Goal: Task Accomplishment & Management: Use online tool/utility

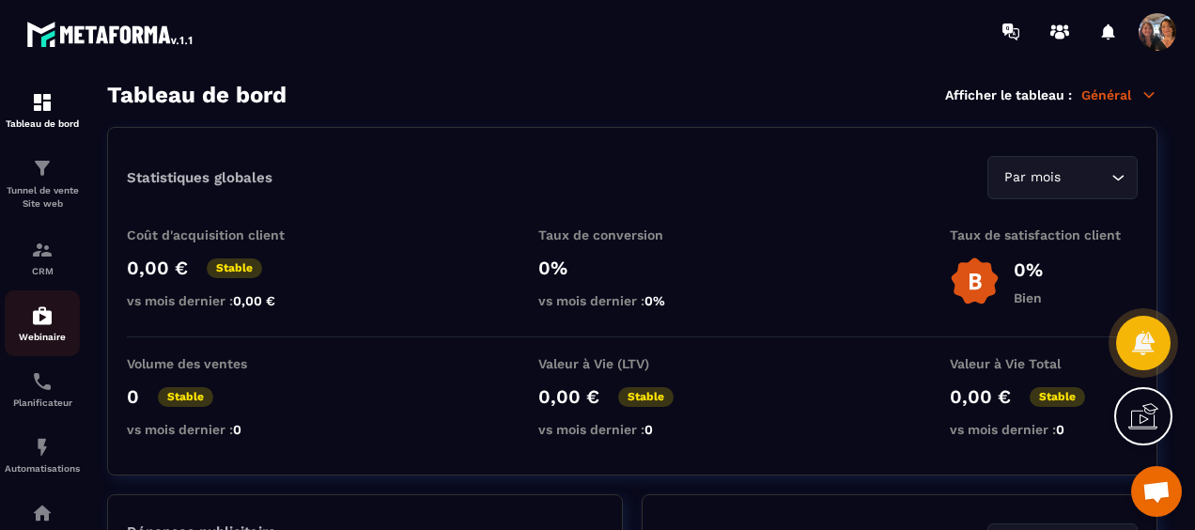
scroll to position [3078, 0]
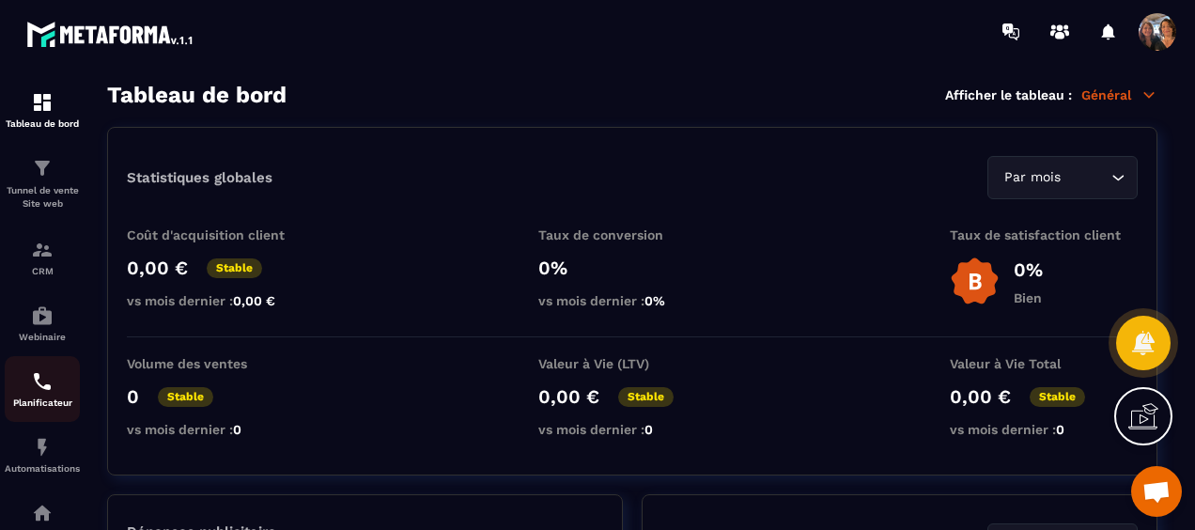
click at [39, 398] on div "Planificateur" at bounding box center [42, 389] width 75 height 38
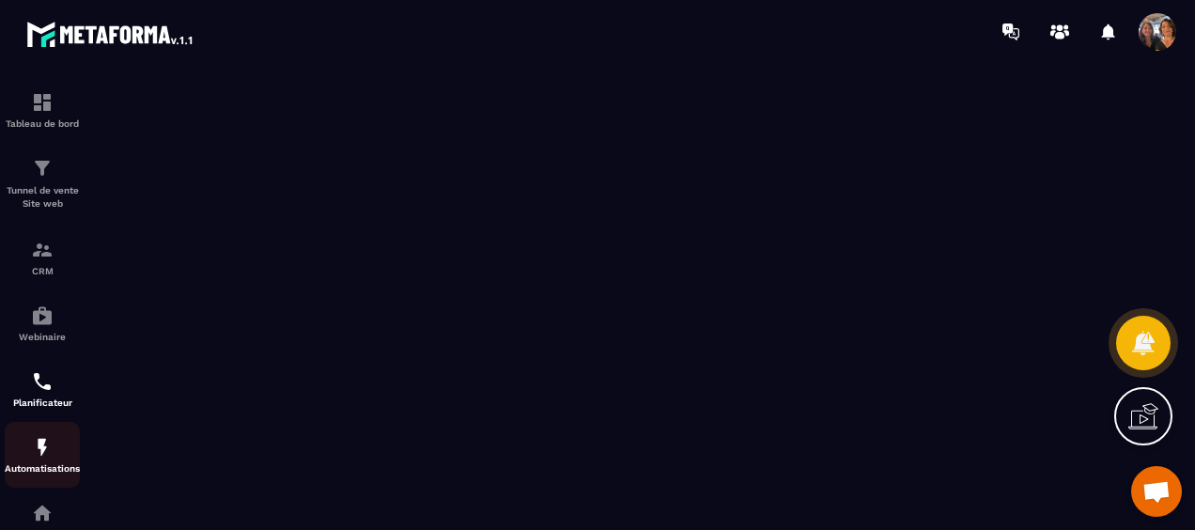
click at [54, 447] on div "Automatisations" at bounding box center [42, 455] width 75 height 38
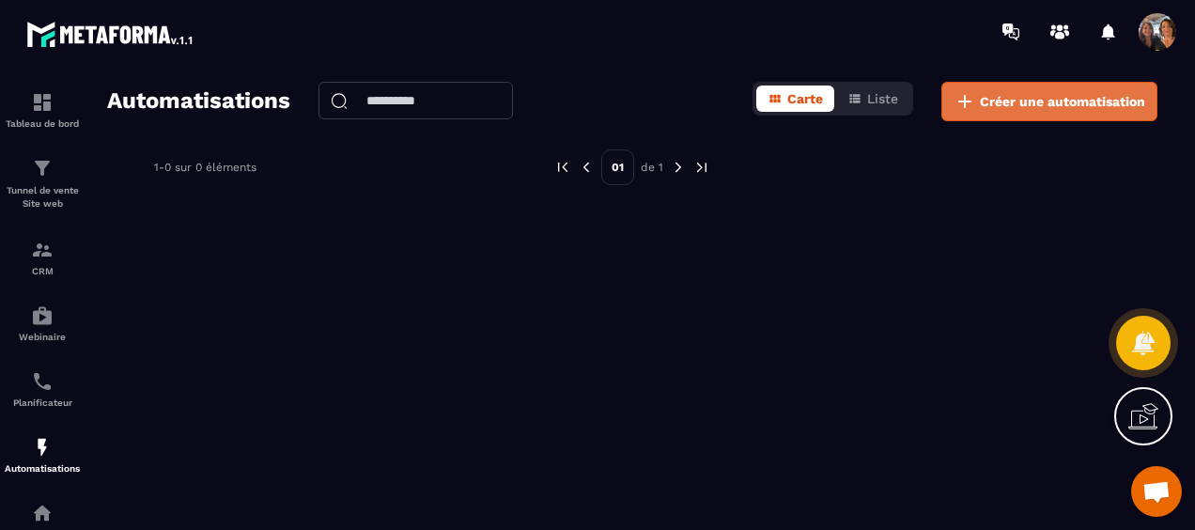
click at [1015, 101] on span "Créer une automatisation" at bounding box center [1062, 101] width 165 height 19
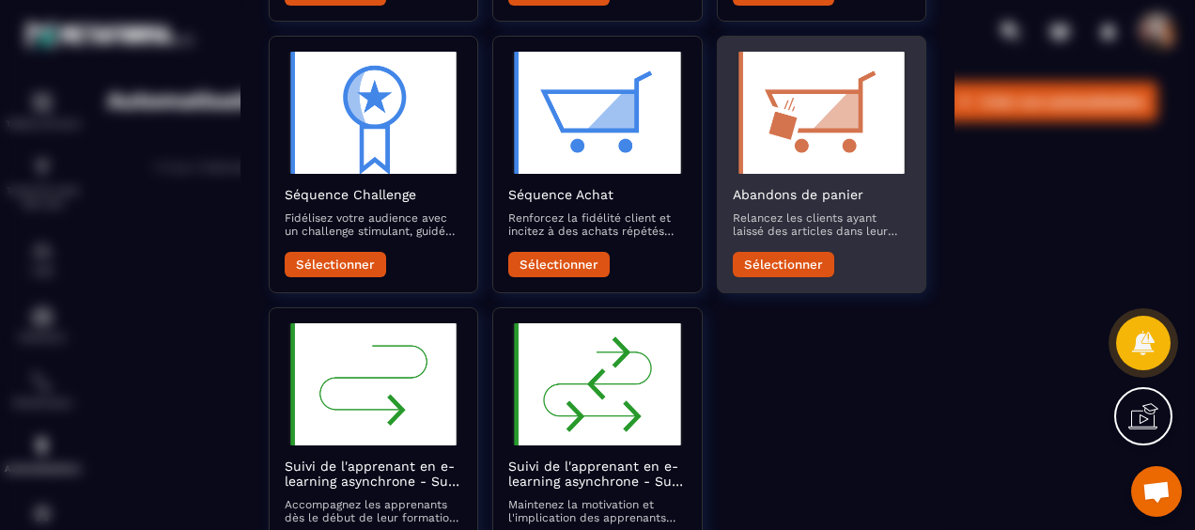
scroll to position [369, 0]
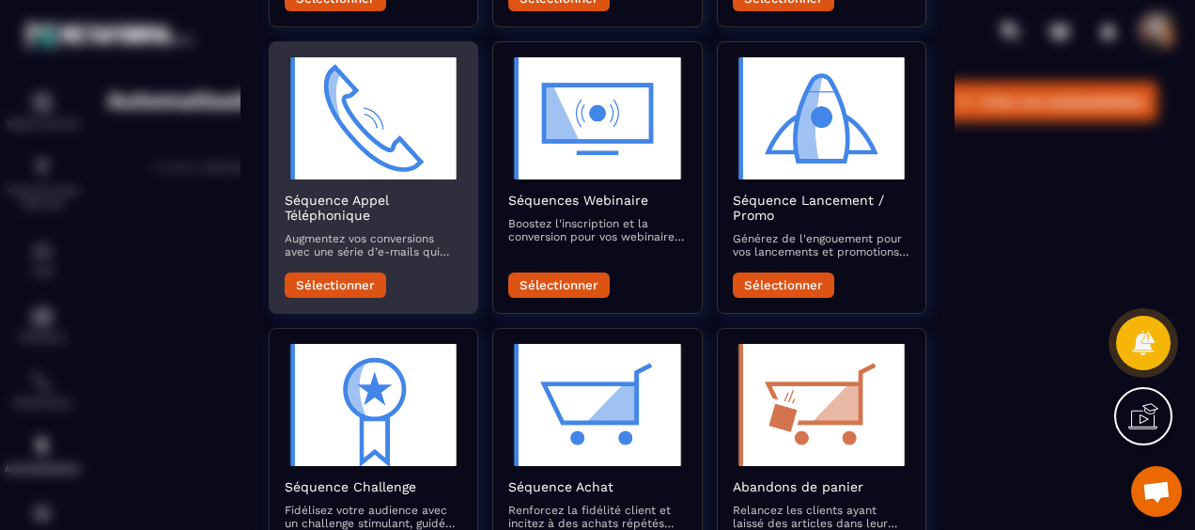
click at [312, 272] on button "Sélectionner" at bounding box center [335, 284] width 101 height 25
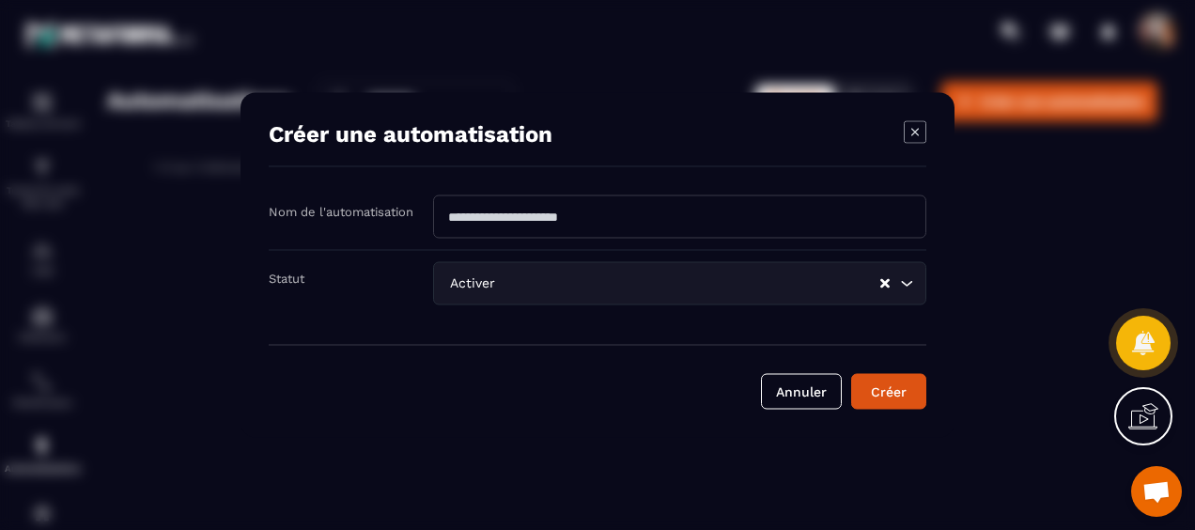
click at [670, 217] on input "Modal window" at bounding box center [679, 216] width 493 height 43
type input "**********"
click at [886, 393] on button "Créer" at bounding box center [888, 392] width 75 height 36
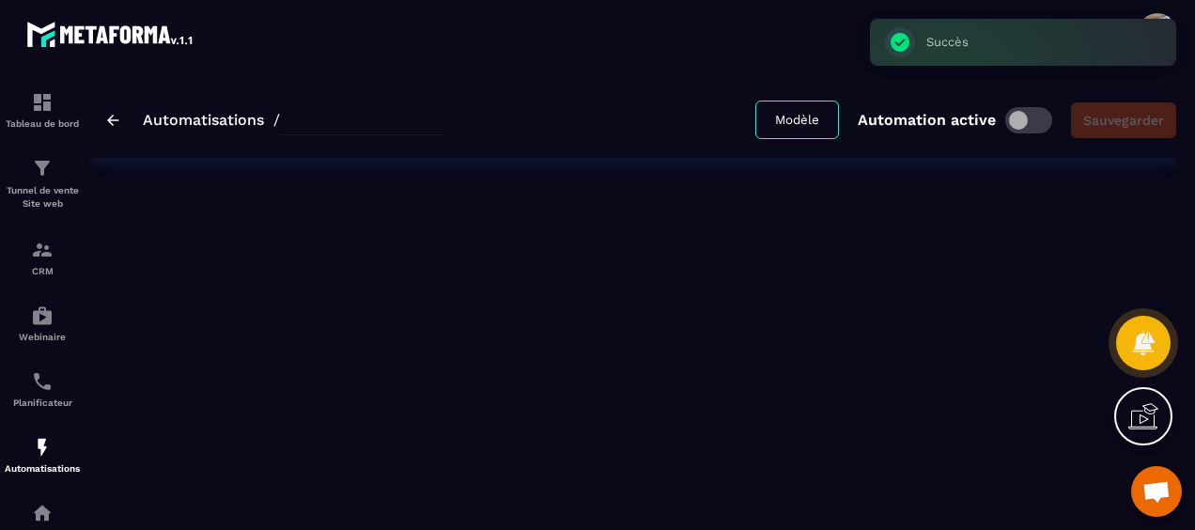
type input "**********"
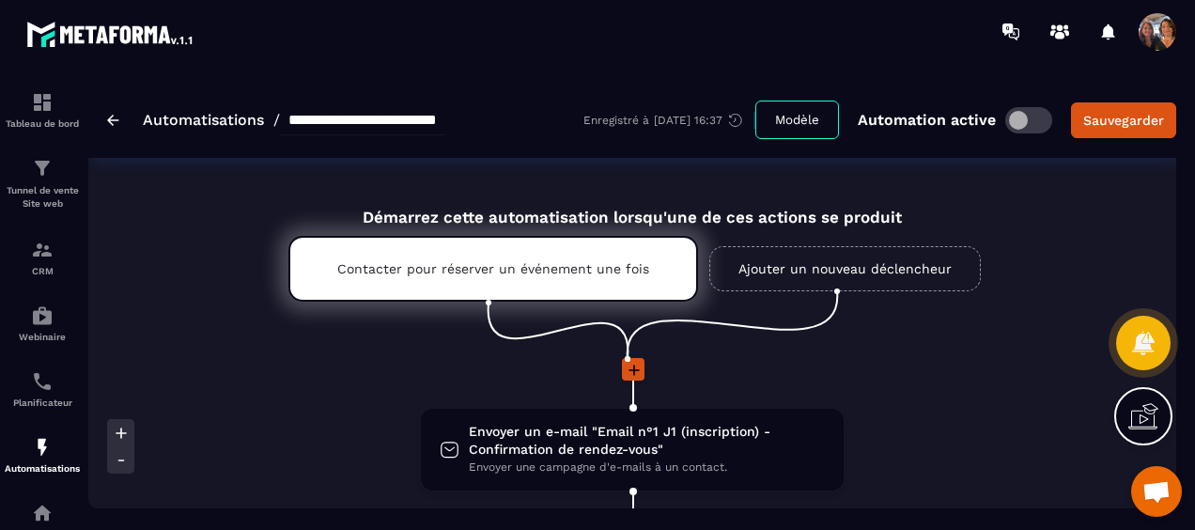
click at [826, 263] on link "Ajouter un nouveau déclencheur" at bounding box center [844, 268] width 271 height 45
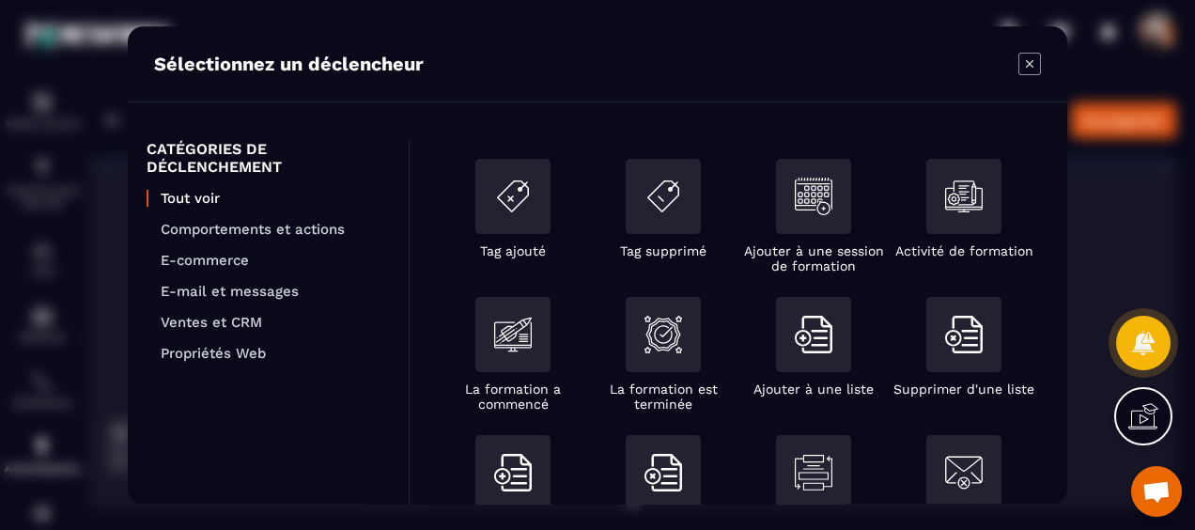
click at [1027, 60] on icon "Modal window" at bounding box center [1029, 64] width 23 height 23
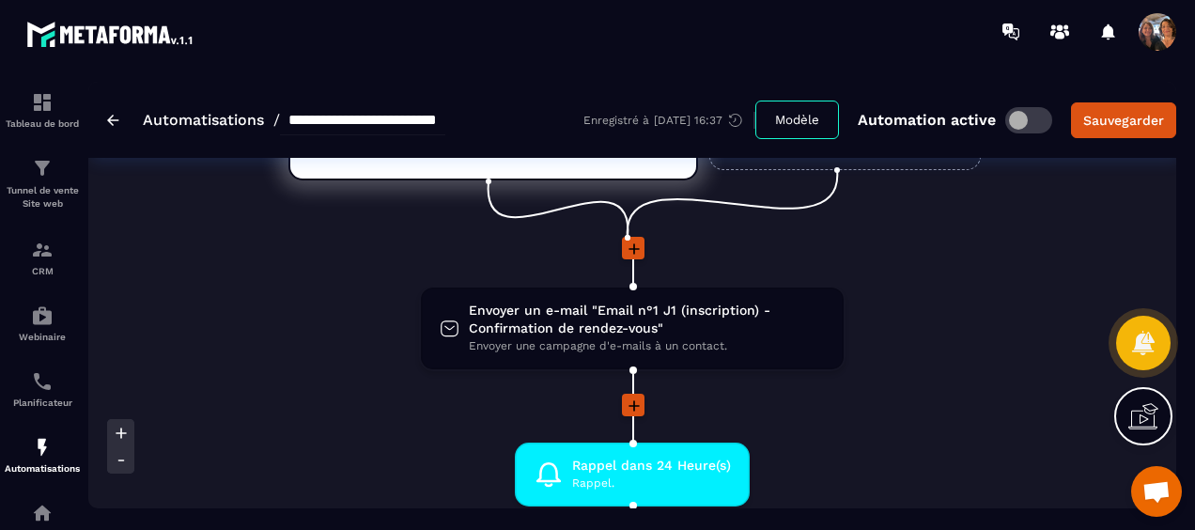
scroll to position [188, 0]
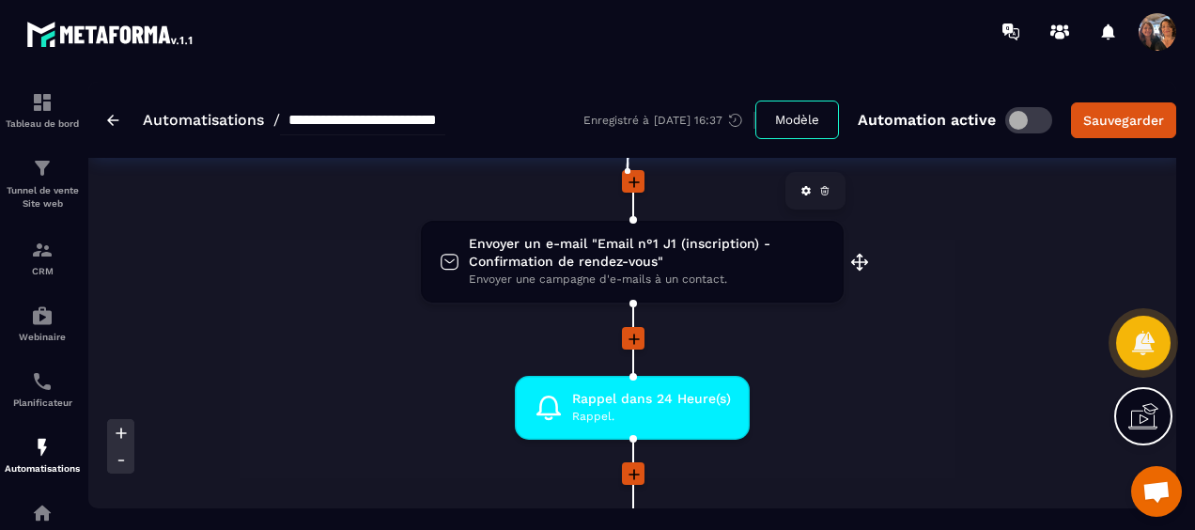
click at [718, 280] on span "Envoyer une campagne d'e-mails à un contact." at bounding box center [647, 279] width 356 height 18
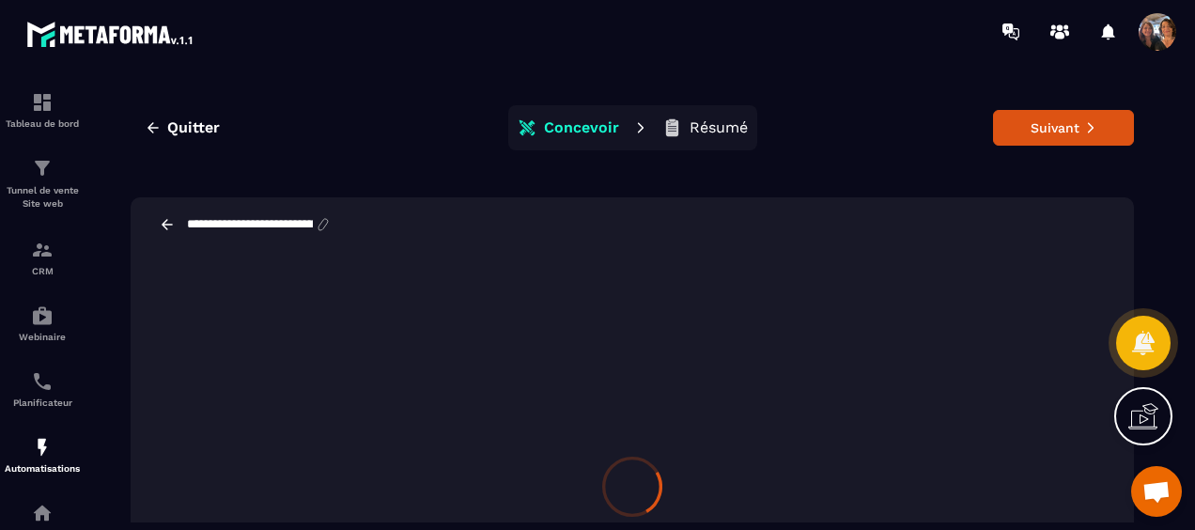
click at [315, 220] on input "**********" at bounding box center [250, 224] width 130 height 15
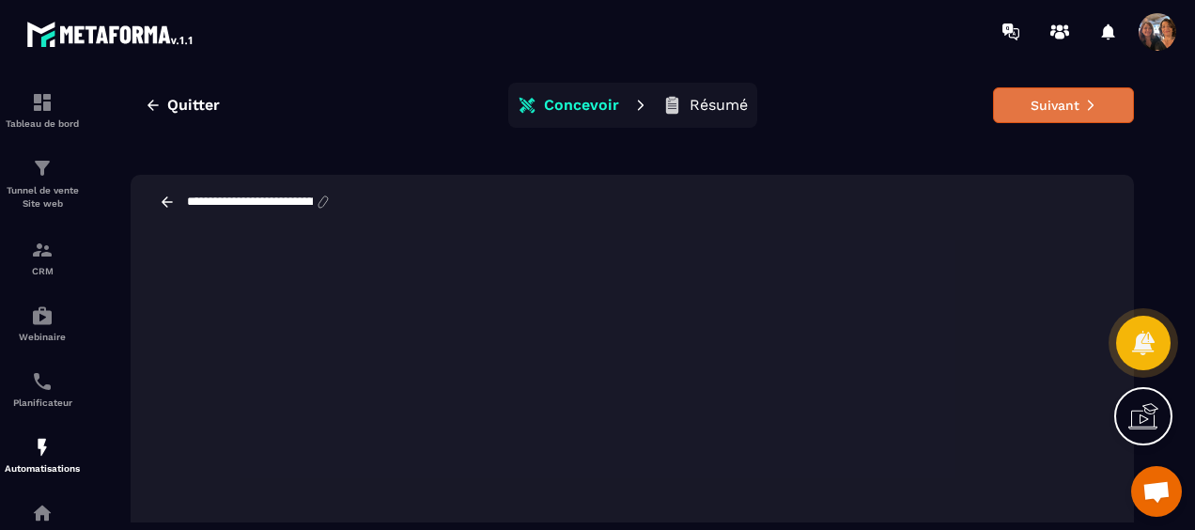
click at [1027, 100] on button "Suivant" at bounding box center [1063, 105] width 141 height 36
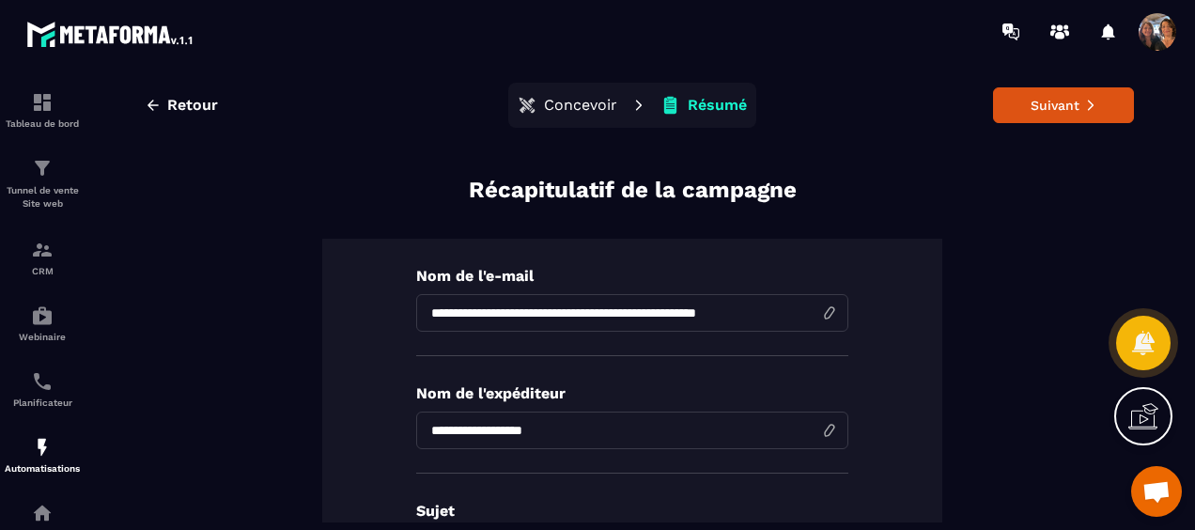
drag, startPoint x: 594, startPoint y: 312, endPoint x: 421, endPoint y: 312, distance: 172.8
click at [421, 312] on input "**********" at bounding box center [632, 313] width 432 height 38
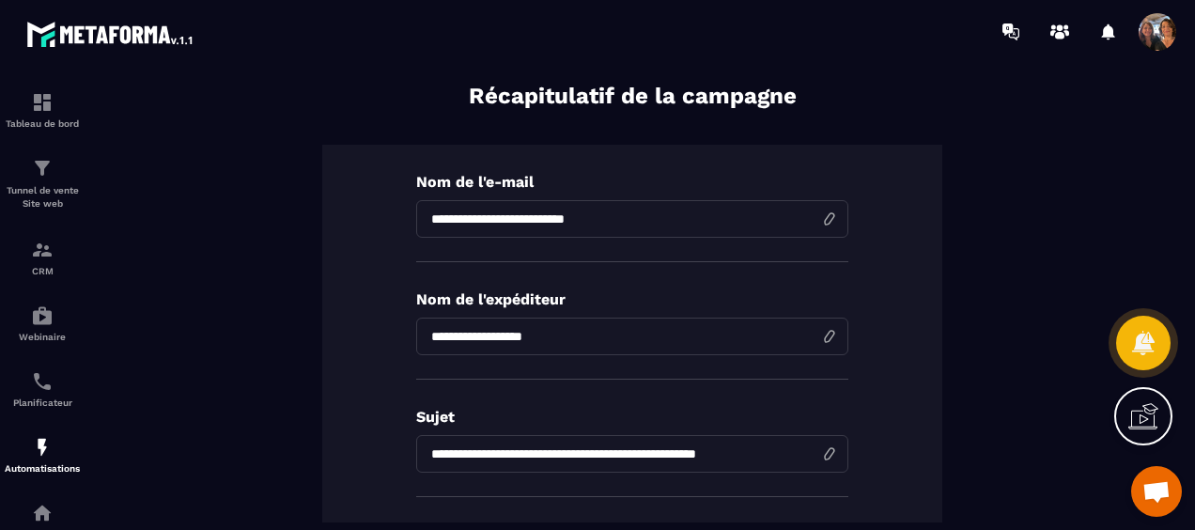
scroll to position [188, 0]
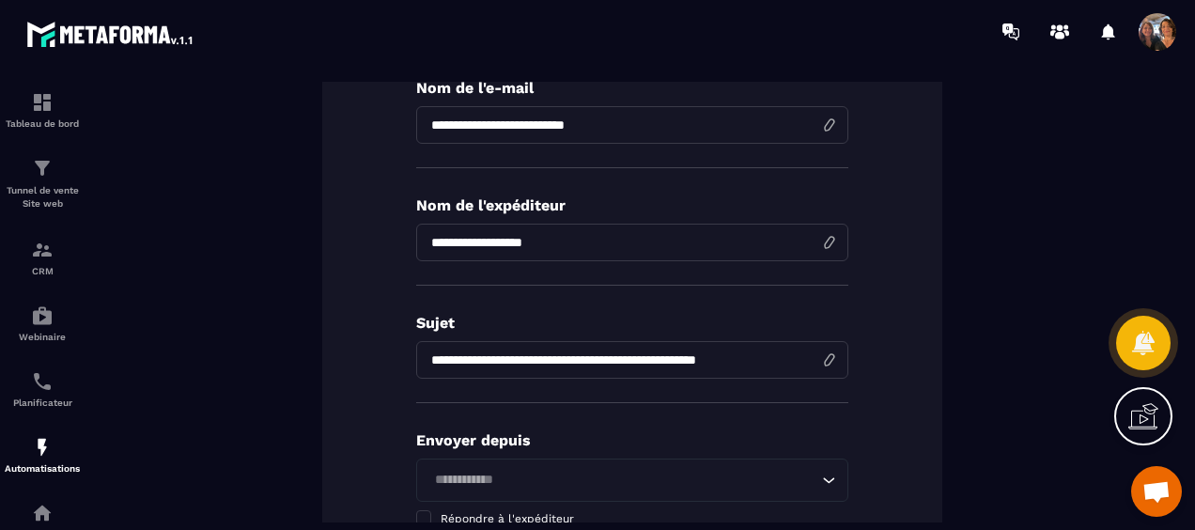
type input "**********"
click at [824, 471] on icon "Search for option" at bounding box center [828, 480] width 19 height 19
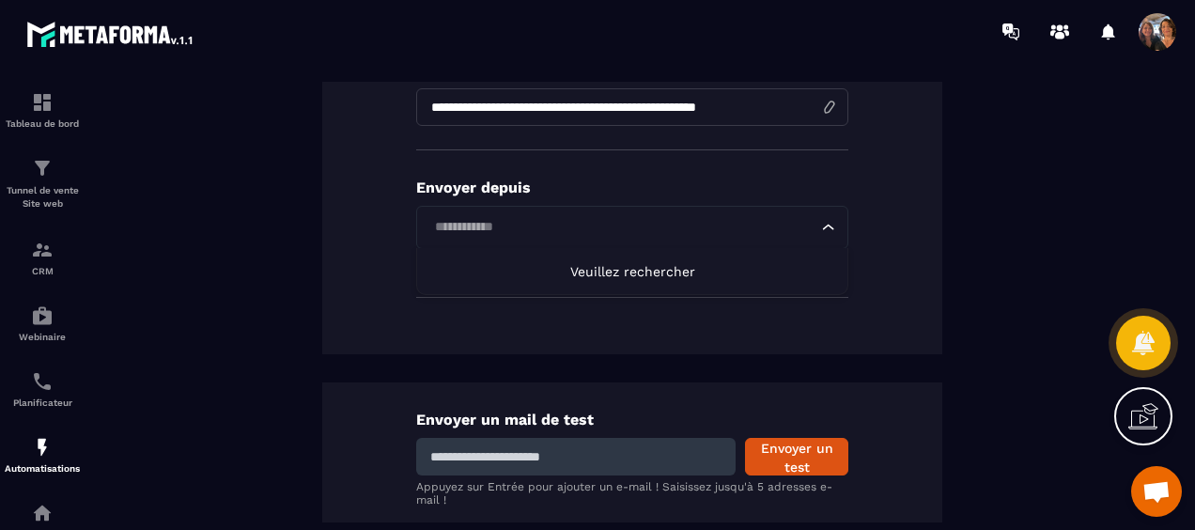
scroll to position [470, 0]
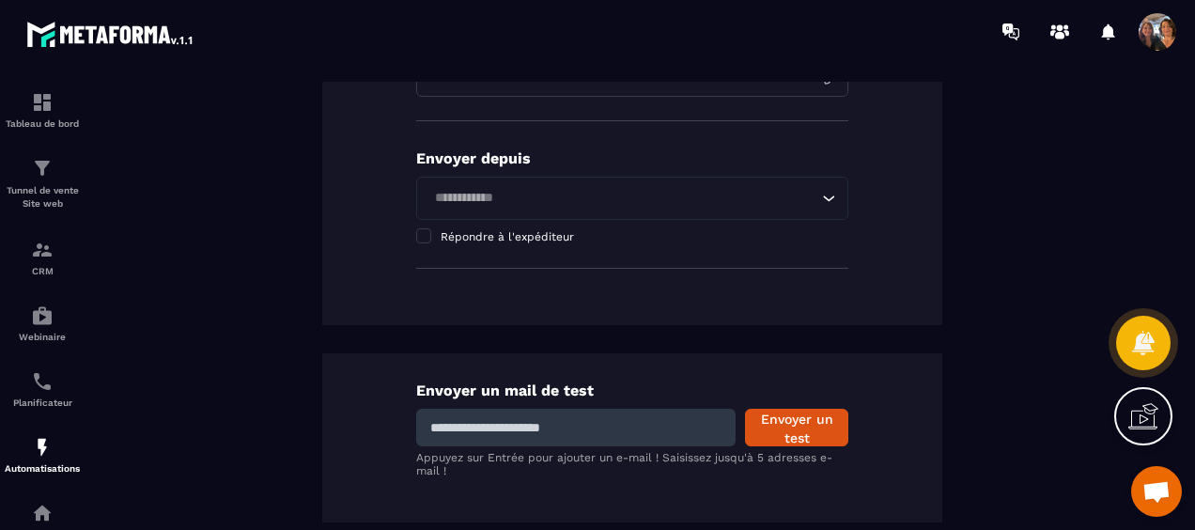
click at [614, 438] on input at bounding box center [575, 428] width 319 height 38
type input "**********"
click at [795, 421] on button "Envoyer un test" at bounding box center [796, 428] width 103 height 38
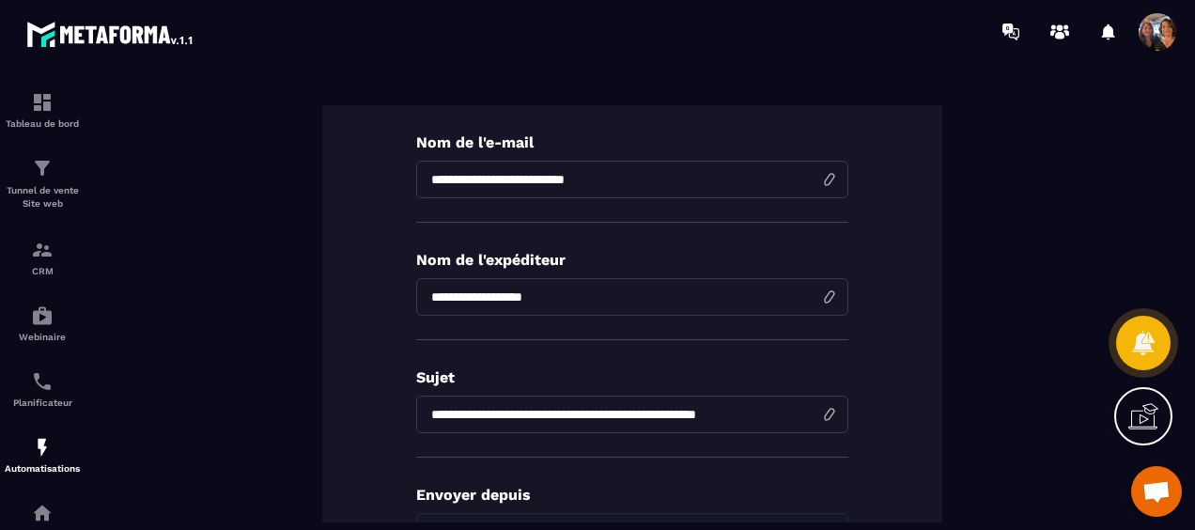
scroll to position [94, 0]
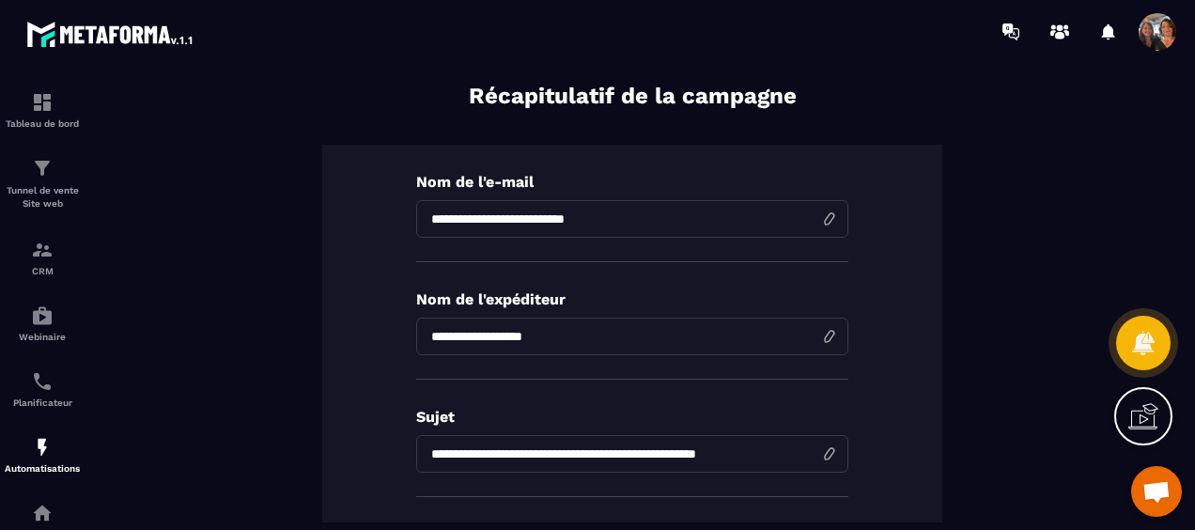
click at [658, 220] on input "**********" at bounding box center [632, 219] width 432 height 38
drag, startPoint x: 585, startPoint y: 336, endPoint x: 383, endPoint y: 323, distance: 202.3
click at [383, 323] on div "**********" at bounding box center [632, 423] width 620 height 556
type input "*"
type input "**********"
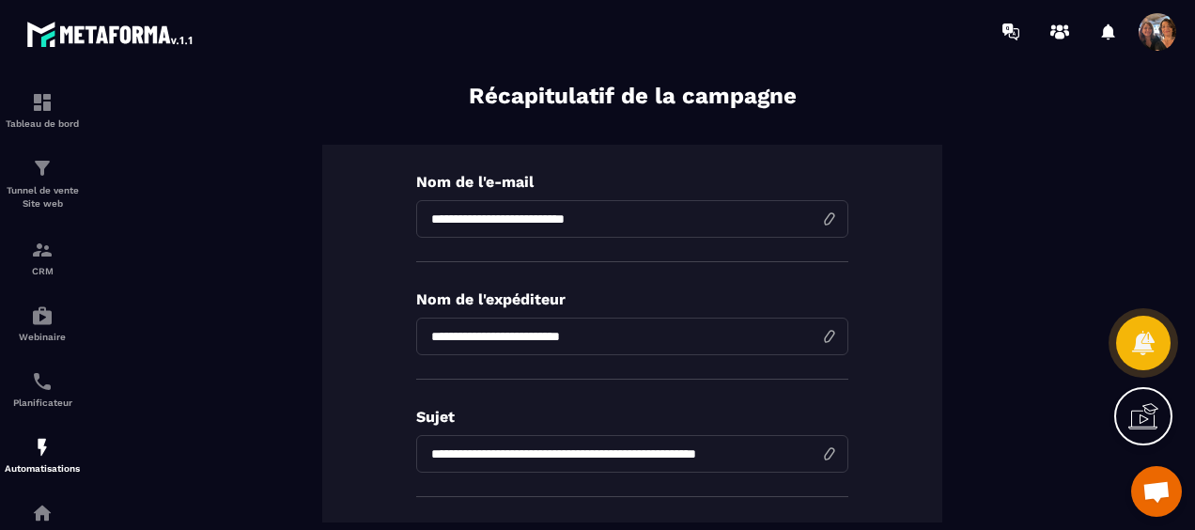
drag, startPoint x: 597, startPoint y: 455, endPoint x: 409, endPoint y: 451, distance: 188.8
click at [416, 451] on input "**********" at bounding box center [632, 454] width 432 height 38
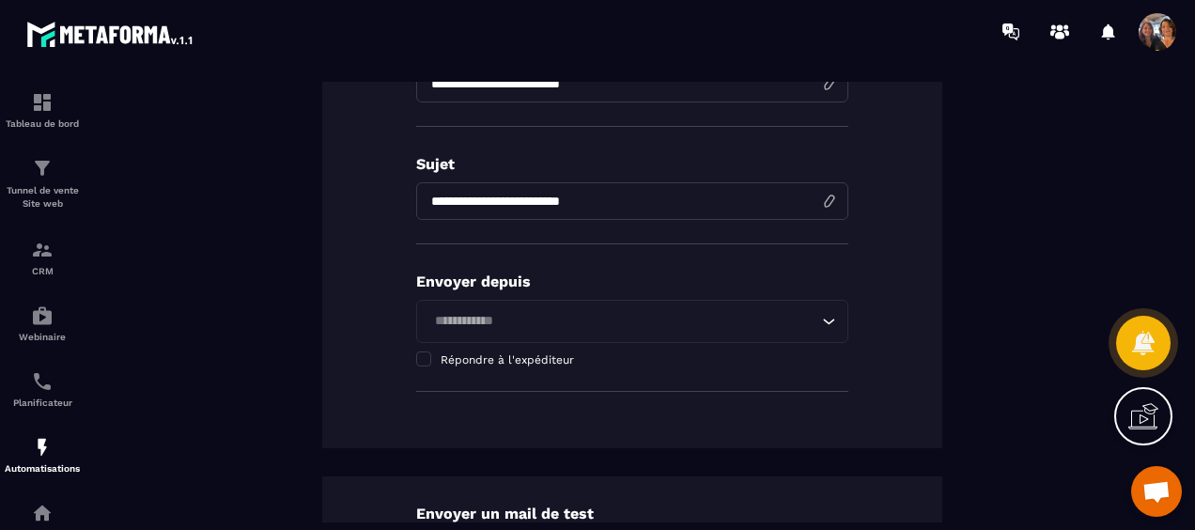
scroll to position [376, 0]
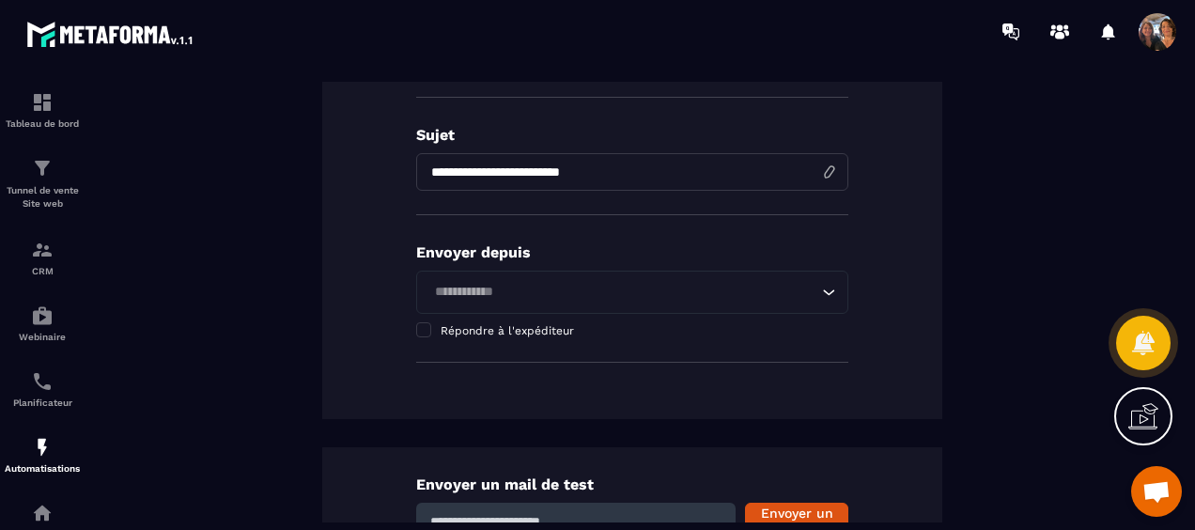
type input "**********"
click at [823, 289] on icon "Search for option" at bounding box center [828, 292] width 19 height 19
click at [652, 291] on input "Search for option" at bounding box center [622, 292] width 389 height 21
click at [819, 292] on icon "Search for option" at bounding box center [828, 292] width 19 height 19
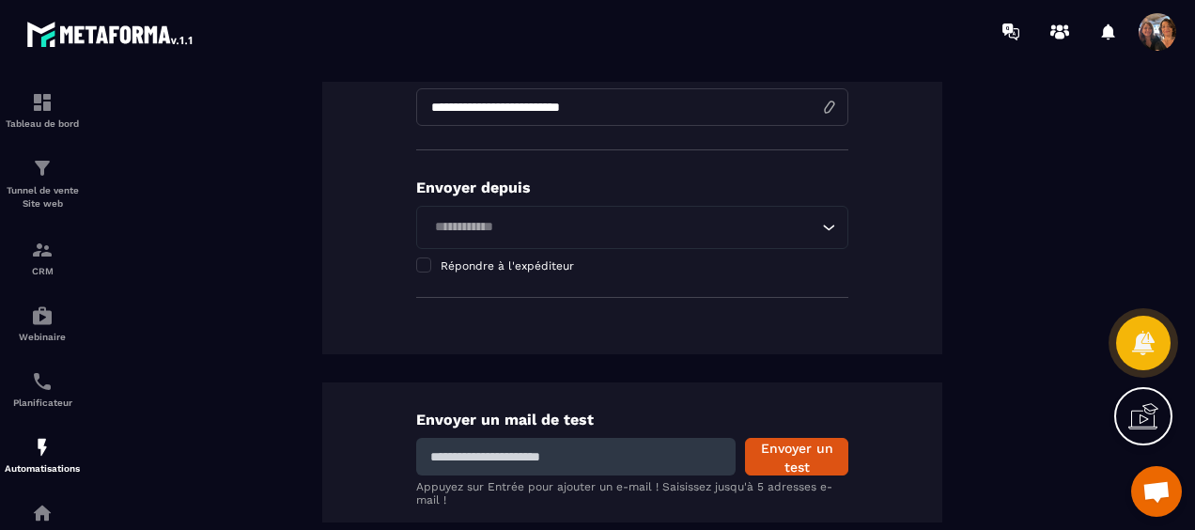
scroll to position [470, 0]
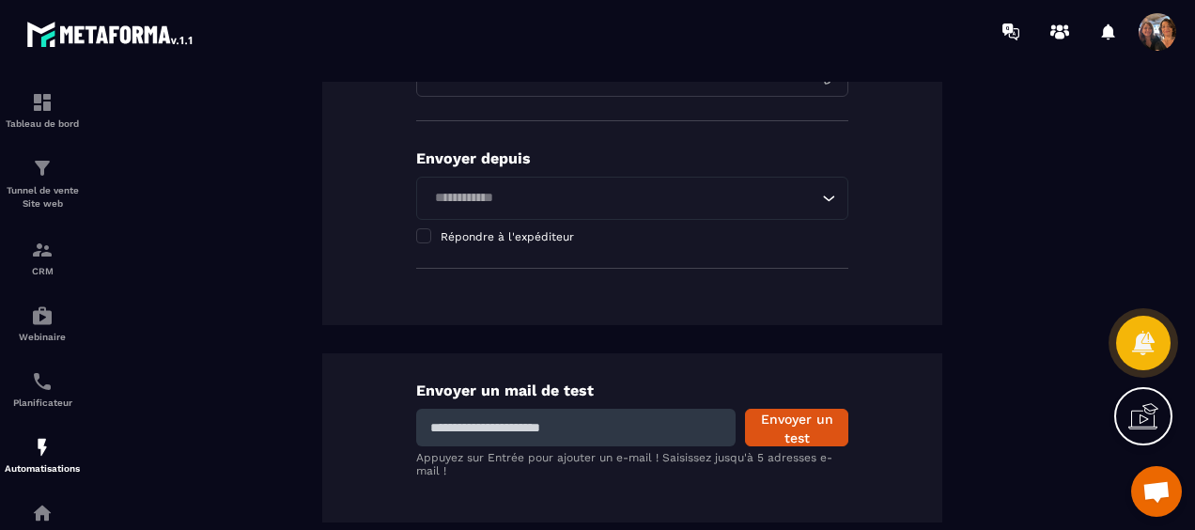
click at [617, 424] on input at bounding box center [575, 428] width 319 height 38
type input "**********"
click at [785, 419] on button "Envoyer un test" at bounding box center [796, 428] width 103 height 38
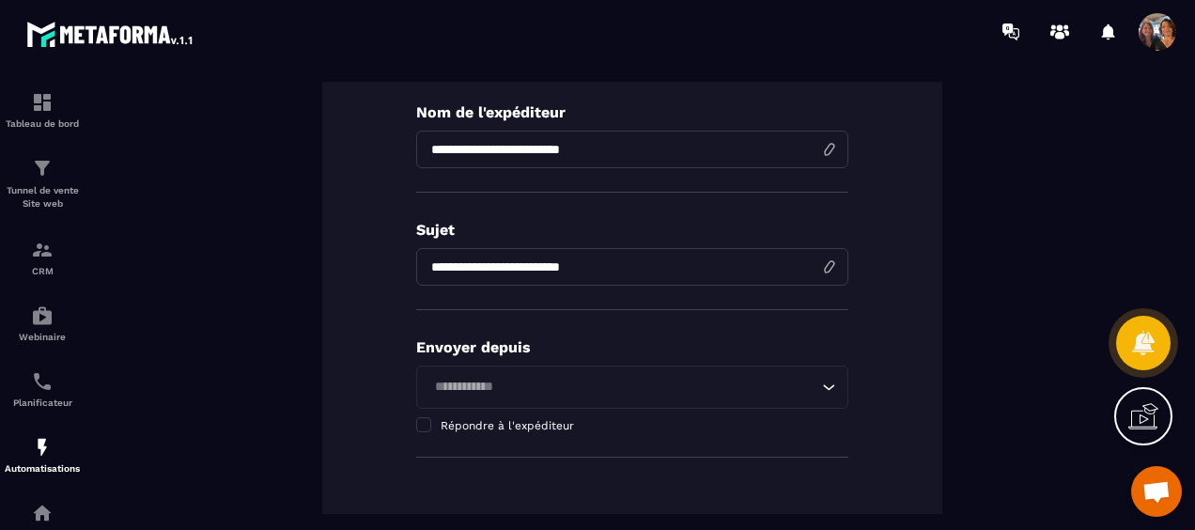
scroll to position [94, 0]
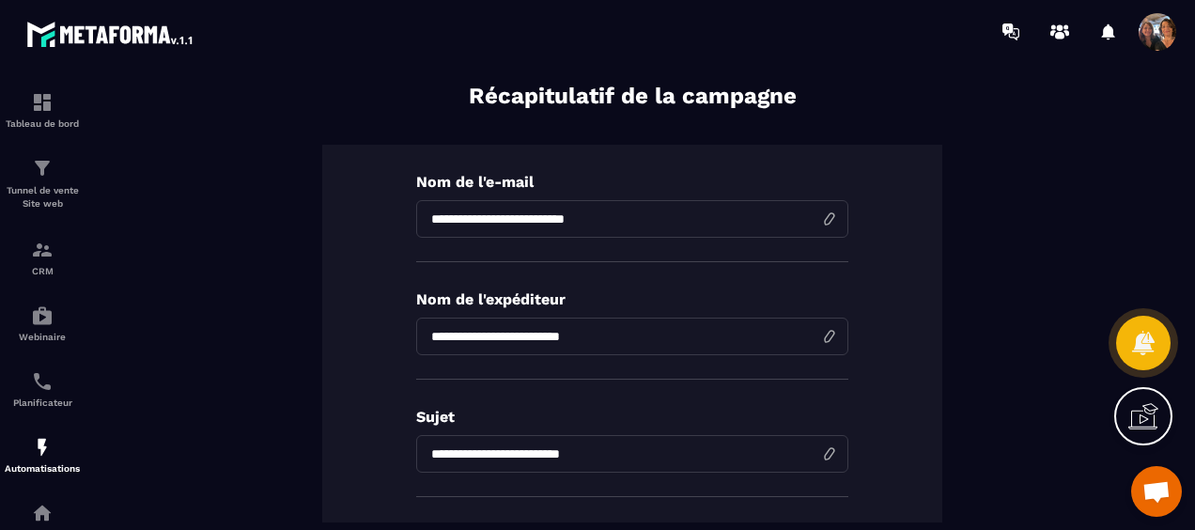
click at [790, 332] on input "**********" at bounding box center [632, 336] width 432 height 38
click at [818, 333] on input "**********" at bounding box center [632, 336] width 432 height 38
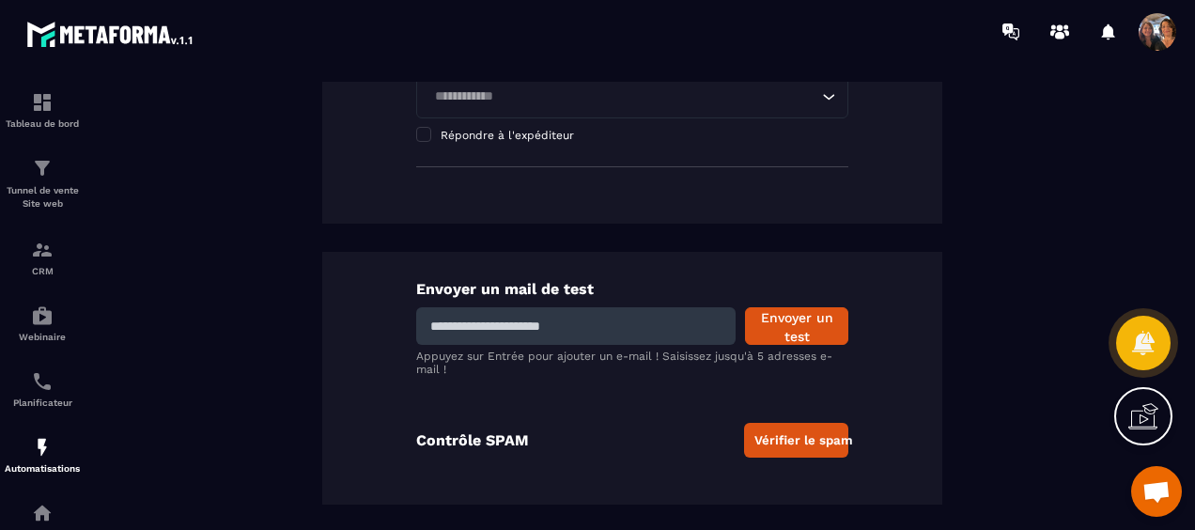
scroll to position [575, 0]
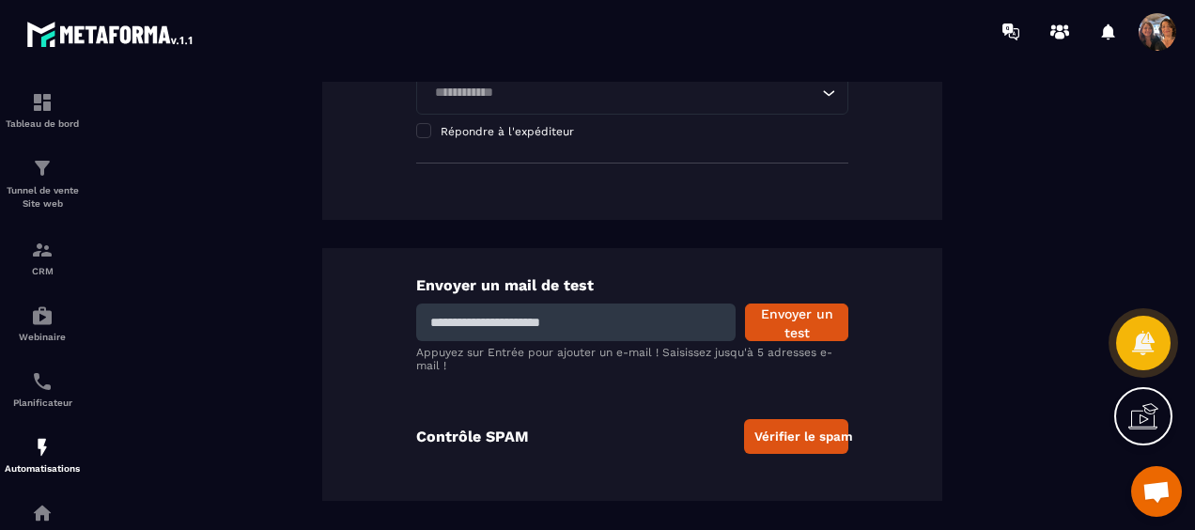
click at [791, 425] on button "Vérifier le spam" at bounding box center [796, 436] width 104 height 35
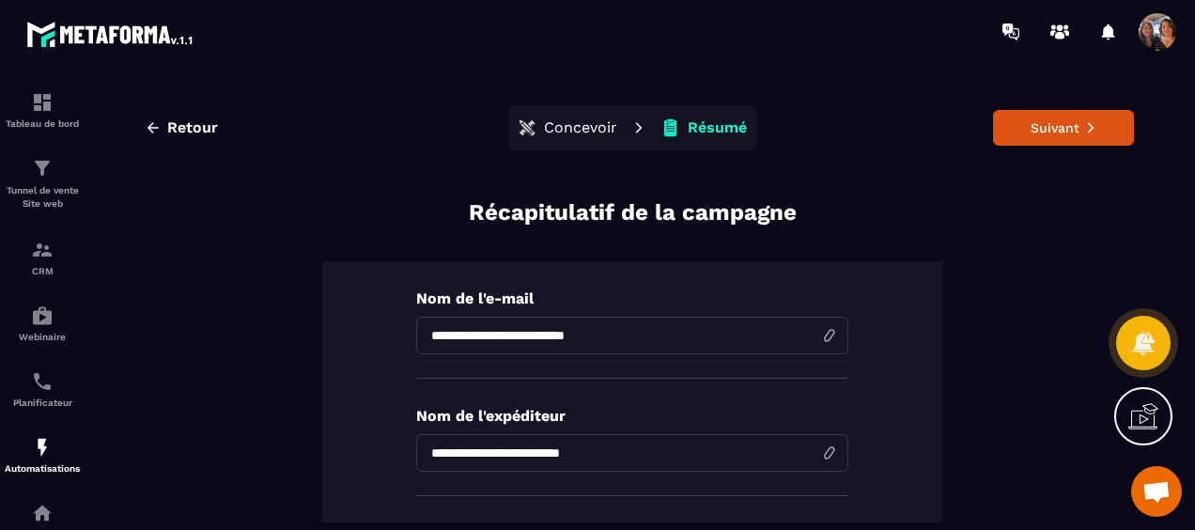
scroll to position [94, 0]
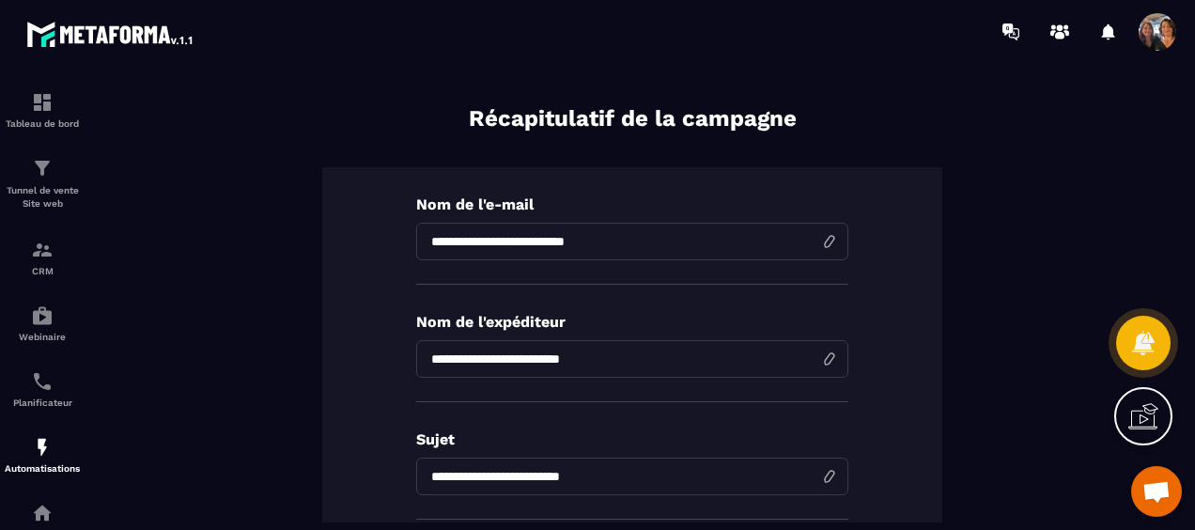
click at [625, 355] on input "**********" at bounding box center [632, 359] width 432 height 38
drag, startPoint x: 583, startPoint y: 355, endPoint x: 405, endPoint y: 345, distance: 178.7
click at [405, 345] on div "**********" at bounding box center [632, 445] width 620 height 556
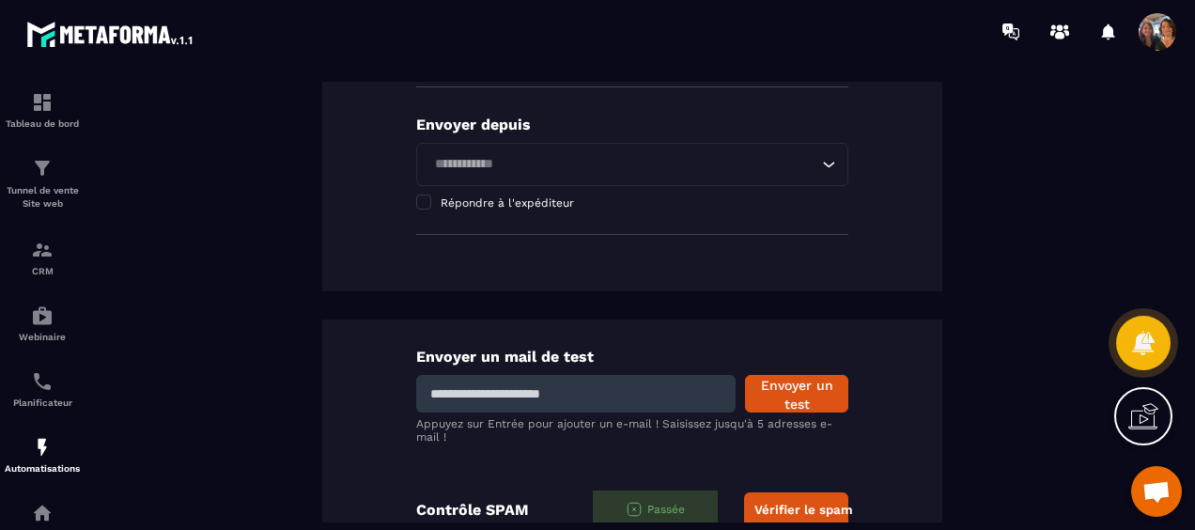
scroll to position [577, 0]
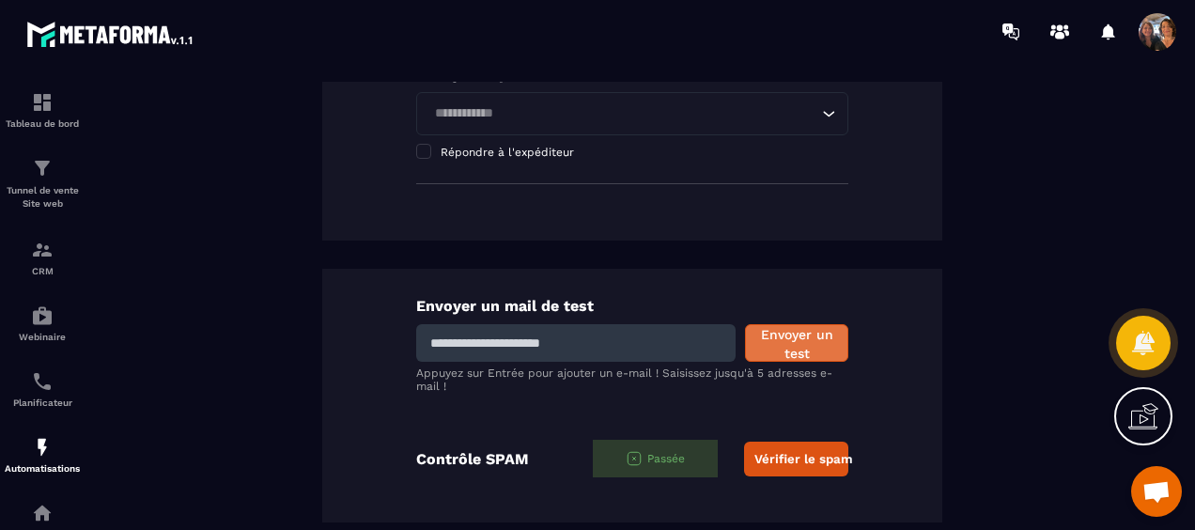
type input "*********"
click at [788, 341] on button "Envoyer un test" at bounding box center [796, 343] width 103 height 38
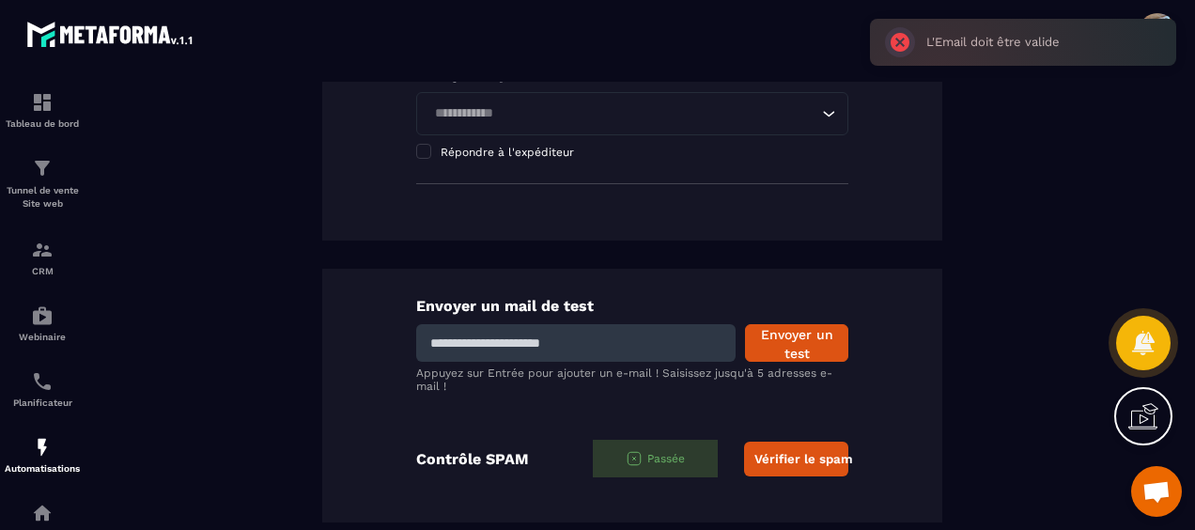
click at [595, 341] on input at bounding box center [575, 343] width 319 height 38
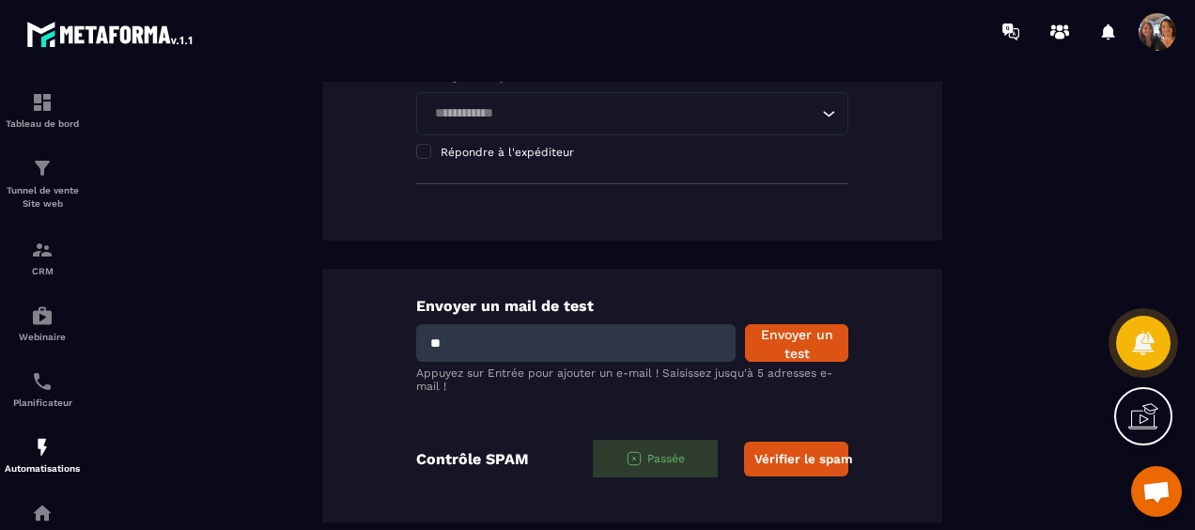
type input "**********"
click at [780, 332] on button "Envoyer un test" at bounding box center [796, 343] width 103 height 38
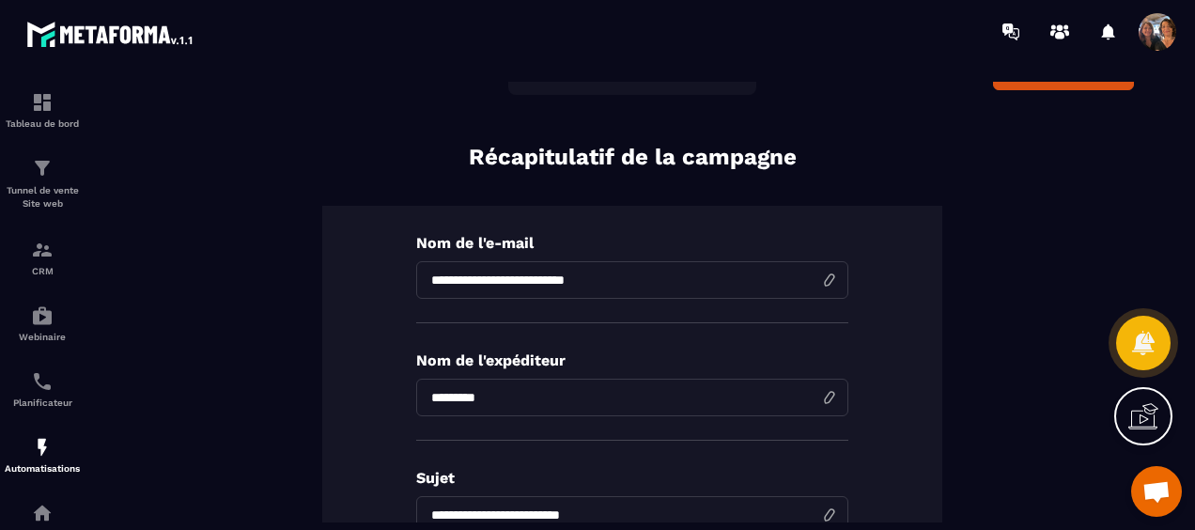
scroll to position [0, 0]
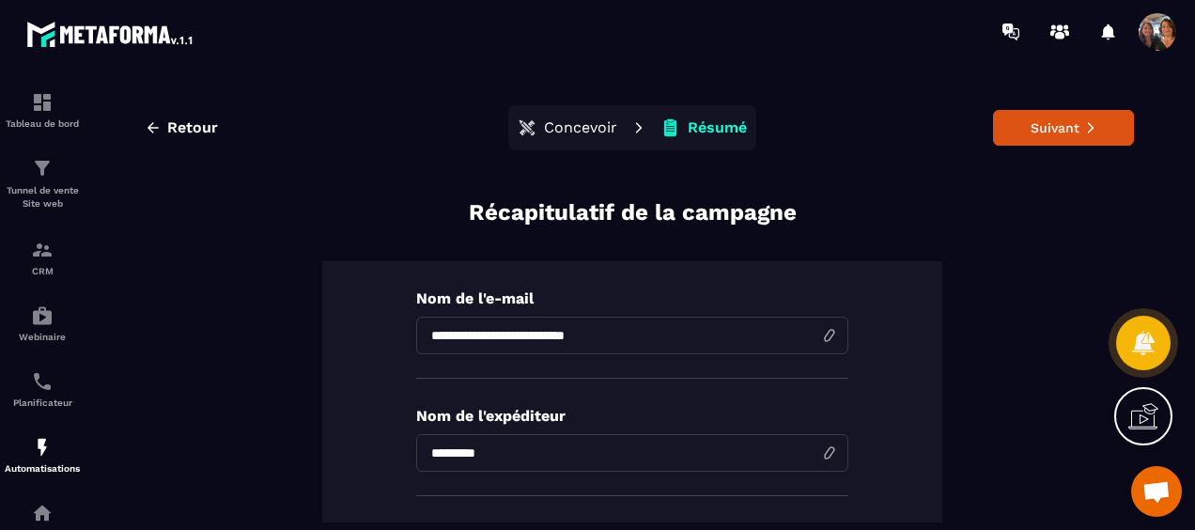
click at [582, 124] on p "Concevoir" at bounding box center [580, 127] width 73 height 19
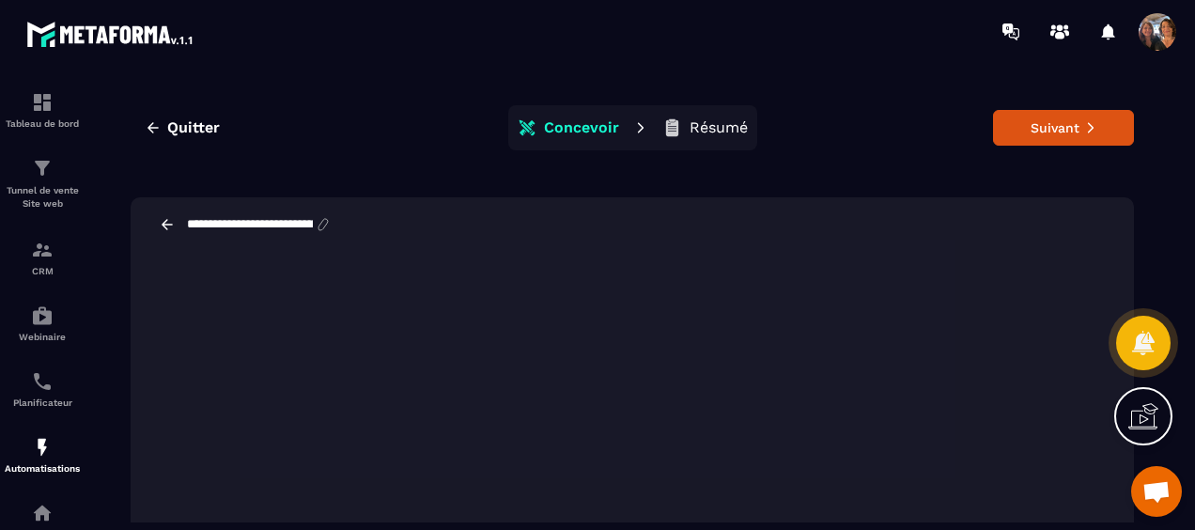
click at [259, 224] on input "**********" at bounding box center [250, 224] width 130 height 15
click at [254, 225] on input "**********" at bounding box center [250, 224] width 130 height 15
drag, startPoint x: 334, startPoint y: 222, endPoint x: 207, endPoint y: 222, distance: 127.7
click at [207, 222] on input "**********" at bounding box center [261, 224] width 153 height 17
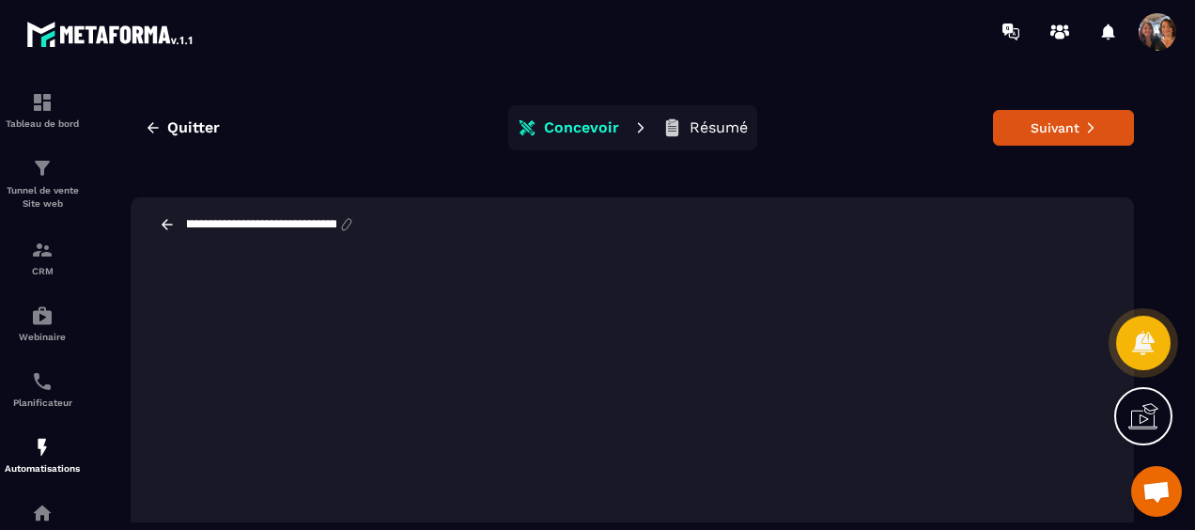
click at [368, 226] on div "**********" at bounding box center [632, 224] width 1003 height 54
click at [169, 225] on icon at bounding box center [167, 224] width 17 height 17
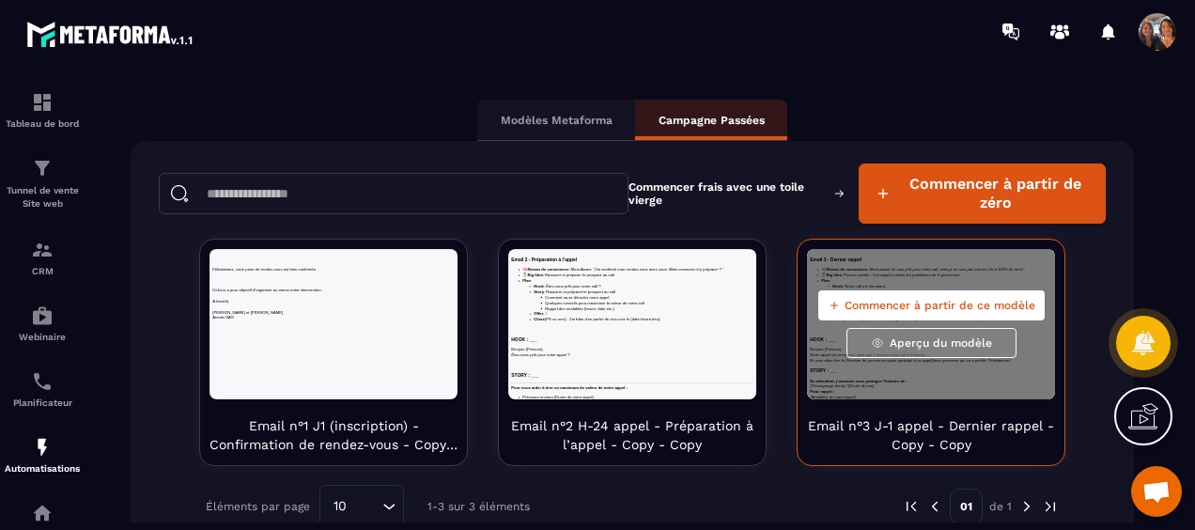
scroll to position [183, 0]
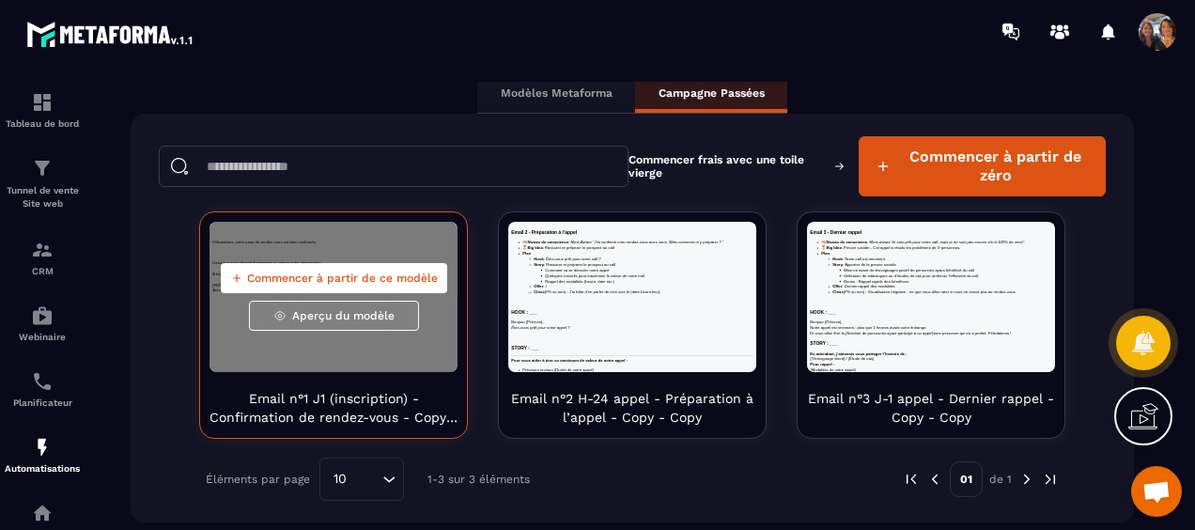
click at [385, 396] on p "Email n°1 J1 (inscription) - Confirmation de rendez-vous - Copy - Copy" at bounding box center [333, 408] width 248 height 38
click at [327, 317] on span "Aperçu du modèle" at bounding box center [343, 315] width 102 height 15
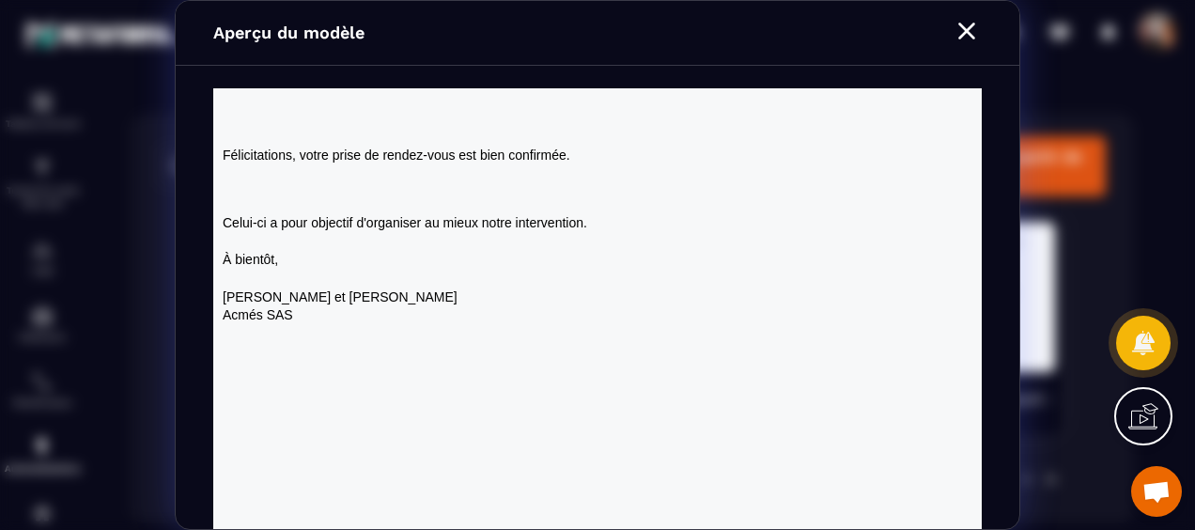
scroll to position [0, 0]
click at [369, 187] on h3 at bounding box center [597, 189] width 749 height 19
click at [970, 28] on icon "Modal window" at bounding box center [966, 31] width 17 height 17
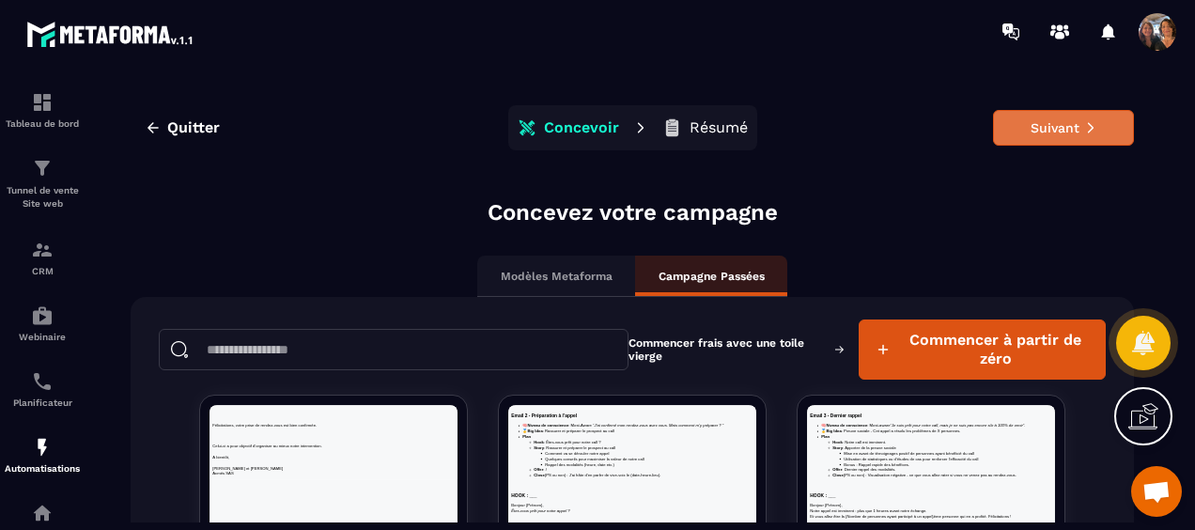
click at [1018, 128] on button "Suivant" at bounding box center [1063, 128] width 141 height 36
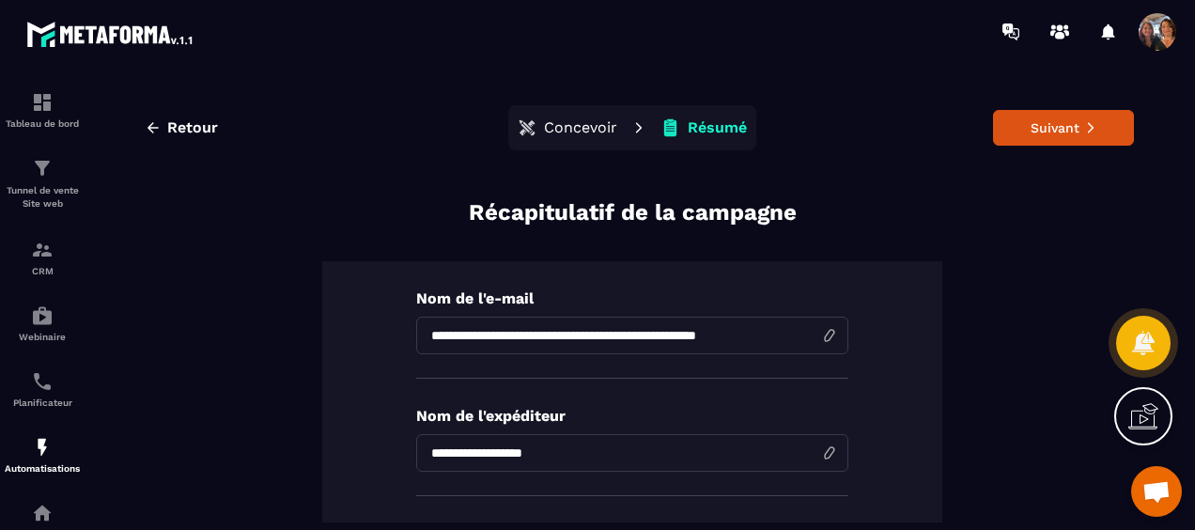
drag, startPoint x: 594, startPoint y: 335, endPoint x: 425, endPoint y: 334, distance: 169.1
click at [425, 334] on input "**********" at bounding box center [632, 335] width 432 height 38
type input "**********"
drag, startPoint x: 584, startPoint y: 446, endPoint x: 390, endPoint y: 449, distance: 194.4
click at [390, 449] on div "**********" at bounding box center [632, 539] width 620 height 556
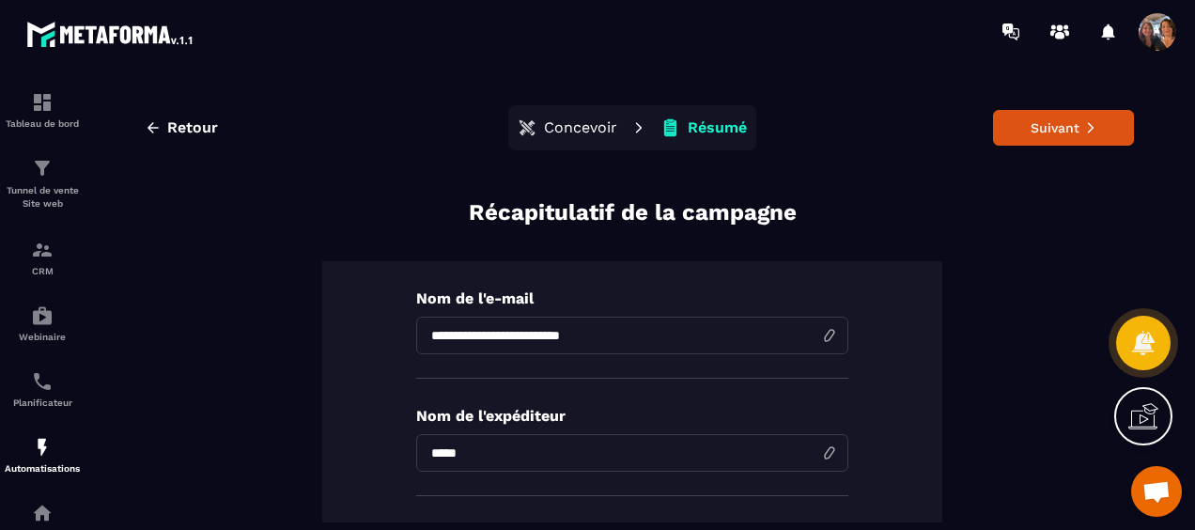
click at [535, 445] on input "*****" at bounding box center [632, 453] width 432 height 38
type input "*****"
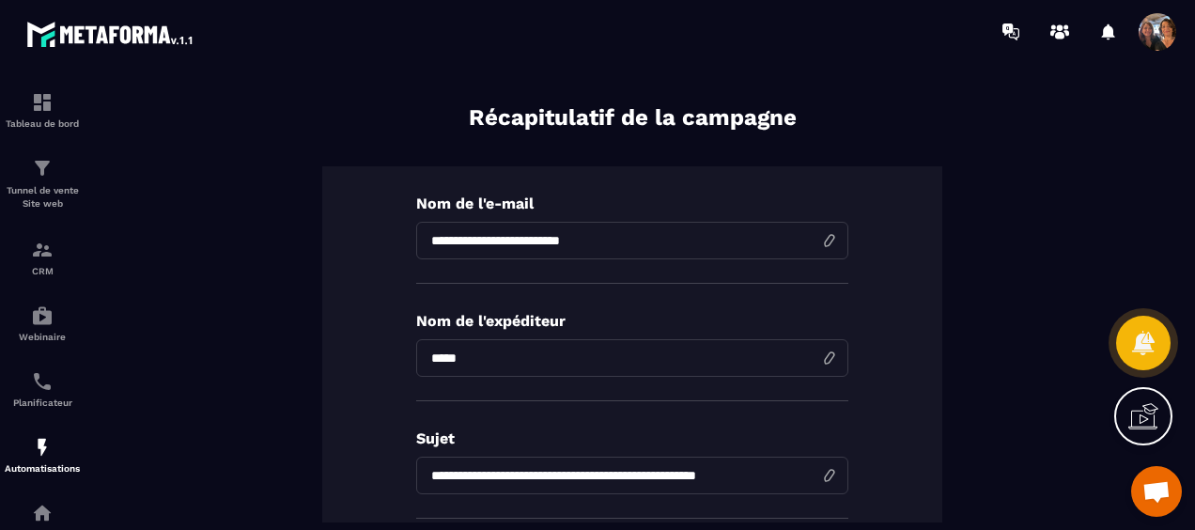
scroll to position [188, 0]
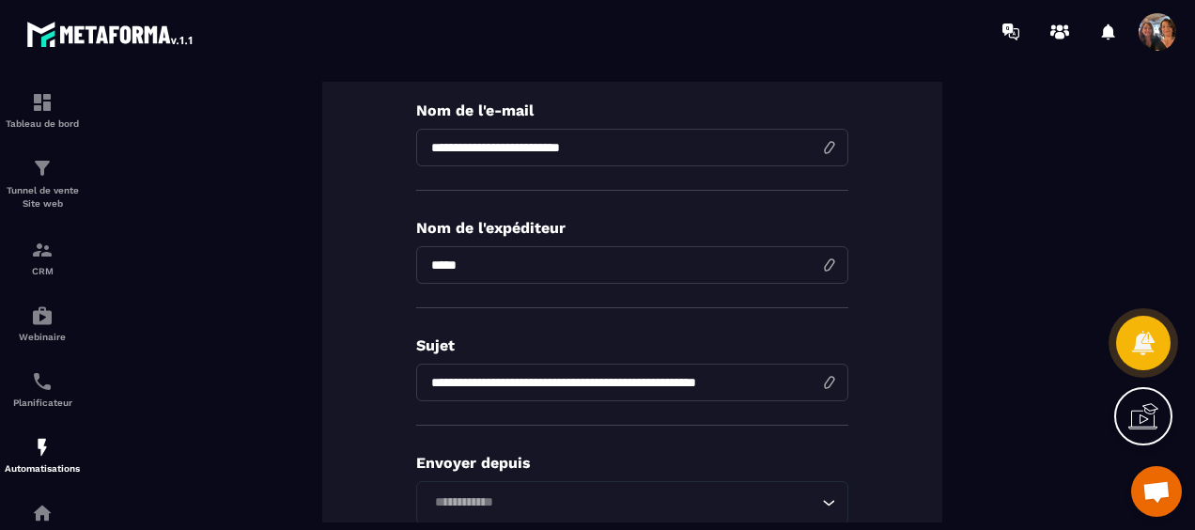
drag, startPoint x: 597, startPoint y: 382, endPoint x: 409, endPoint y: 380, distance: 187.8
click at [416, 380] on input "**********" at bounding box center [632, 382] width 432 height 38
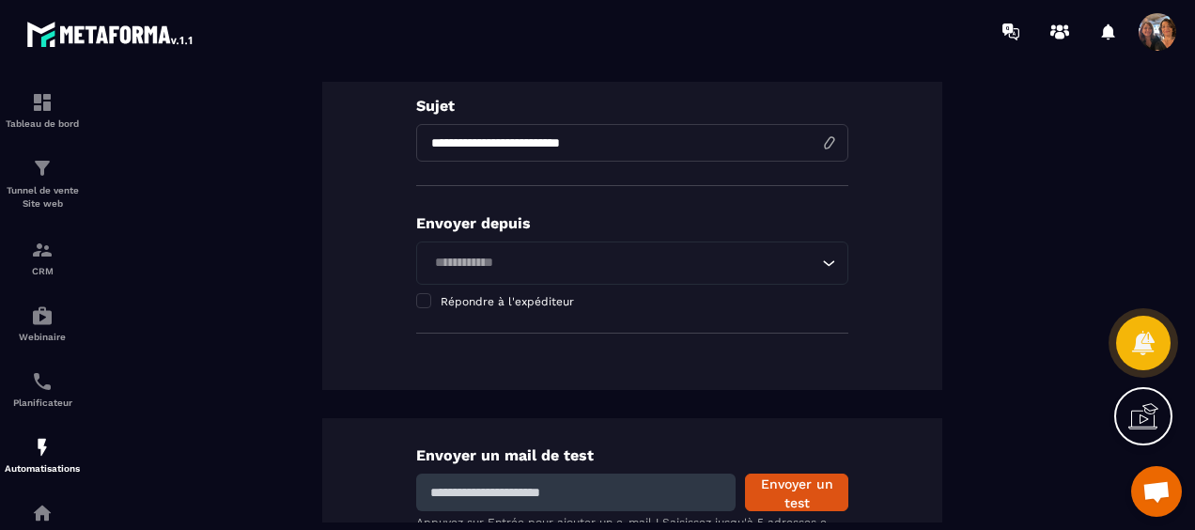
scroll to position [470, 0]
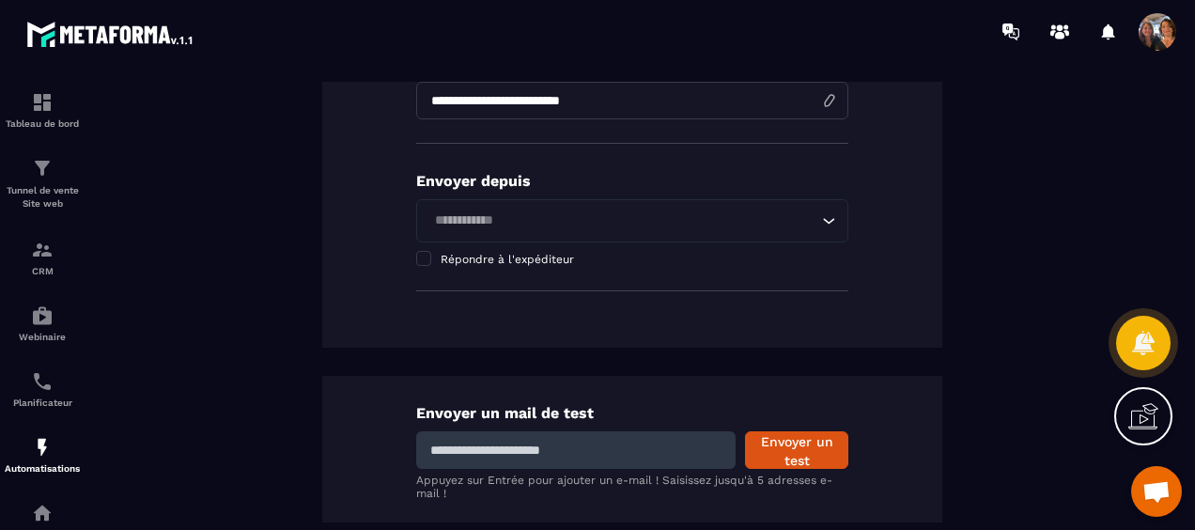
type input "**********"
drag, startPoint x: 532, startPoint y: 453, endPoint x: 548, endPoint y: 449, distance: 17.3
click at [532, 453] on input at bounding box center [575, 450] width 319 height 38
click at [786, 447] on button "Envoyer un test" at bounding box center [796, 450] width 103 height 38
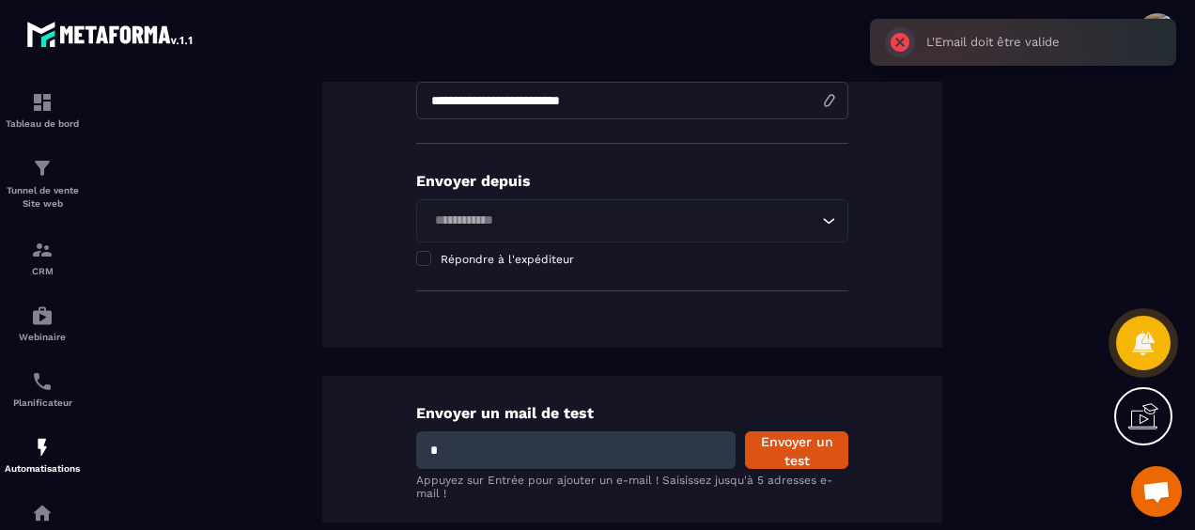
click at [571, 446] on input "*" at bounding box center [575, 450] width 319 height 38
type input "**********"
click at [768, 455] on button "Envoyer un test" at bounding box center [796, 450] width 103 height 38
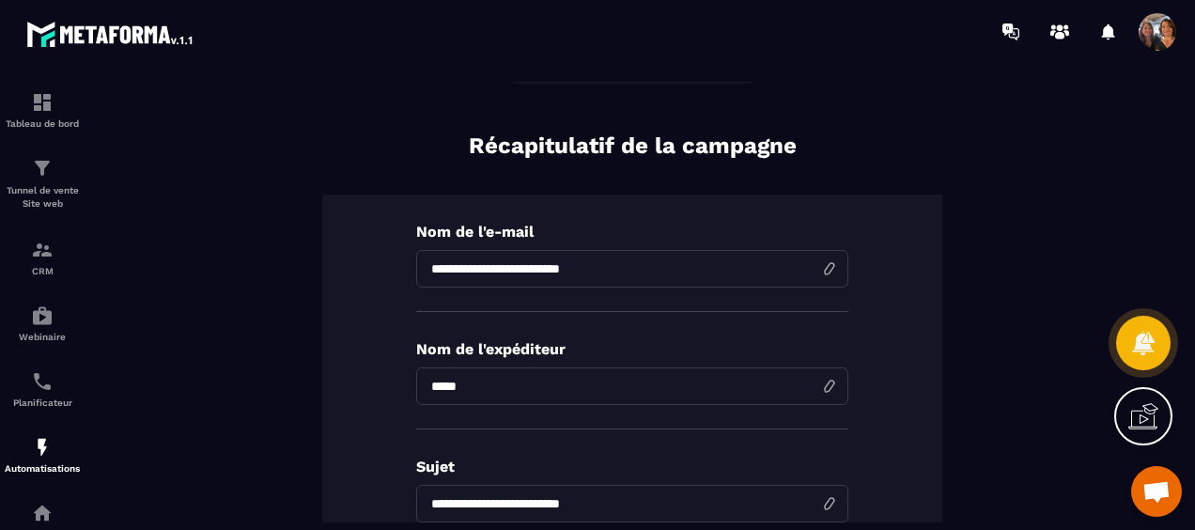
scroll to position [0, 0]
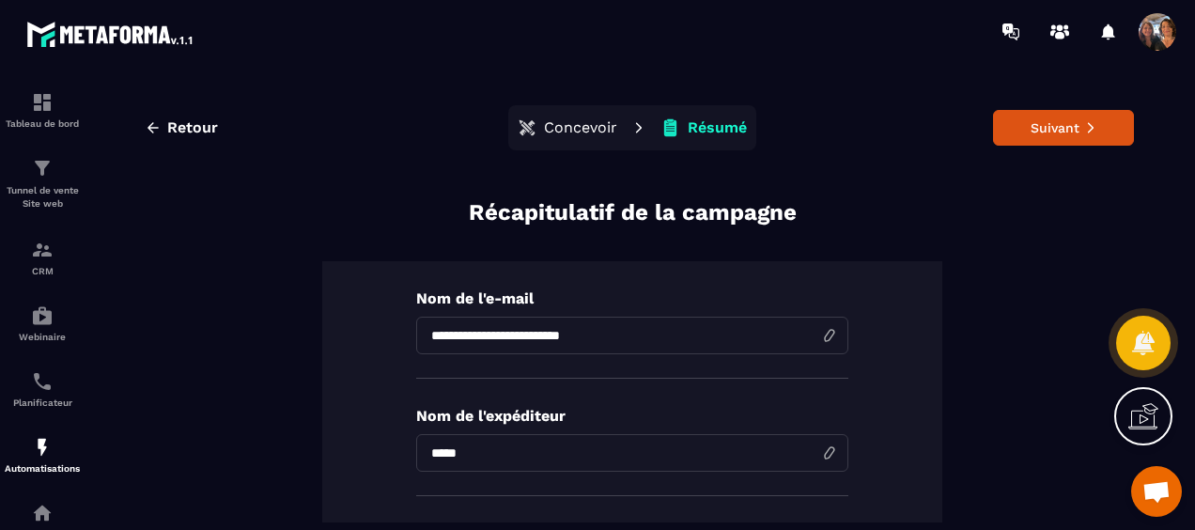
click at [572, 129] on p "Concevoir" at bounding box center [580, 127] width 73 height 19
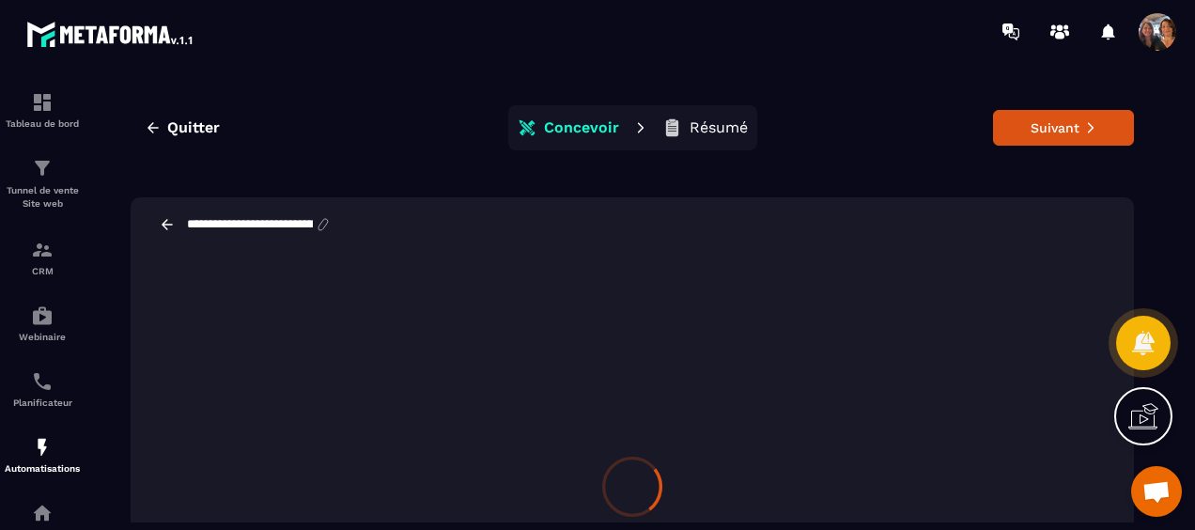
click at [315, 222] on input "**********" at bounding box center [250, 224] width 130 height 15
drag, startPoint x: 335, startPoint y: 224, endPoint x: 181, endPoint y: 224, distance: 154.0
click at [181, 224] on div "**********" at bounding box center [257, 224] width 196 height 17
type input "**********"
click at [1028, 122] on button "Suivant" at bounding box center [1063, 128] width 141 height 36
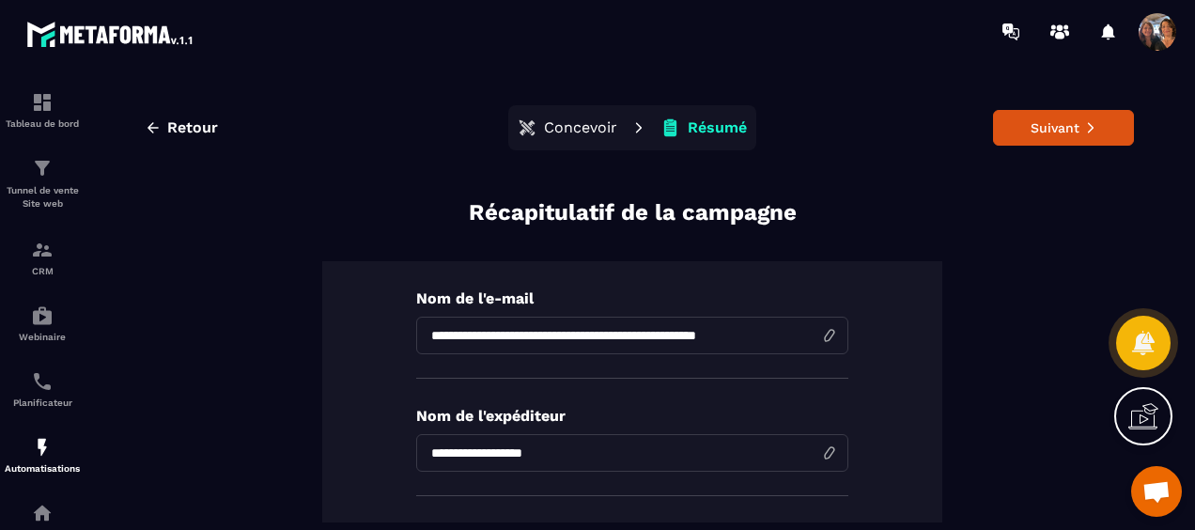
drag, startPoint x: 594, startPoint y: 338, endPoint x: 402, endPoint y: 338, distance: 191.6
click at [402, 338] on div "**********" at bounding box center [632, 539] width 620 height 556
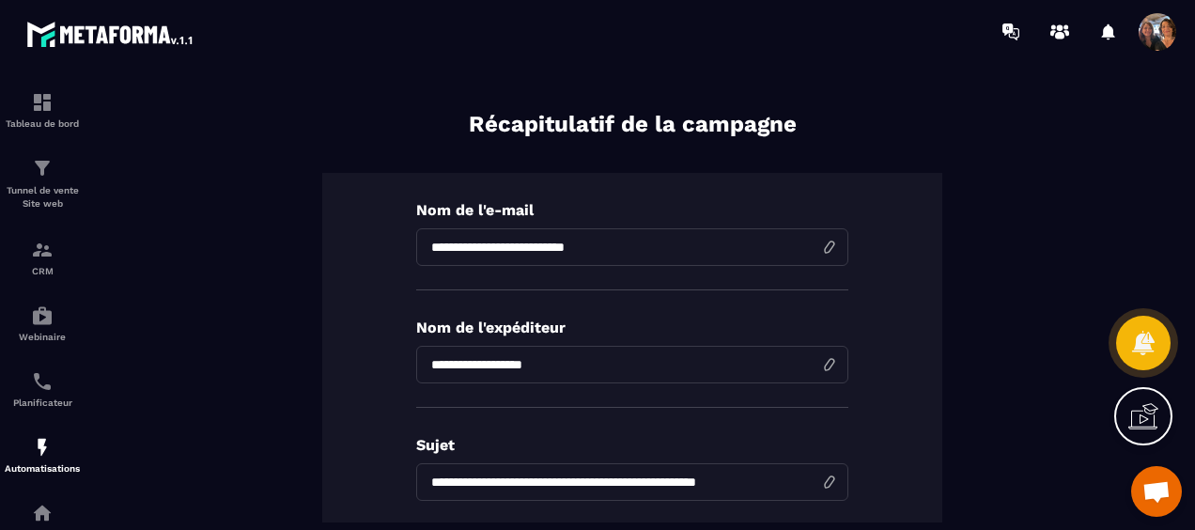
scroll to position [188, 0]
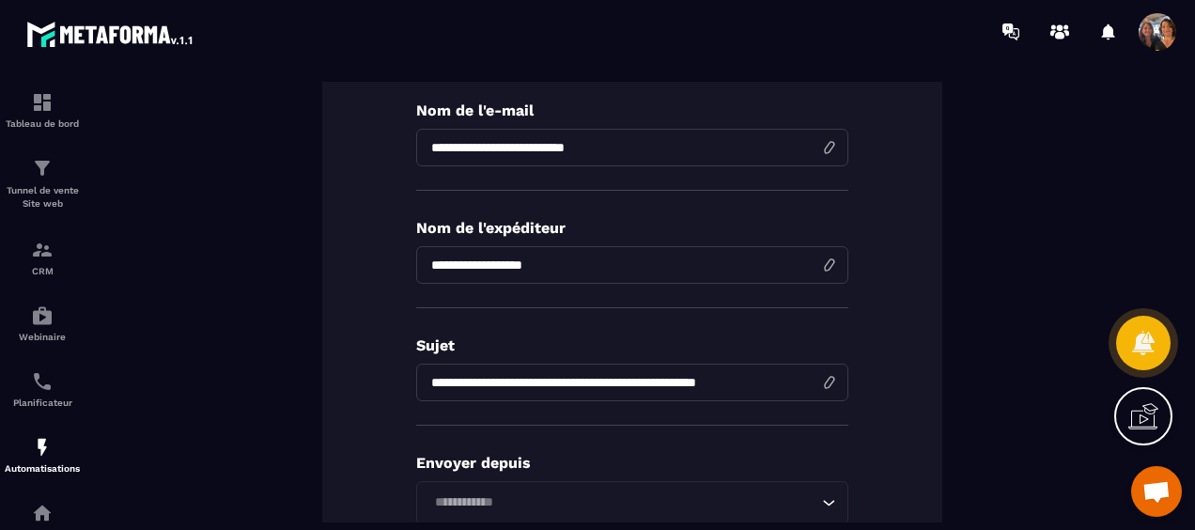
type input "**********"
click at [511, 261] on input "**********" at bounding box center [632, 265] width 432 height 38
drag, startPoint x: 625, startPoint y: 268, endPoint x: 369, endPoint y: 268, distance: 255.5
click at [369, 268] on div "**********" at bounding box center [632, 351] width 620 height 556
type input "*****"
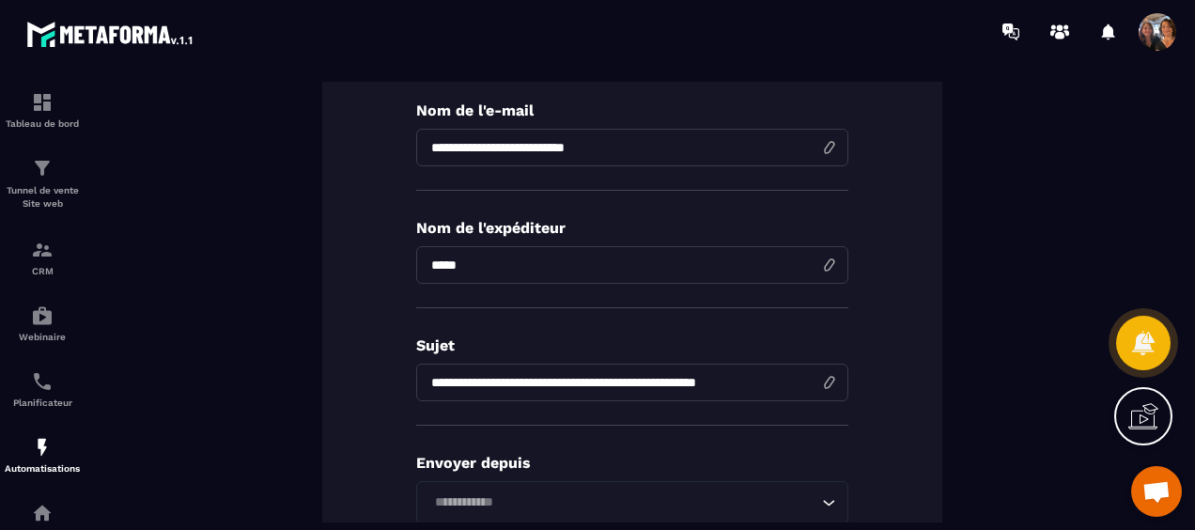
type input "**********"
drag, startPoint x: 595, startPoint y: 383, endPoint x: 366, endPoint y: 386, distance: 229.2
click at [366, 385] on div "**********" at bounding box center [632, 351] width 620 height 556
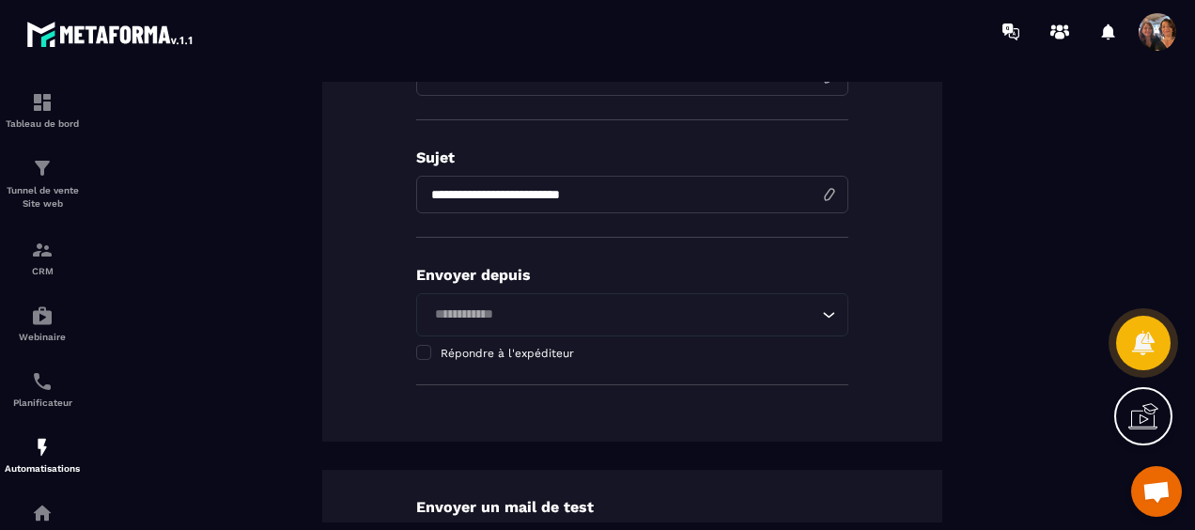
scroll to position [563, 0]
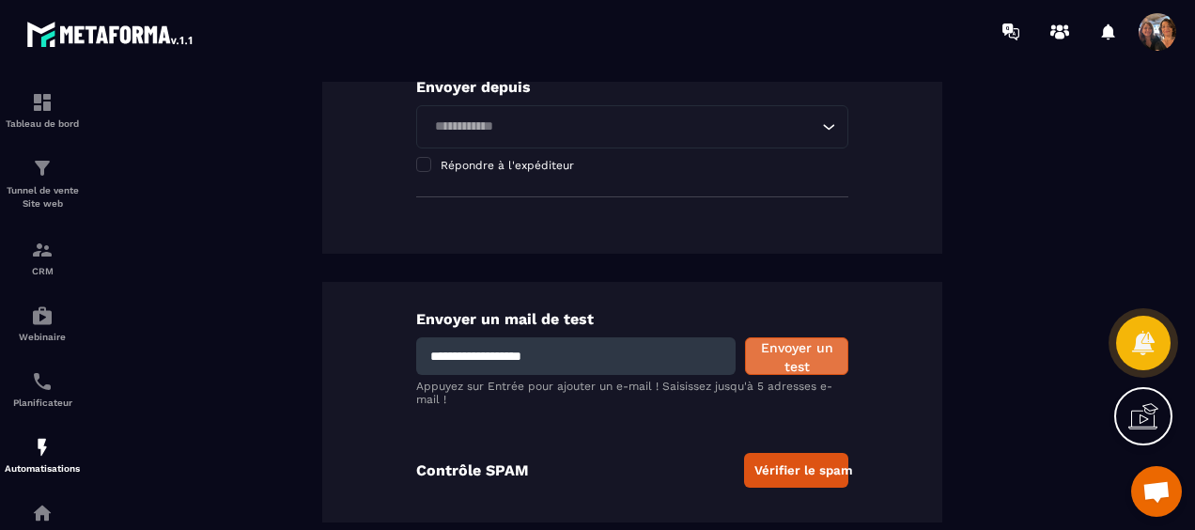
type input "**********"
click at [795, 357] on button "Envoyer un test" at bounding box center [796, 356] width 103 height 38
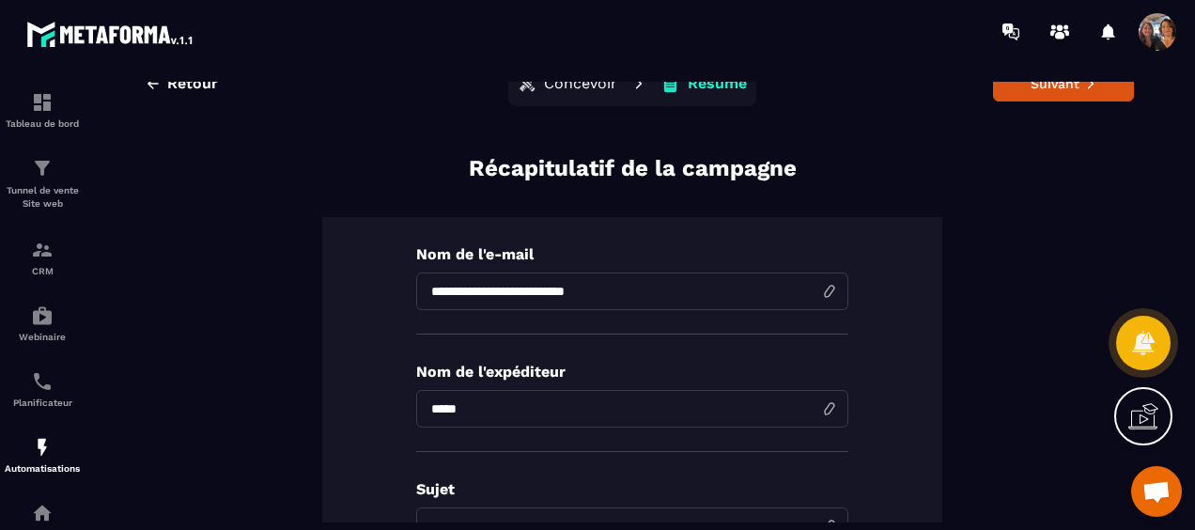
scroll to position [0, 0]
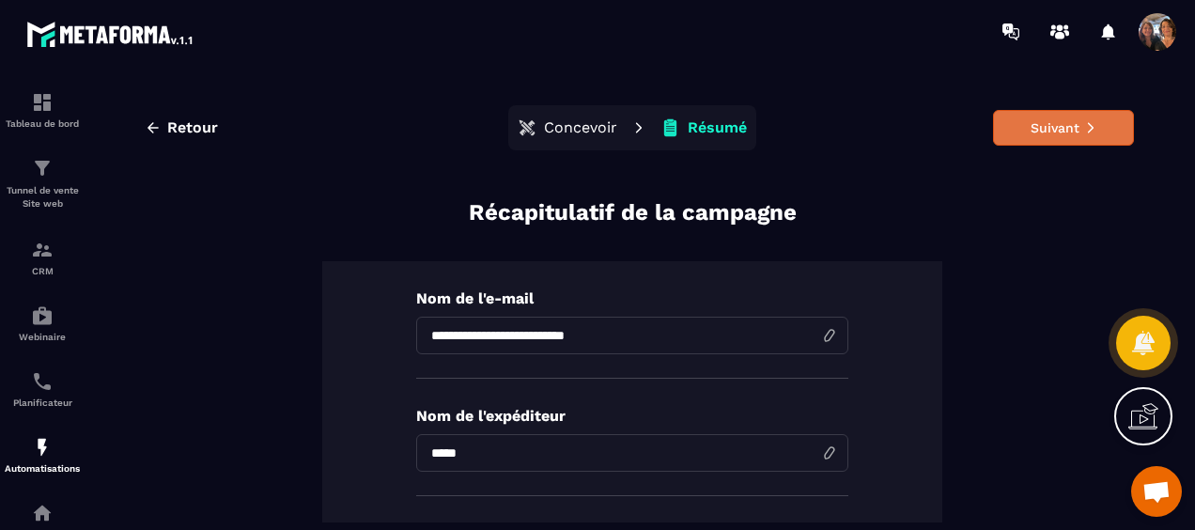
click at [1020, 123] on button "Suivant" at bounding box center [1063, 128] width 141 height 36
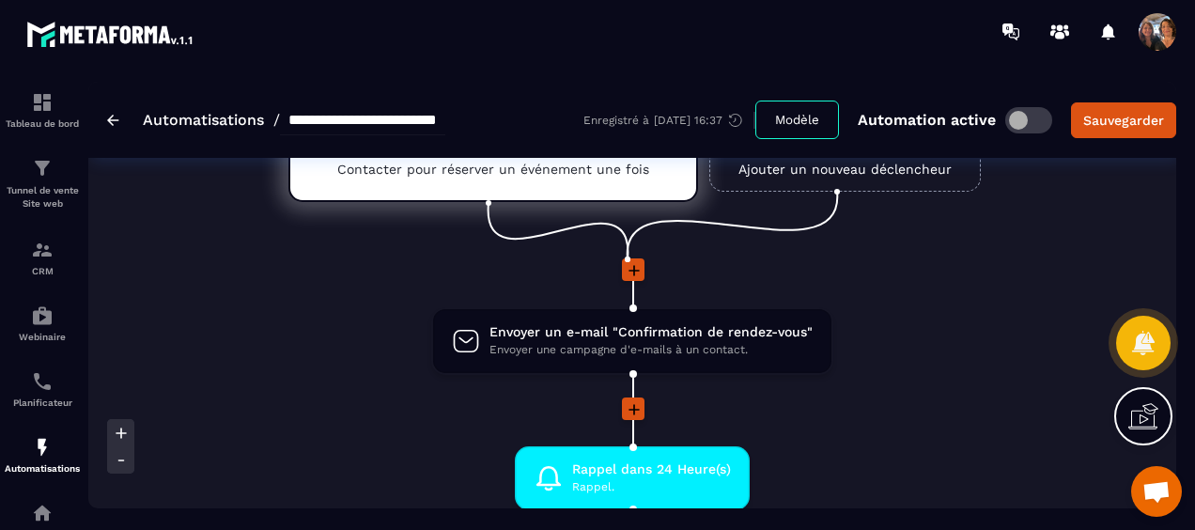
scroll to position [188, 0]
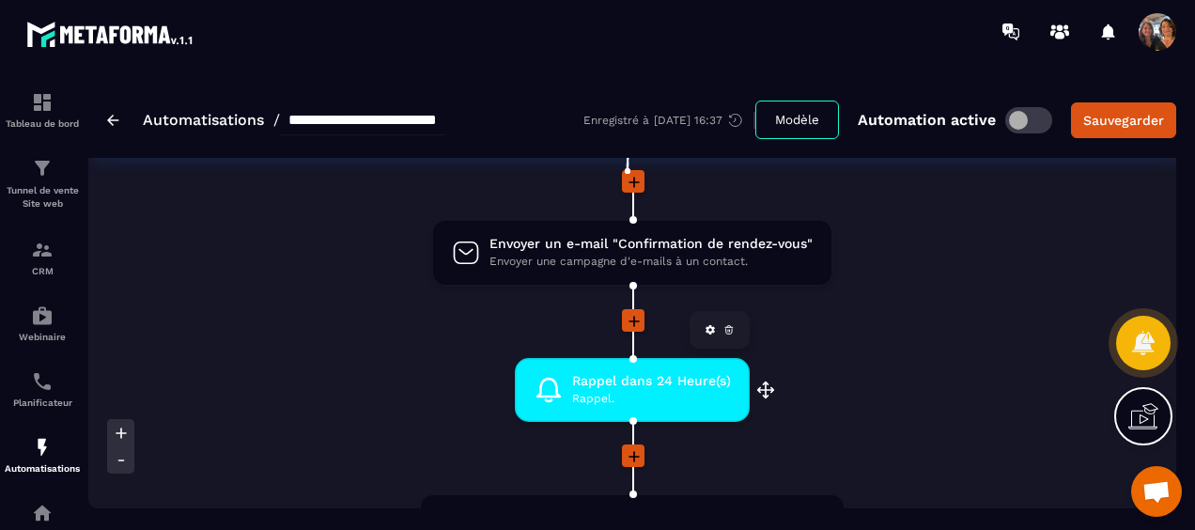
click at [731, 337] on link at bounding box center [728, 329] width 19 height 19
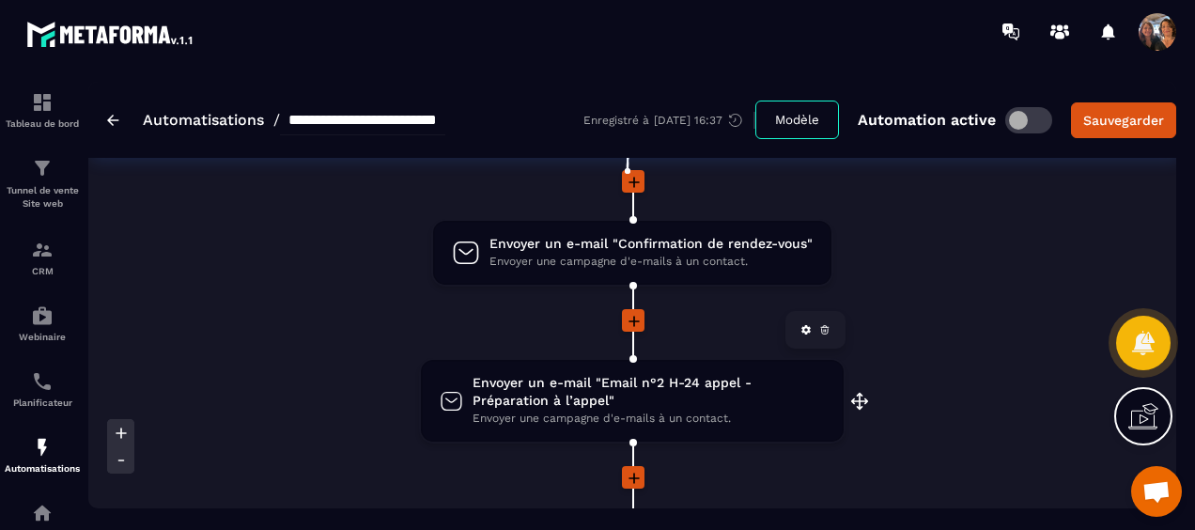
click at [824, 323] on link at bounding box center [824, 329] width 19 height 19
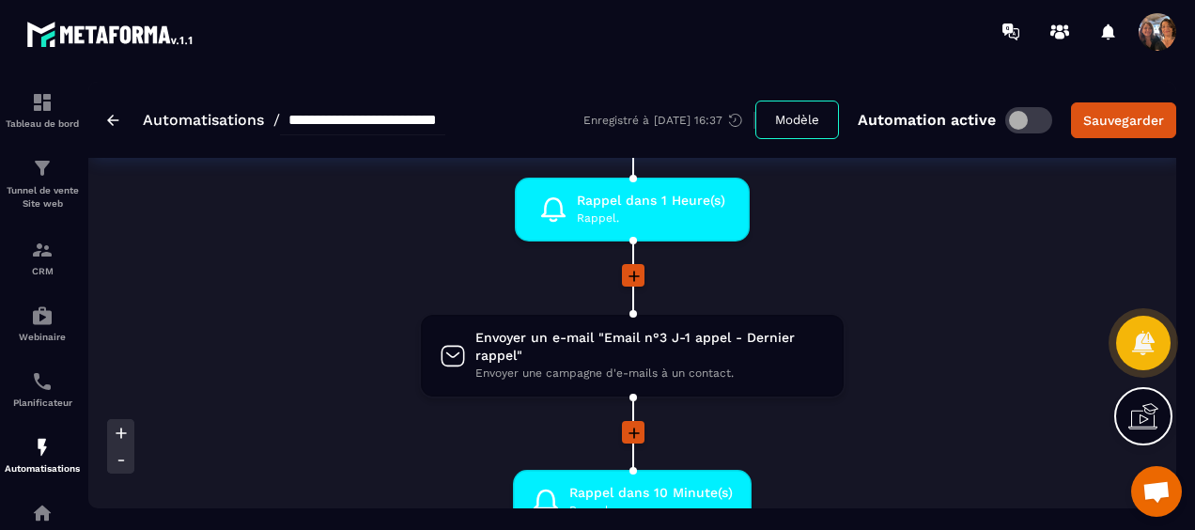
scroll to position [376, 0]
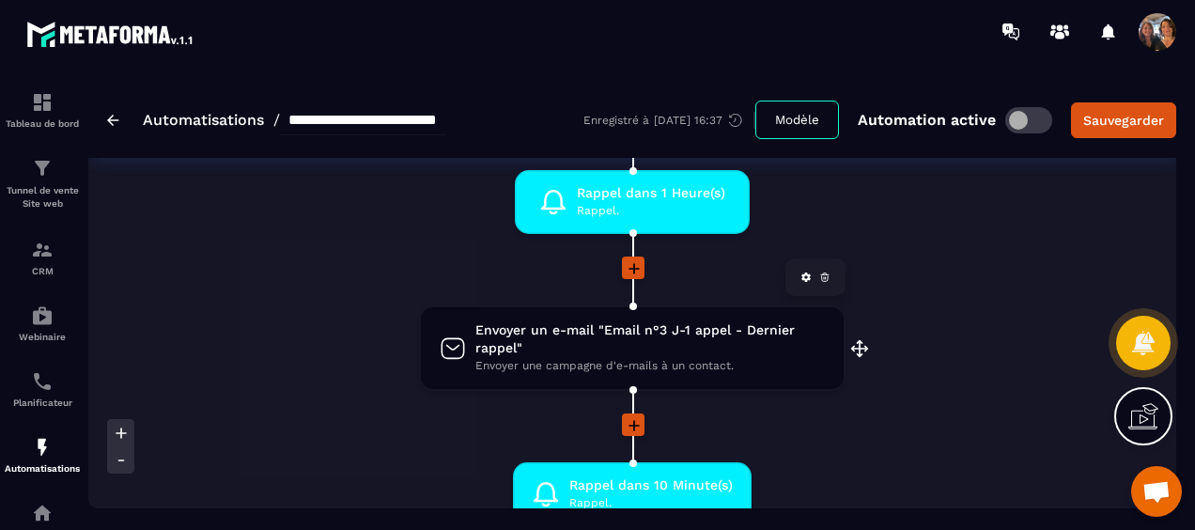
click at [822, 280] on icon at bounding box center [824, 276] width 11 height 11
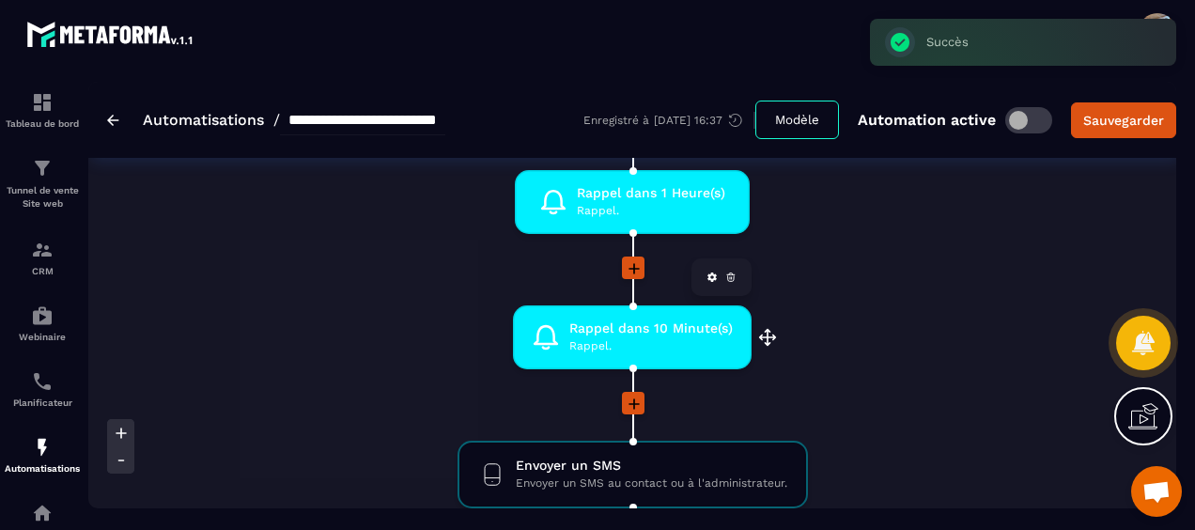
click at [733, 280] on icon at bounding box center [731, 278] width 7 height 5
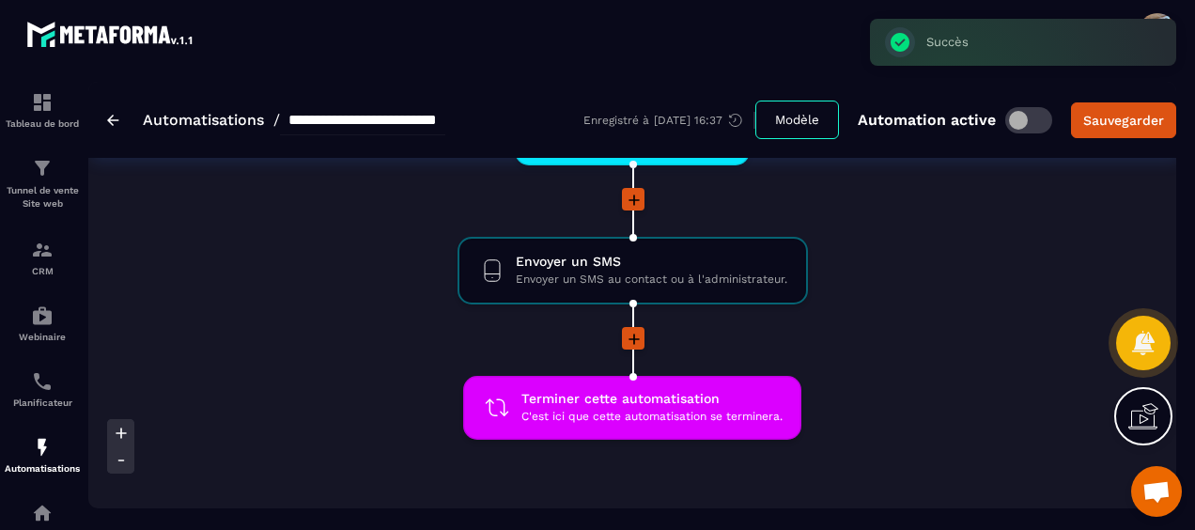
scroll to position [470, 0]
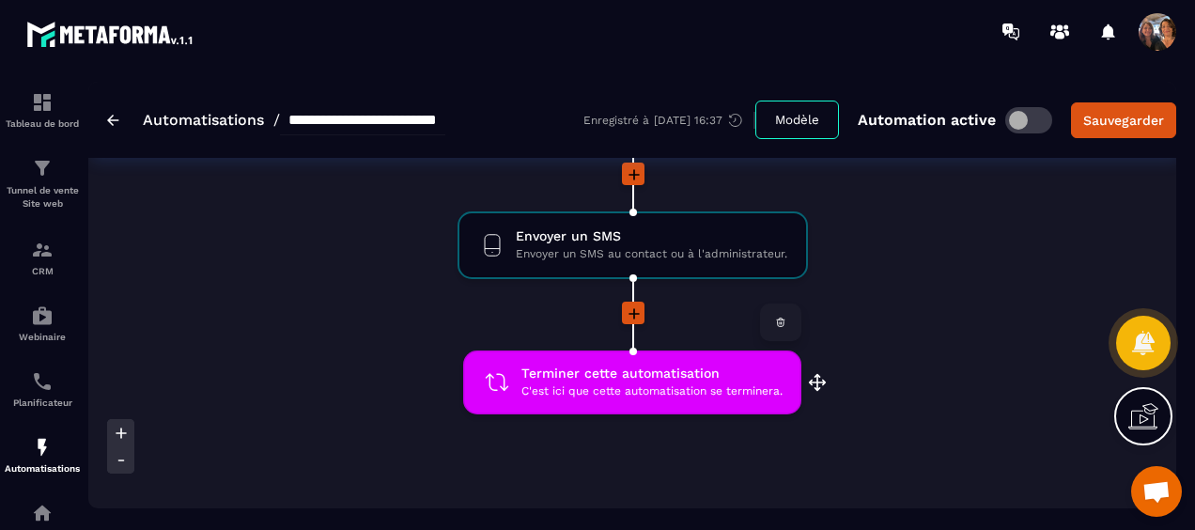
click at [678, 387] on span "C'est ici que cette automatisation se terminera." at bounding box center [651, 391] width 261 height 18
click at [1101, 116] on div "Sauvegarder" at bounding box center [1123, 120] width 81 height 19
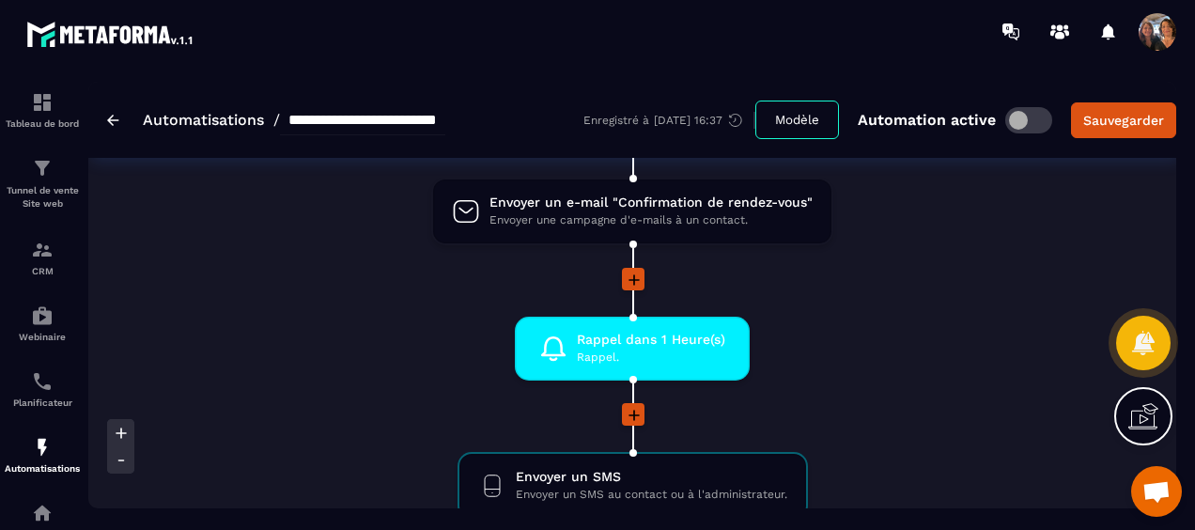
scroll to position [0, 0]
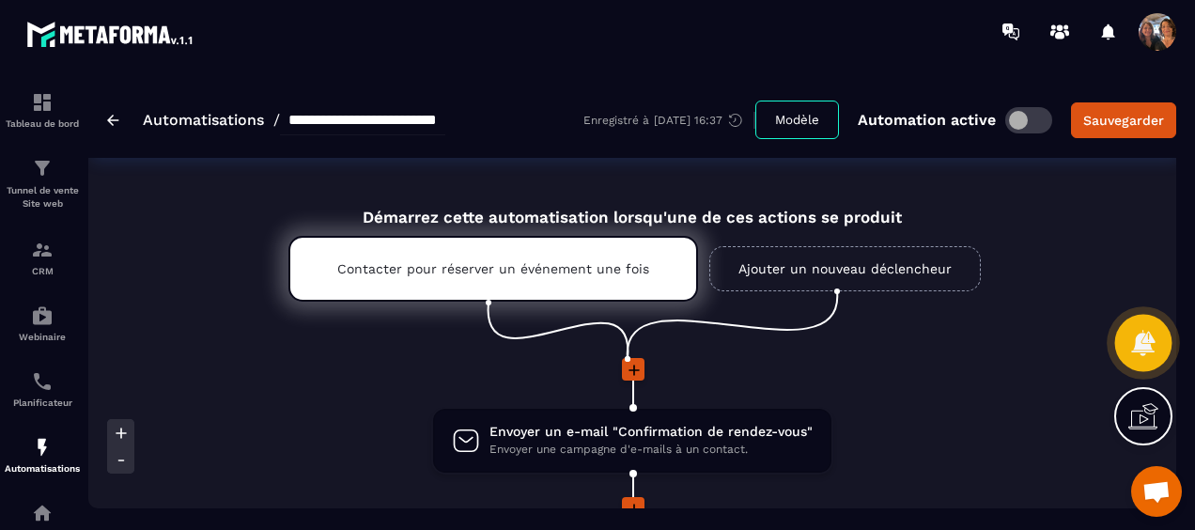
click at [1136, 342] on icon at bounding box center [1142, 342] width 23 height 25
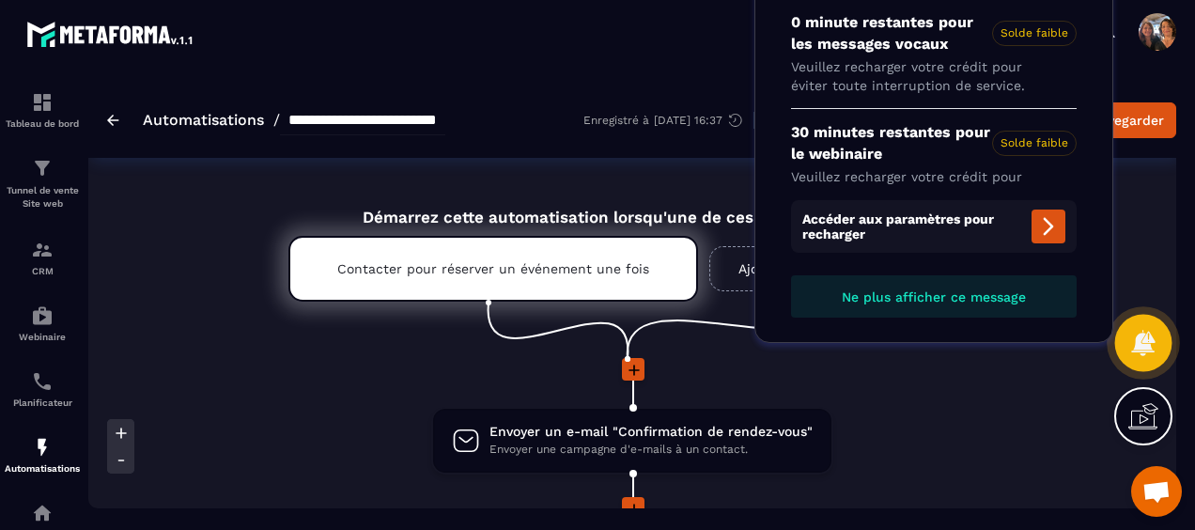
click at [1145, 338] on icon at bounding box center [1142, 342] width 23 height 25
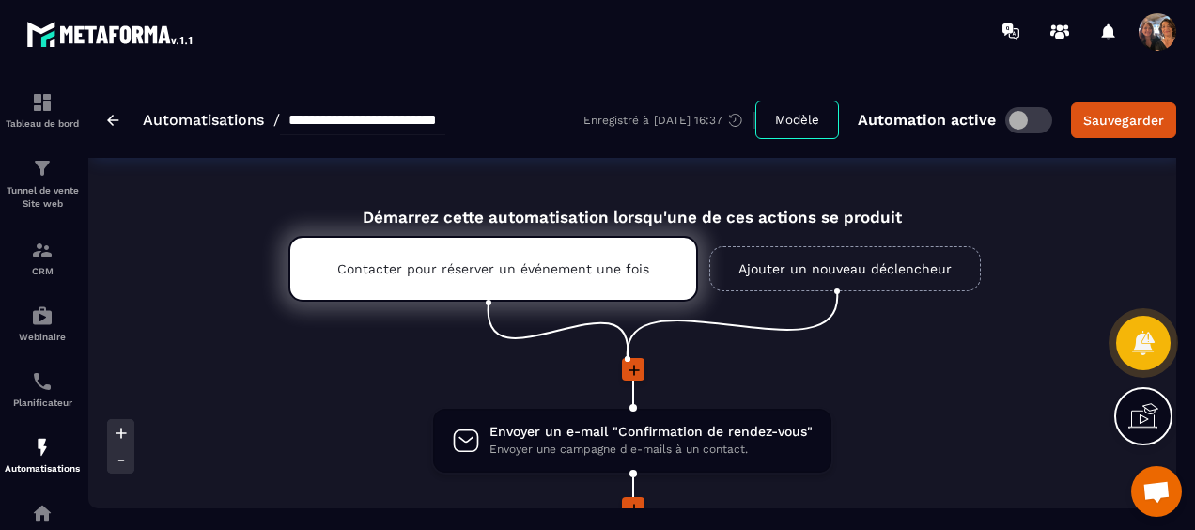
click at [1128, 420] on icon at bounding box center [1143, 416] width 30 height 30
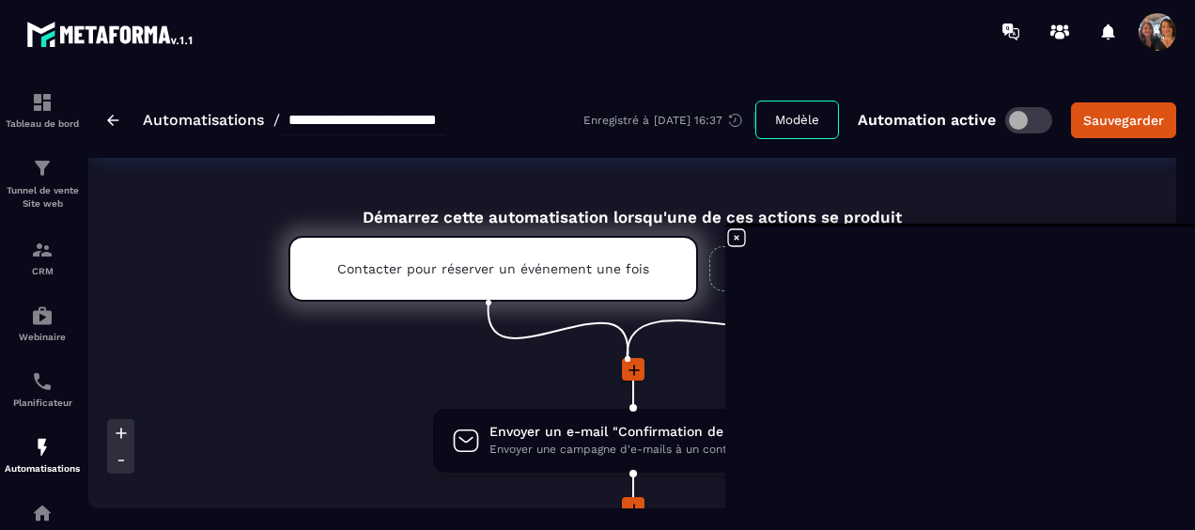
click at [736, 237] on icon at bounding box center [736, 237] width 17 height 17
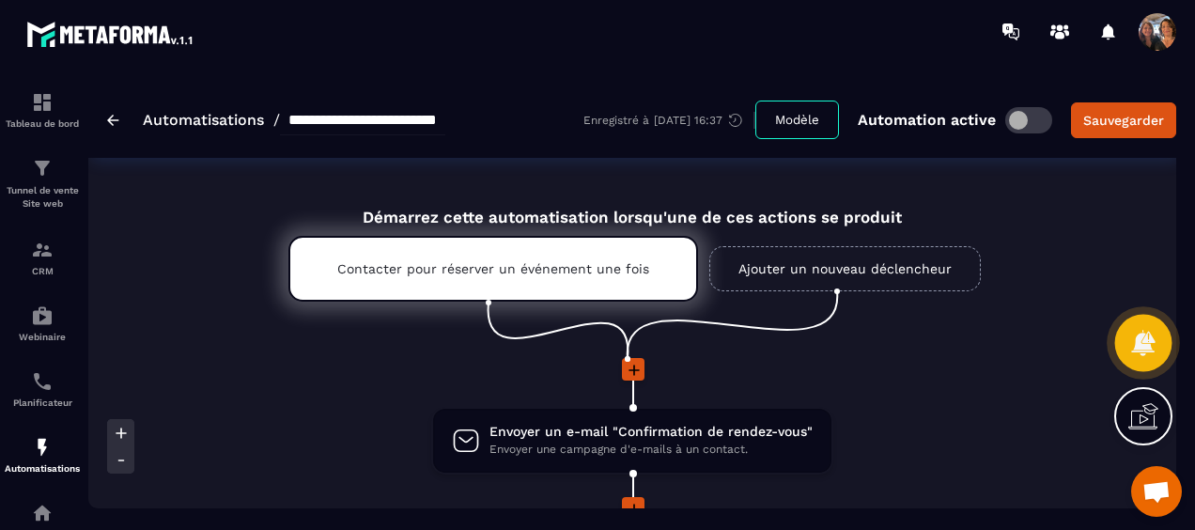
click at [1141, 347] on icon at bounding box center [1142, 342] width 23 height 25
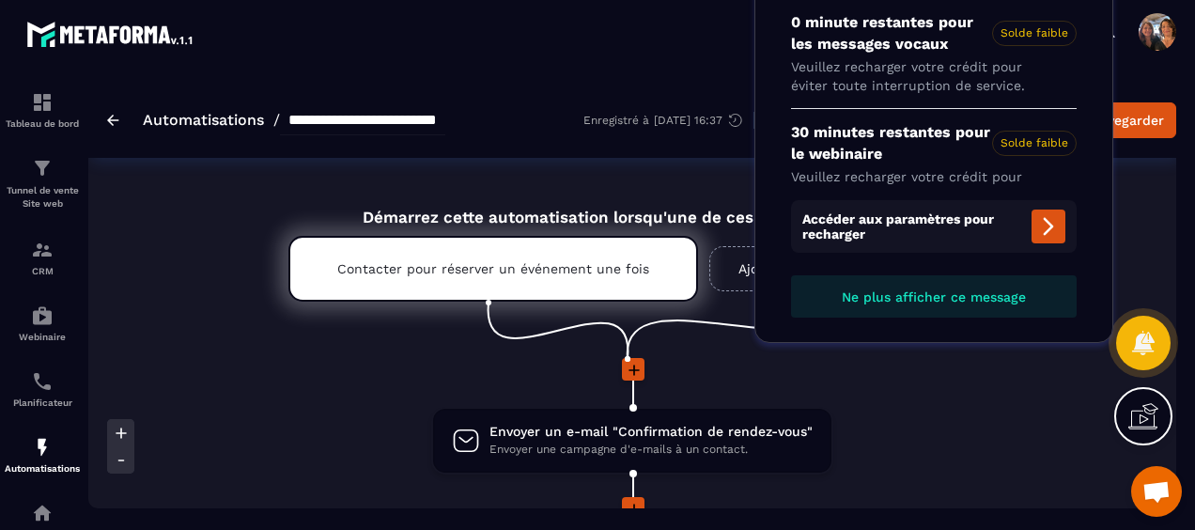
click at [1163, 400] on div at bounding box center [1143, 416] width 58 height 58
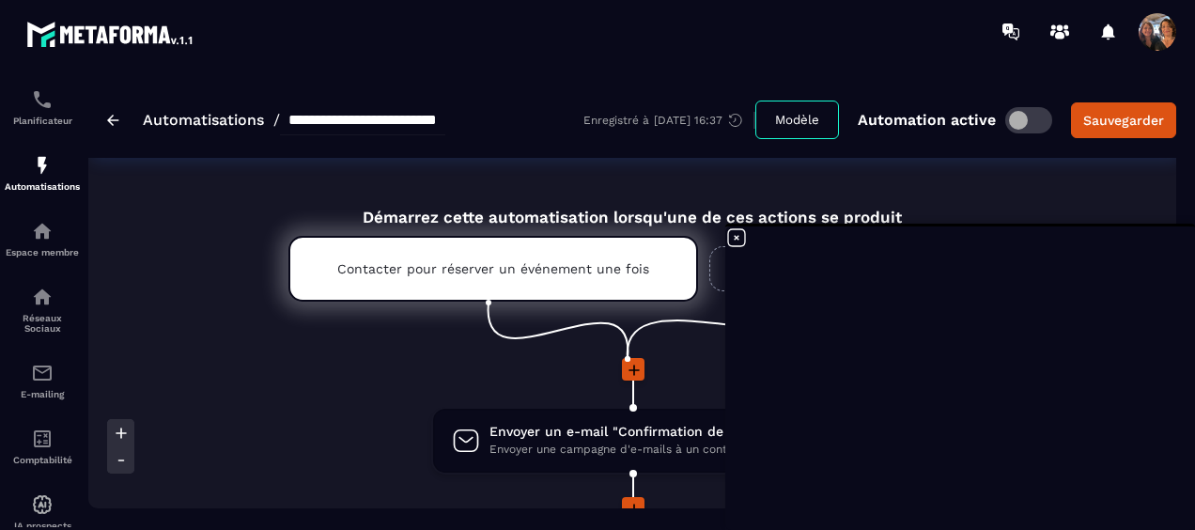
click at [736, 236] on icon at bounding box center [736, 237] width 23 height 23
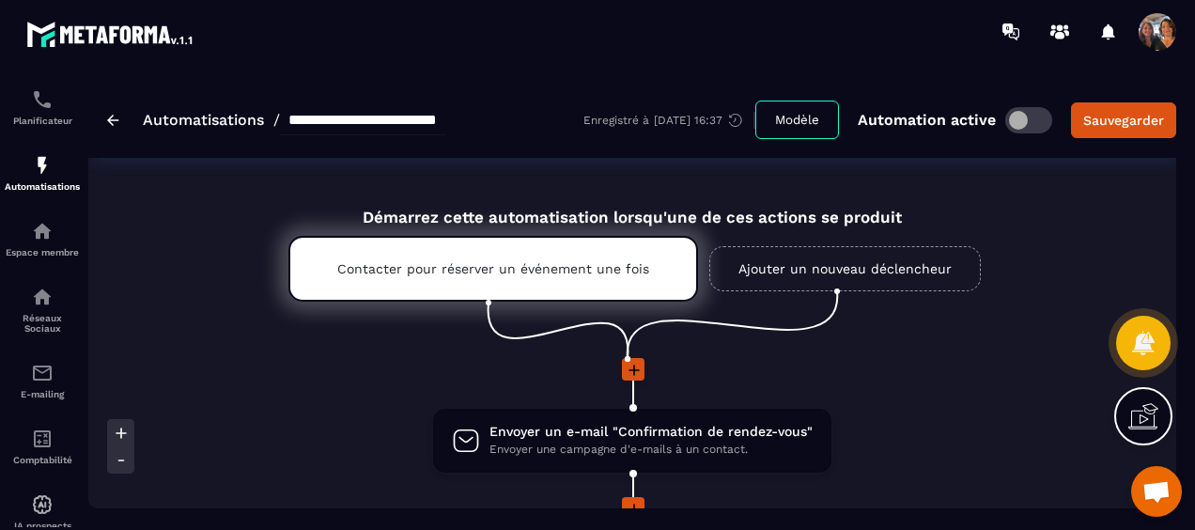
click at [115, 119] on img at bounding box center [113, 120] width 12 height 11
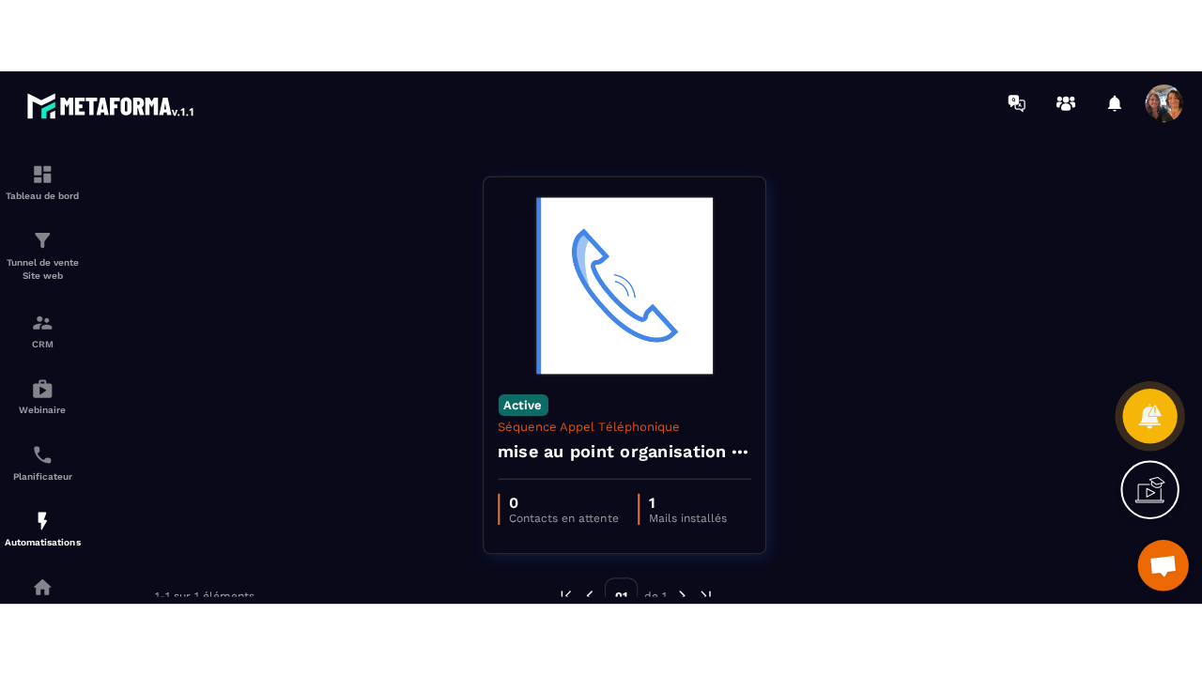
scroll to position [79, 0]
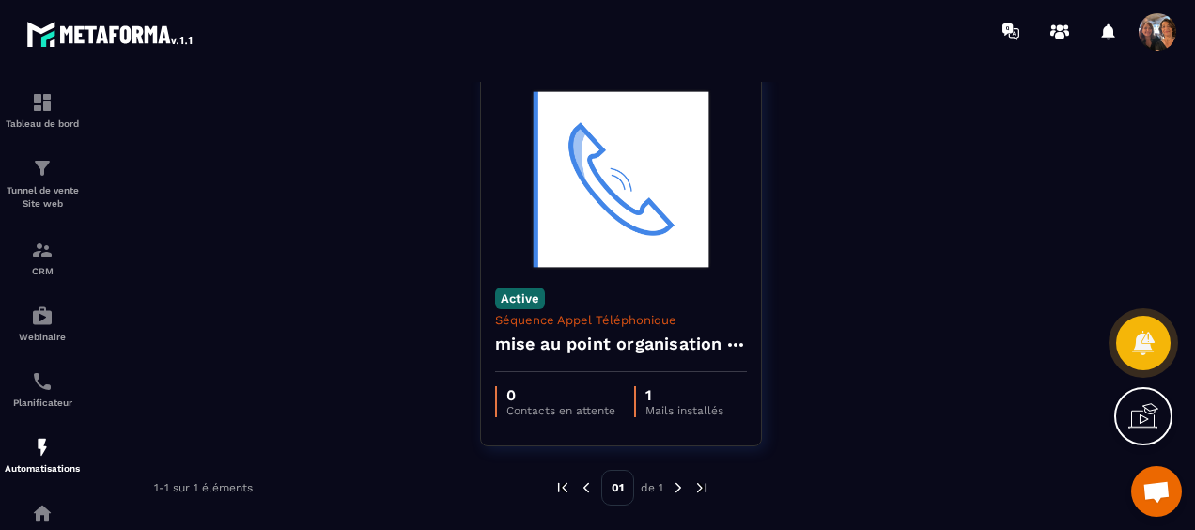
click at [1155, 422] on icon at bounding box center [1143, 416] width 30 height 30
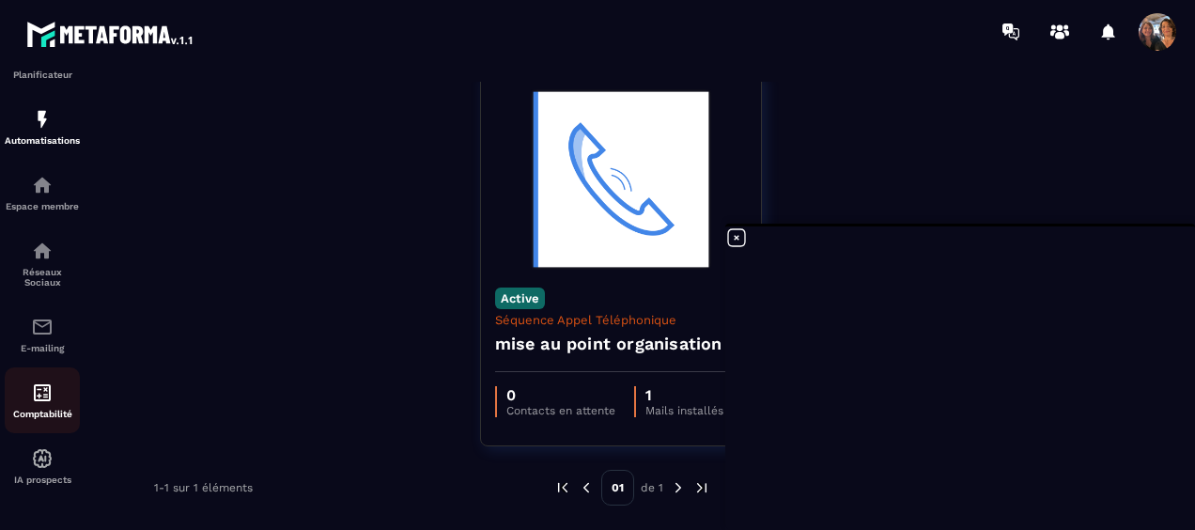
scroll to position [338, 0]
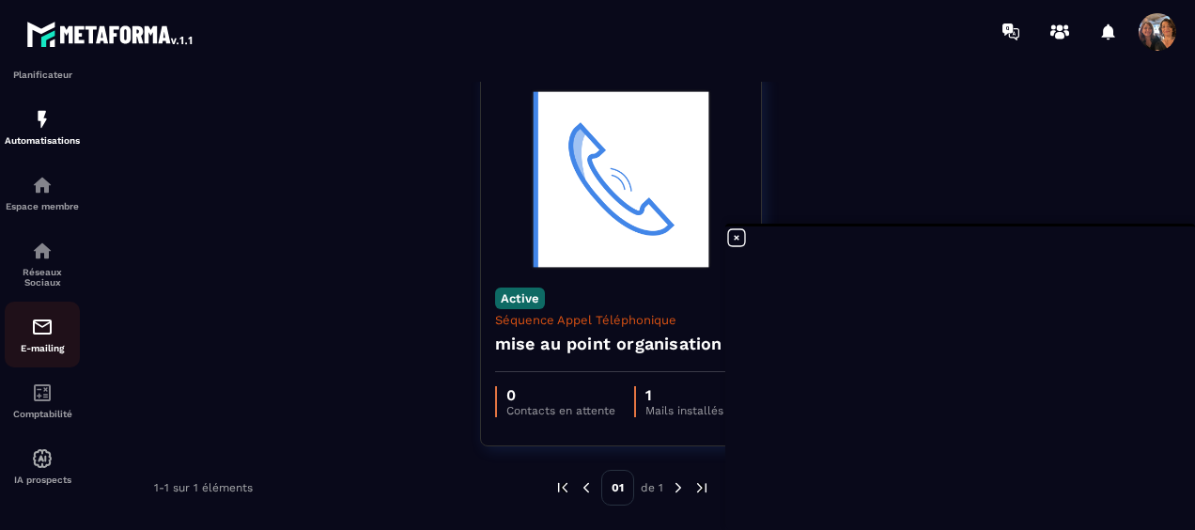
click at [42, 331] on img at bounding box center [42, 327] width 23 height 23
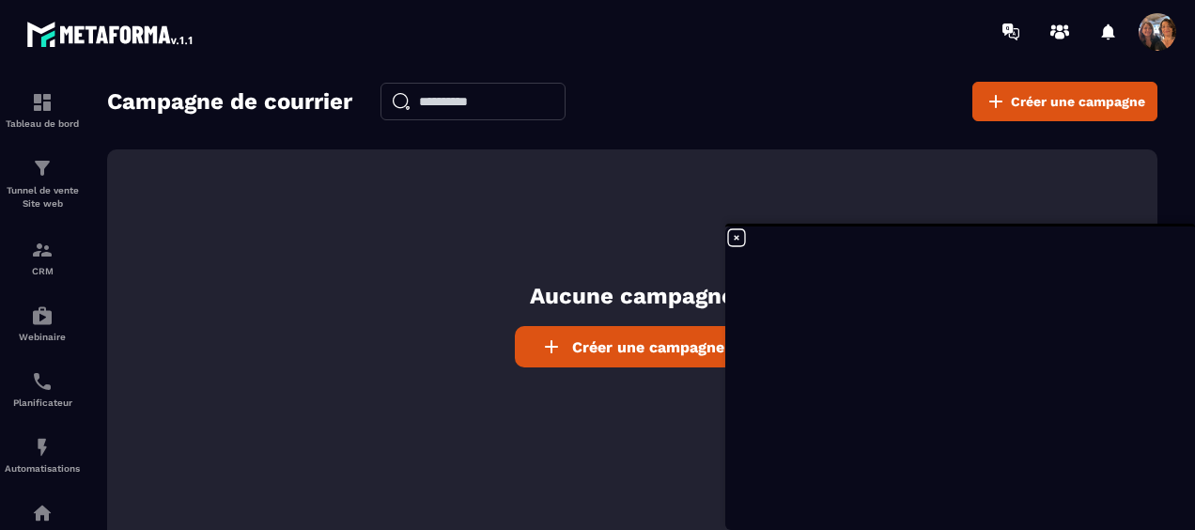
click at [733, 233] on icon at bounding box center [736, 237] width 23 height 23
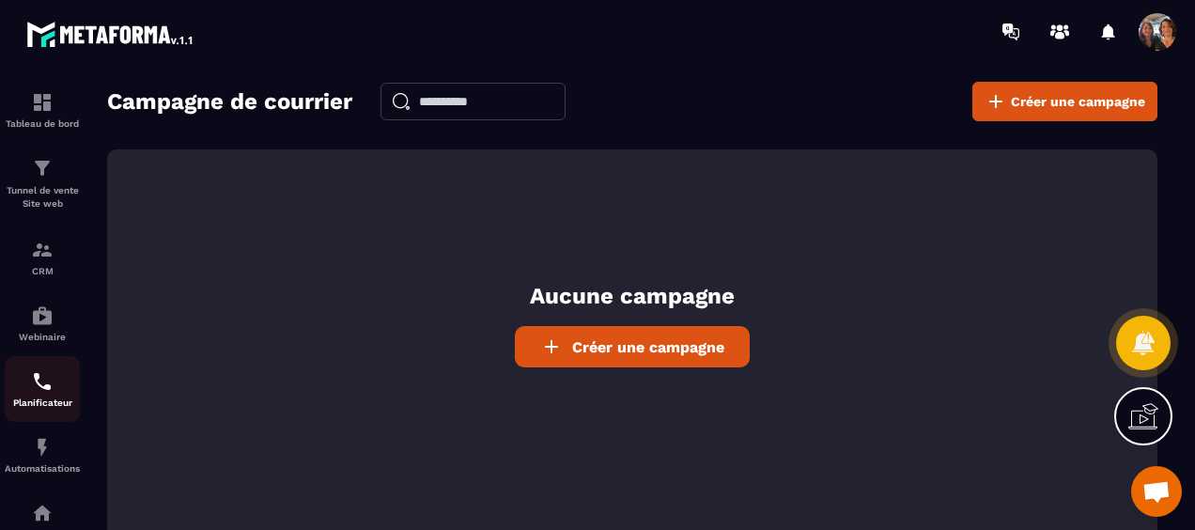
click at [47, 390] on img at bounding box center [42, 381] width 23 height 23
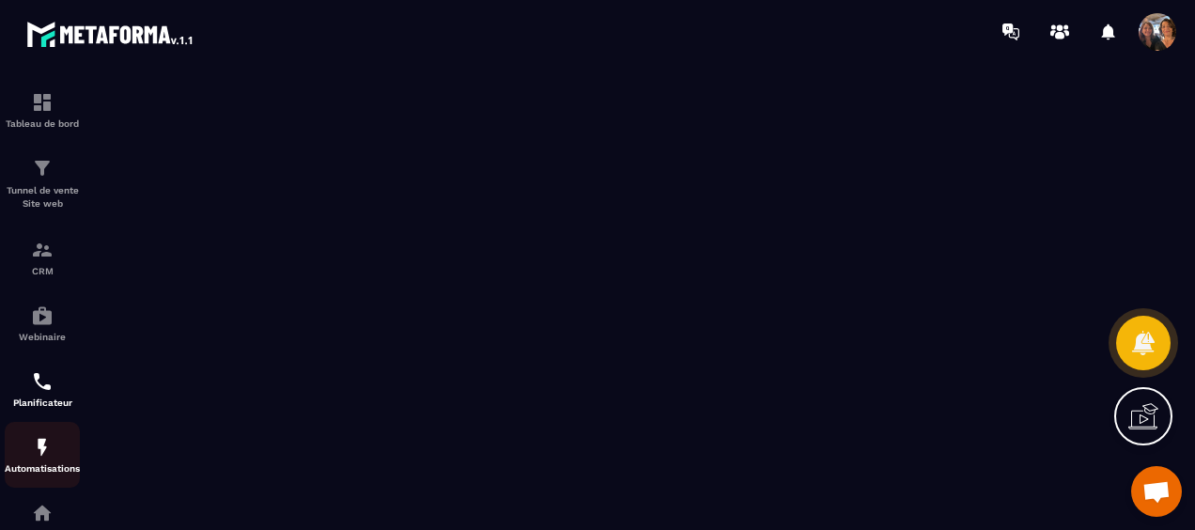
click at [42, 458] on img at bounding box center [42, 447] width 23 height 23
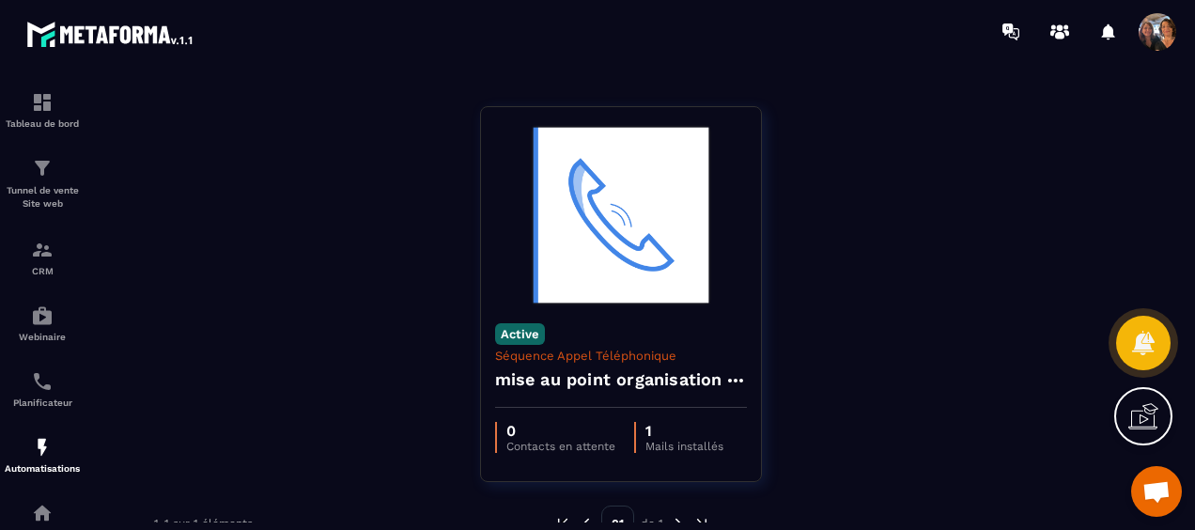
scroll to position [79, 0]
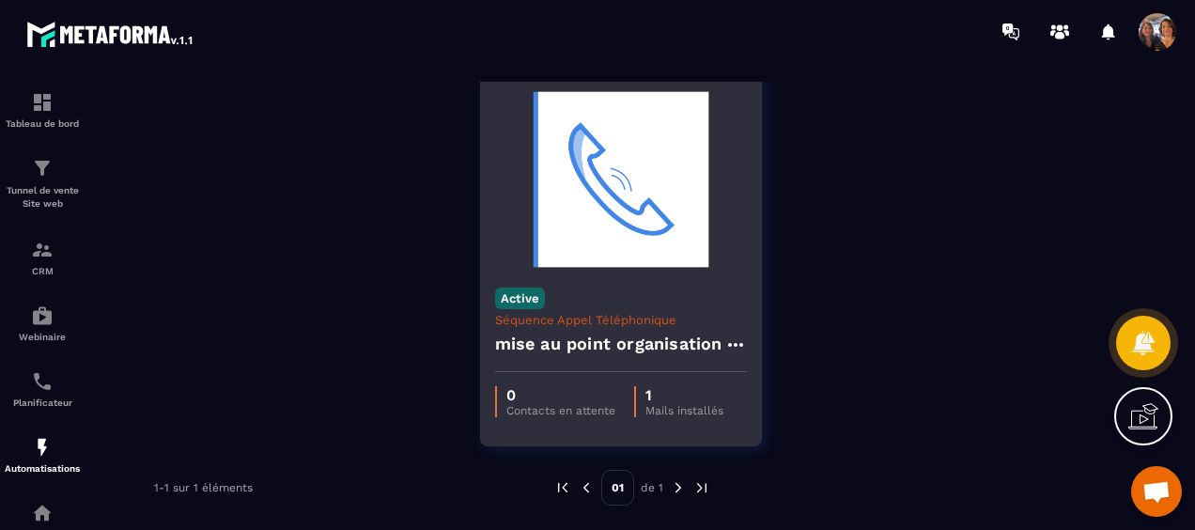
click at [645, 340] on h4 "mise au point organisation" at bounding box center [608, 344] width 227 height 26
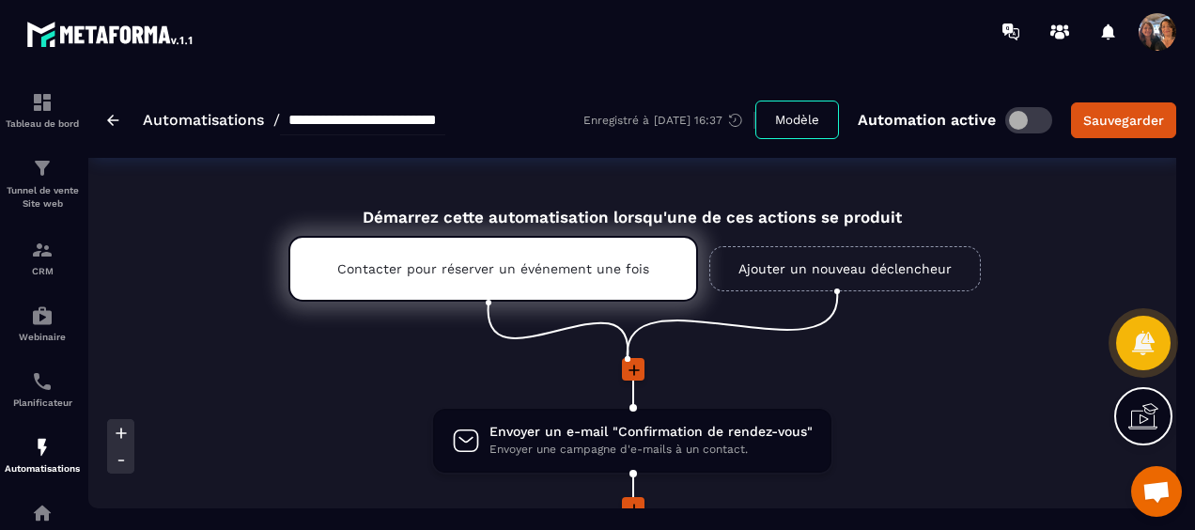
click at [106, 117] on div "**********" at bounding box center [632, 120] width 1088 height 76
click at [116, 116] on img at bounding box center [113, 120] width 12 height 11
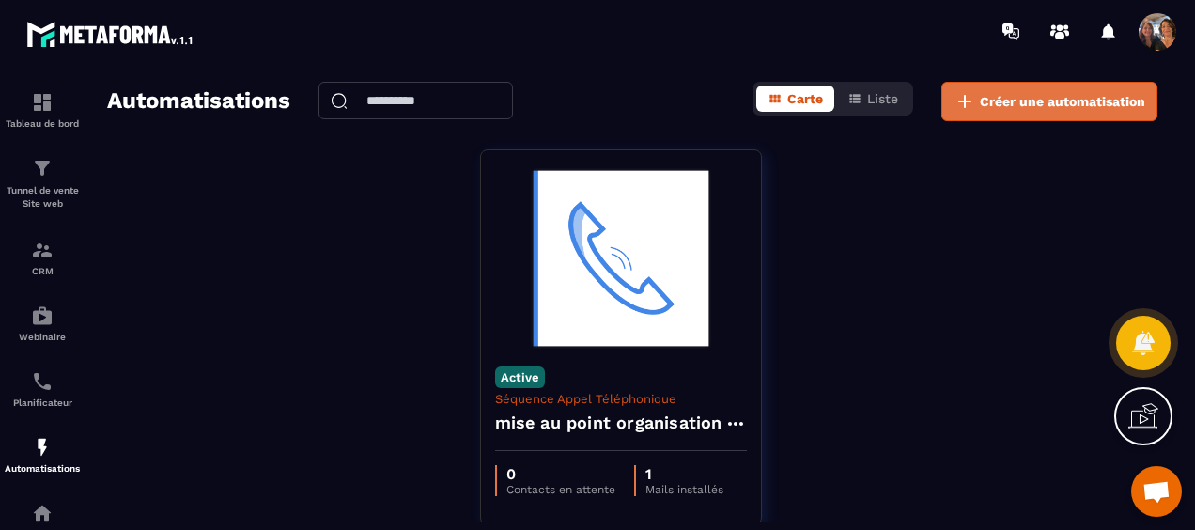
click at [1033, 98] on span "Créer une automatisation" at bounding box center [1062, 101] width 165 height 19
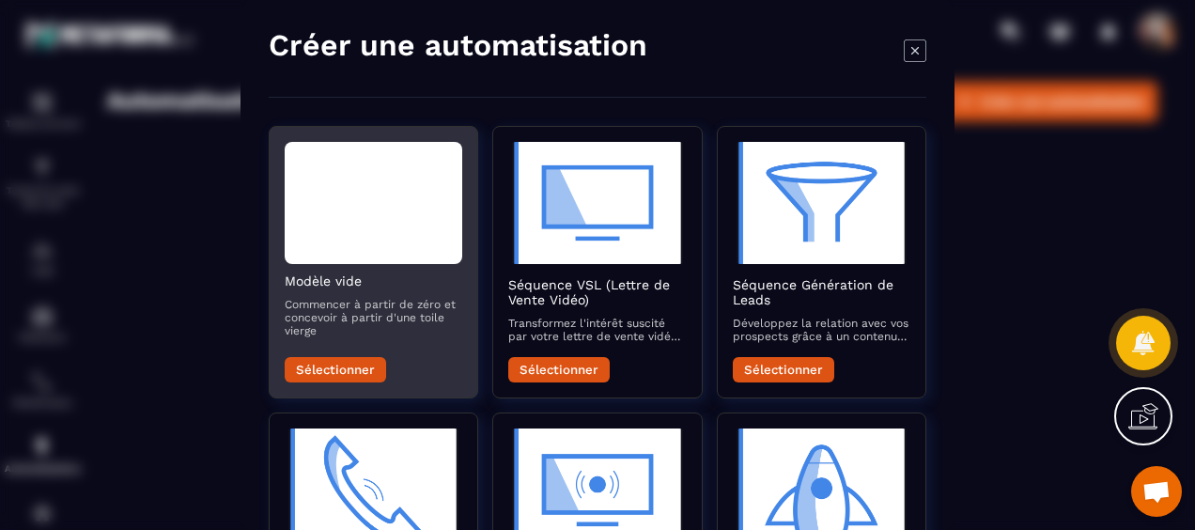
click at [391, 249] on div "Modal window" at bounding box center [374, 203] width 178 height 122
click at [362, 367] on button "Sélectionner" at bounding box center [335, 369] width 101 height 25
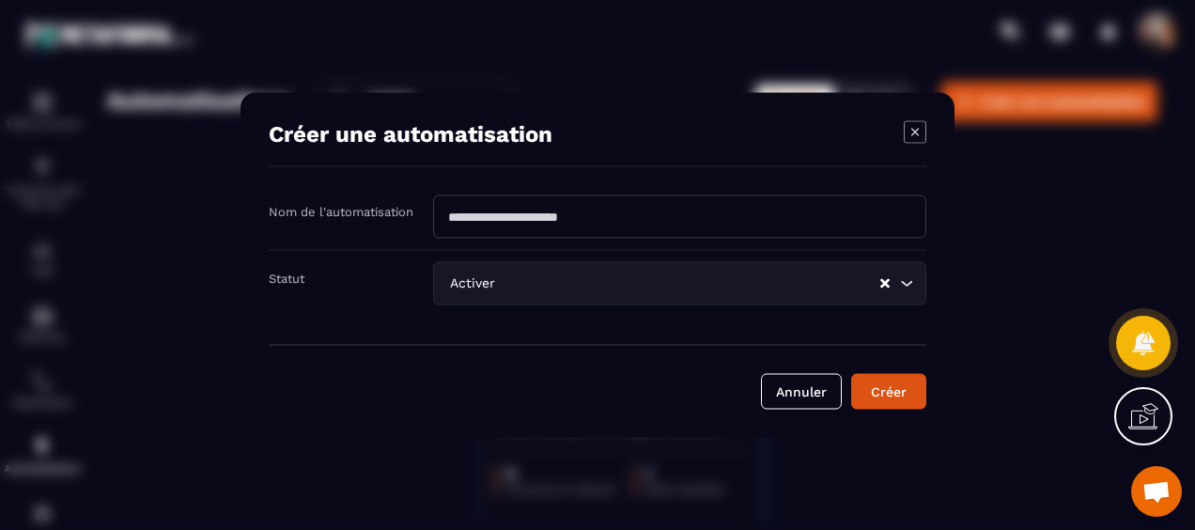
click at [579, 214] on input "Modal window" at bounding box center [679, 216] width 493 height 43
type input "**********"
click at [868, 379] on button "Créer" at bounding box center [888, 392] width 75 height 36
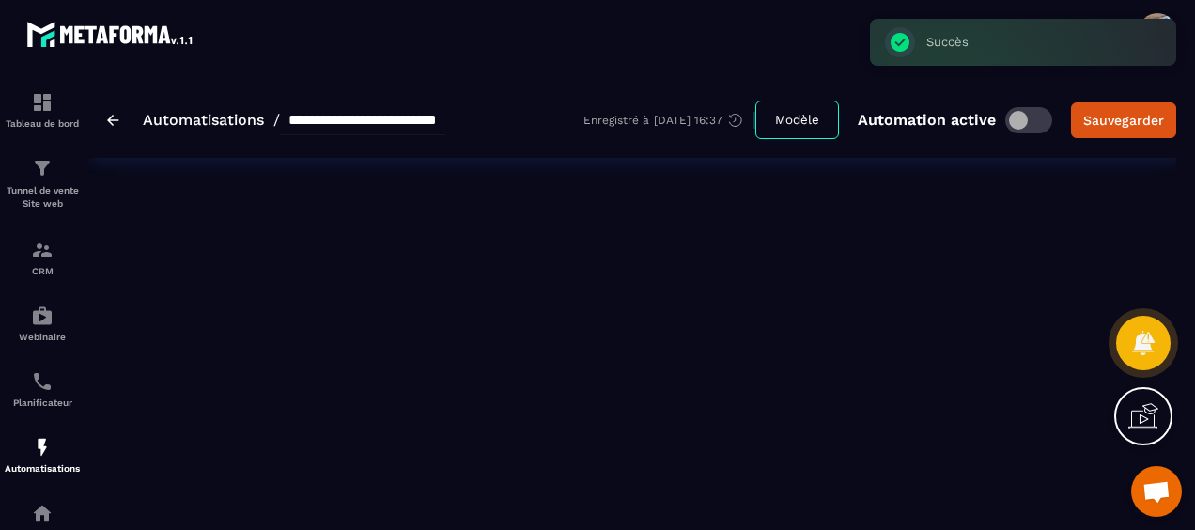
type input "**********"
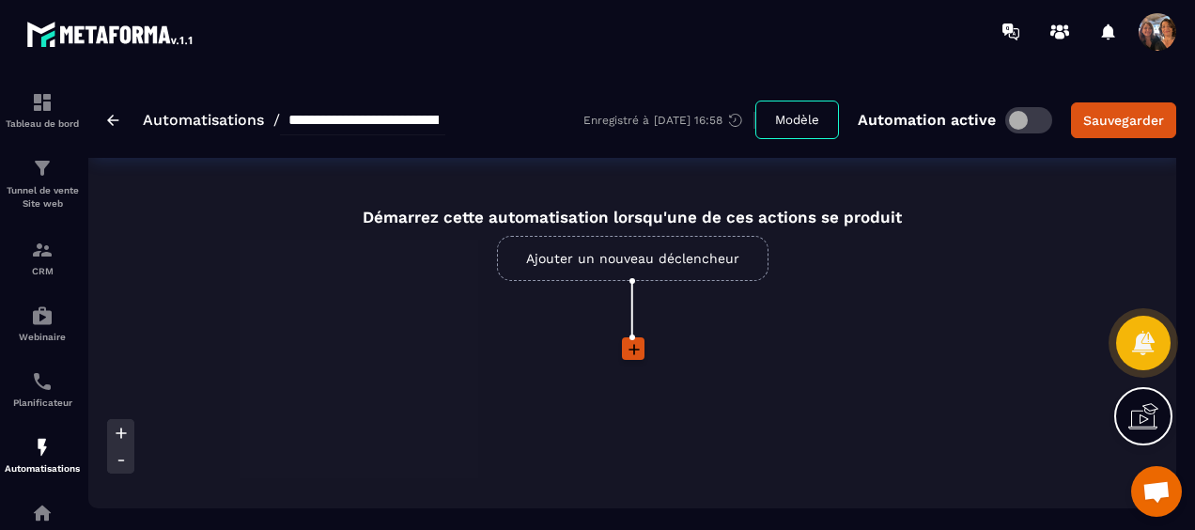
click at [661, 254] on link "Ajouter un nouveau déclencheur" at bounding box center [632, 258] width 271 height 45
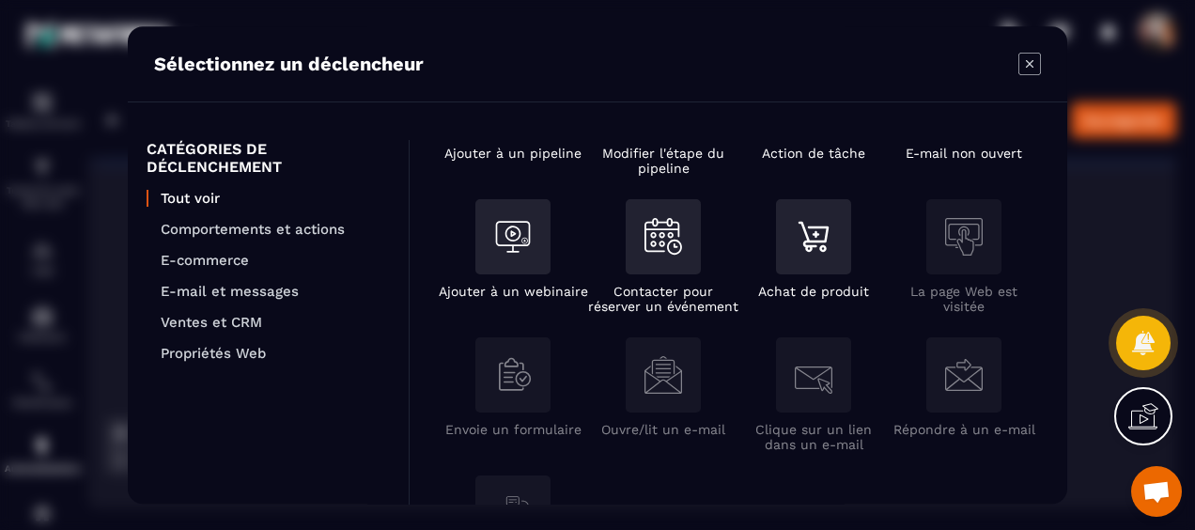
scroll to position [376, 0]
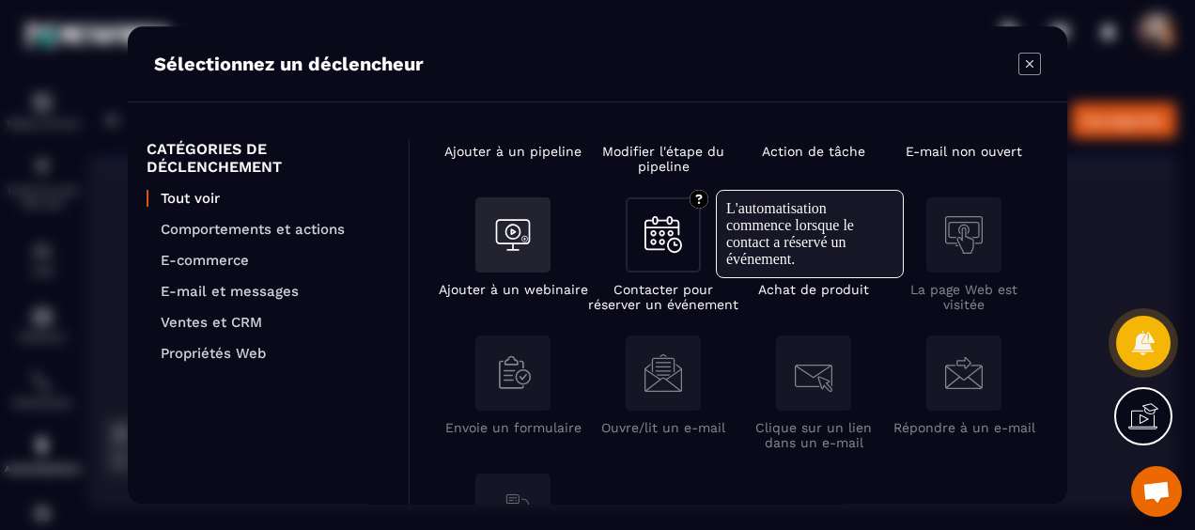
click at [658, 259] on div "Modal window" at bounding box center [662, 234] width 75 height 75
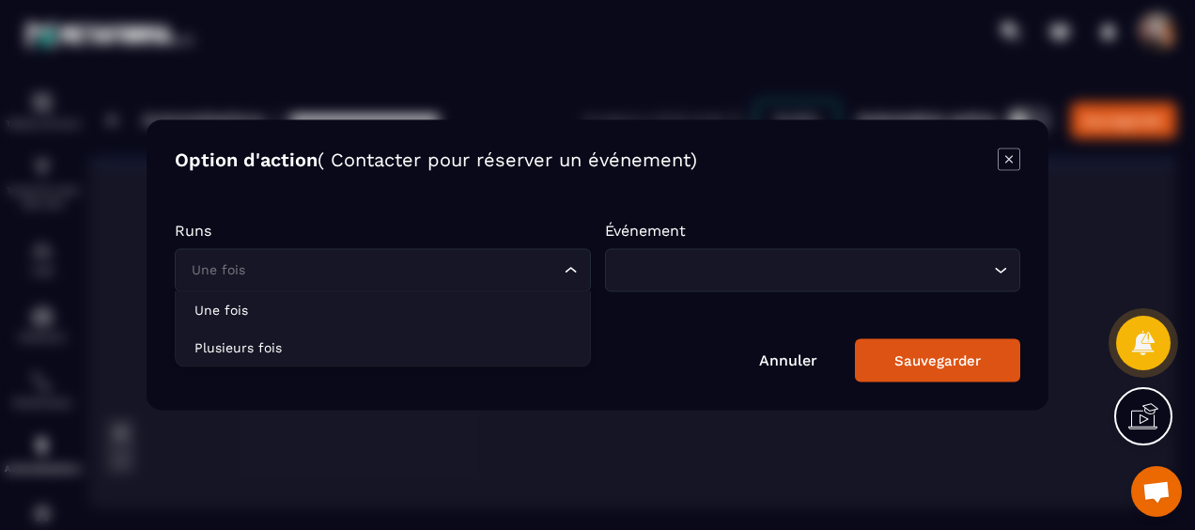
click at [571, 267] on icon "Search for option" at bounding box center [571, 270] width 19 height 19
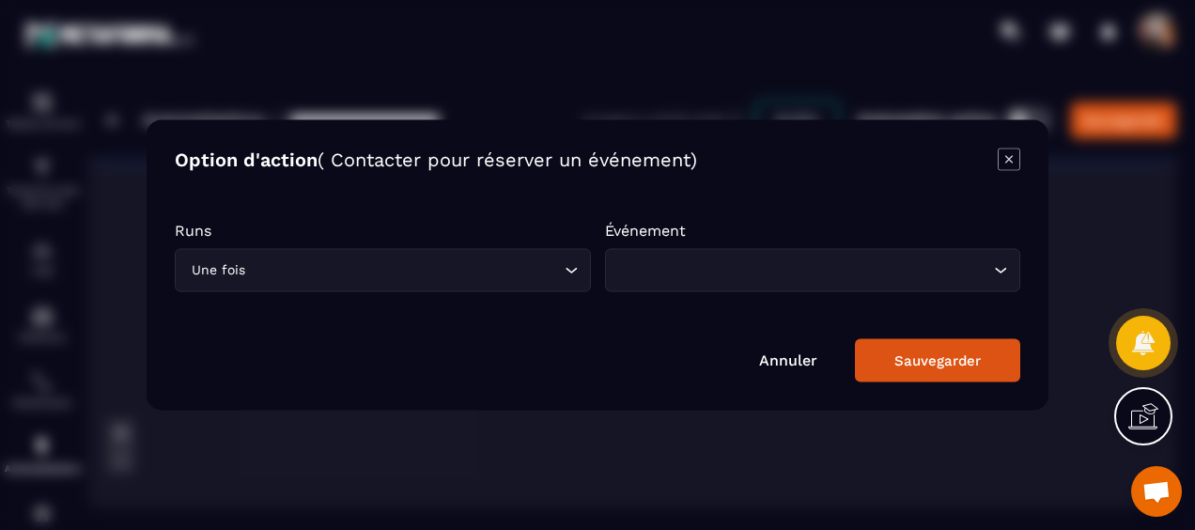
click at [996, 270] on icon "Search for option" at bounding box center [1000, 270] width 19 height 19
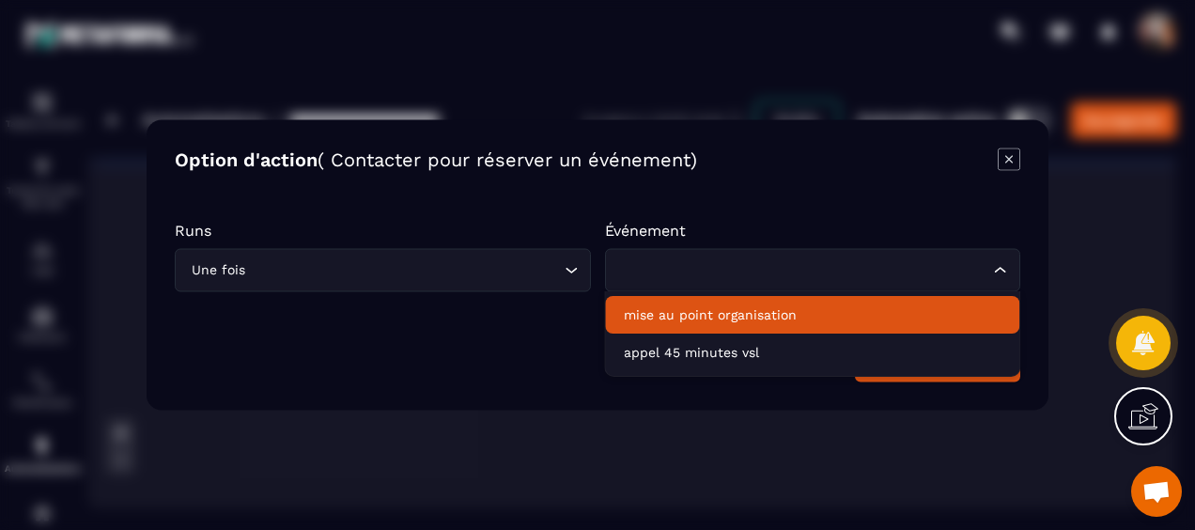
click at [841, 317] on p "mise au point organisation" at bounding box center [812, 314] width 377 height 19
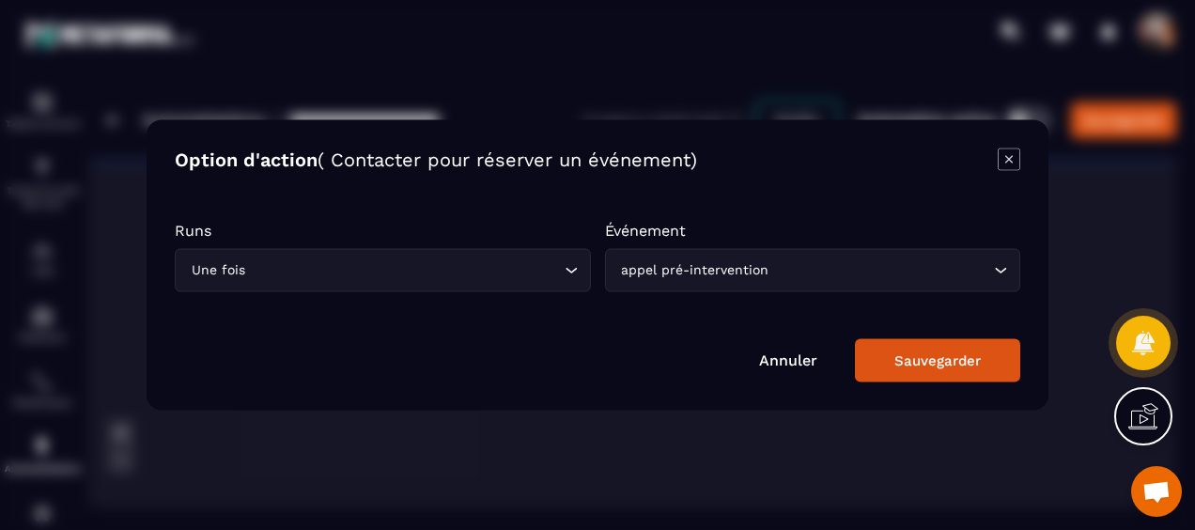
click at [928, 363] on div "Sauvegarder" at bounding box center [937, 360] width 86 height 17
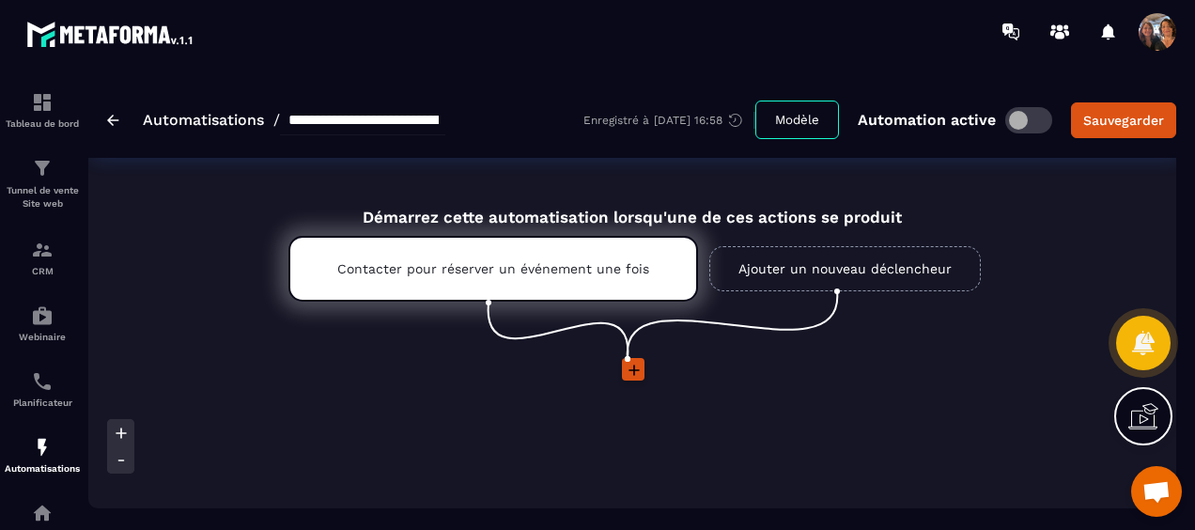
click at [631, 370] on icon at bounding box center [633, 369] width 11 height 11
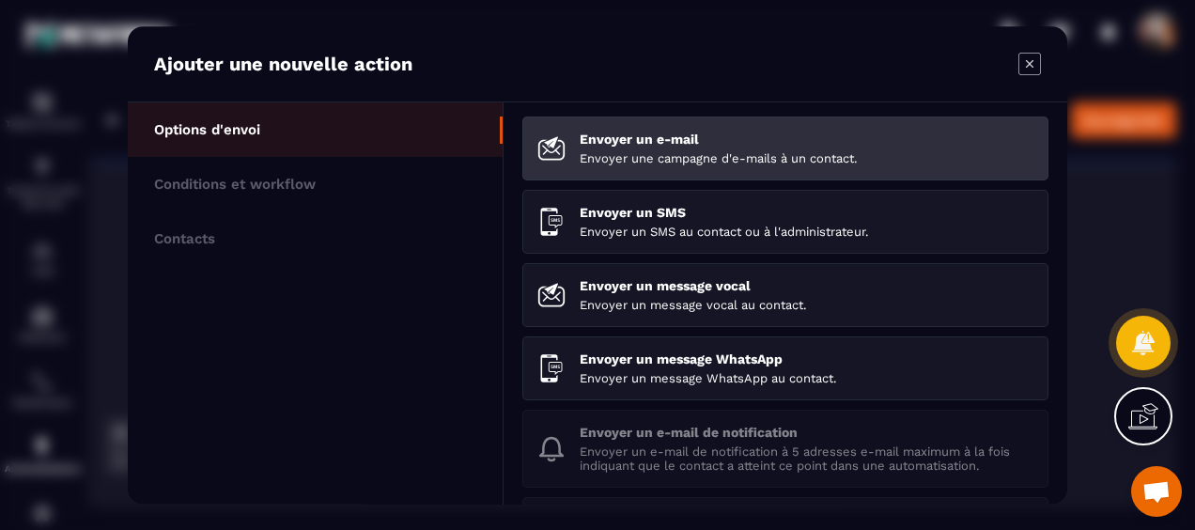
click at [672, 147] on div "Envoyer un e-mail Envoyer une campagne d'e-mails à un contact." at bounding box center [806, 148] width 454 height 34
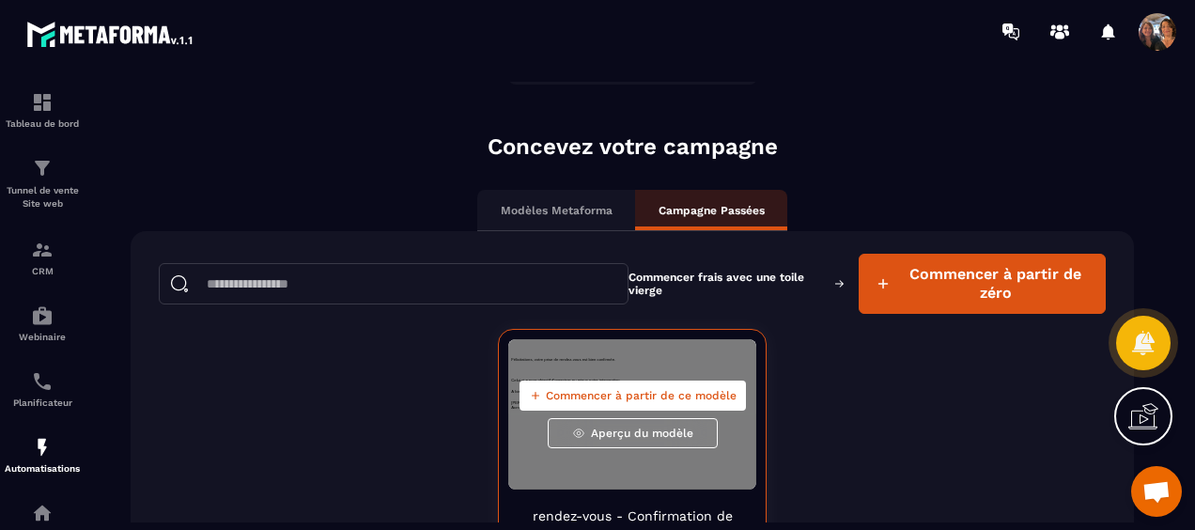
scroll to position [94, 0]
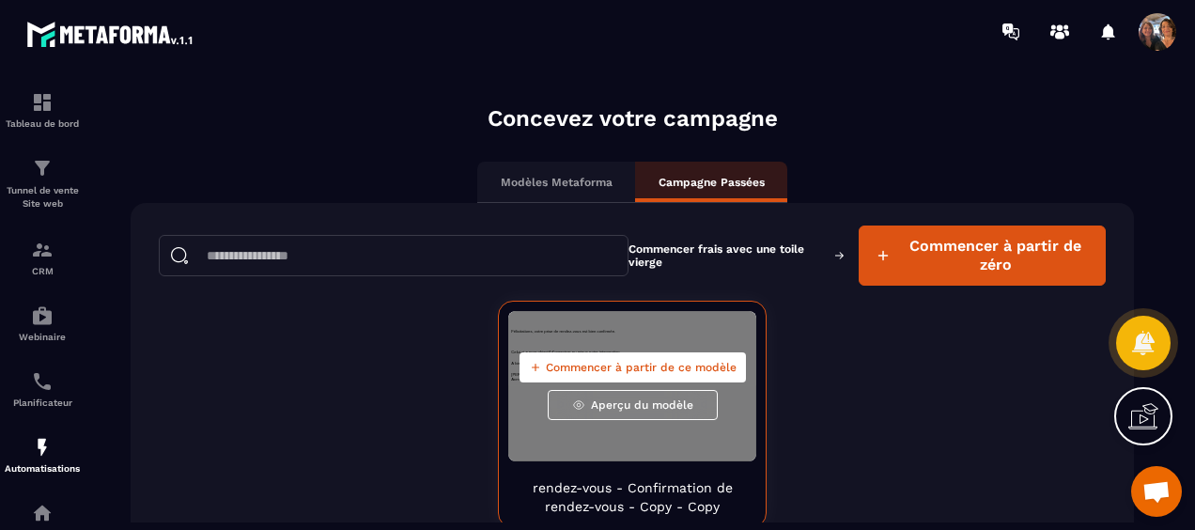
click at [628, 404] on span "Aperçu du modèle" at bounding box center [642, 404] width 102 height 15
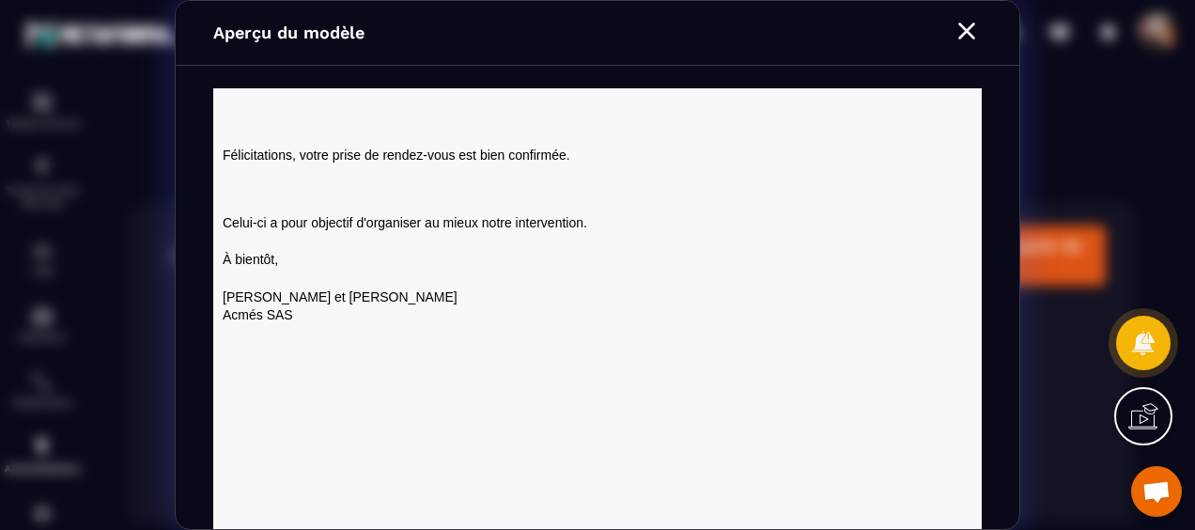
scroll to position [0, 0]
click at [390, 191] on h3 at bounding box center [597, 189] width 749 height 19
click at [244, 193] on h3 at bounding box center [597, 189] width 749 height 19
click at [220, 227] on td "Félicitations, votre prise de rendez-vous est bien confirmée. Celui-ci a pour o…" at bounding box center [597, 211] width 768 height 246
click at [271, 278] on p at bounding box center [597, 279] width 749 height 19
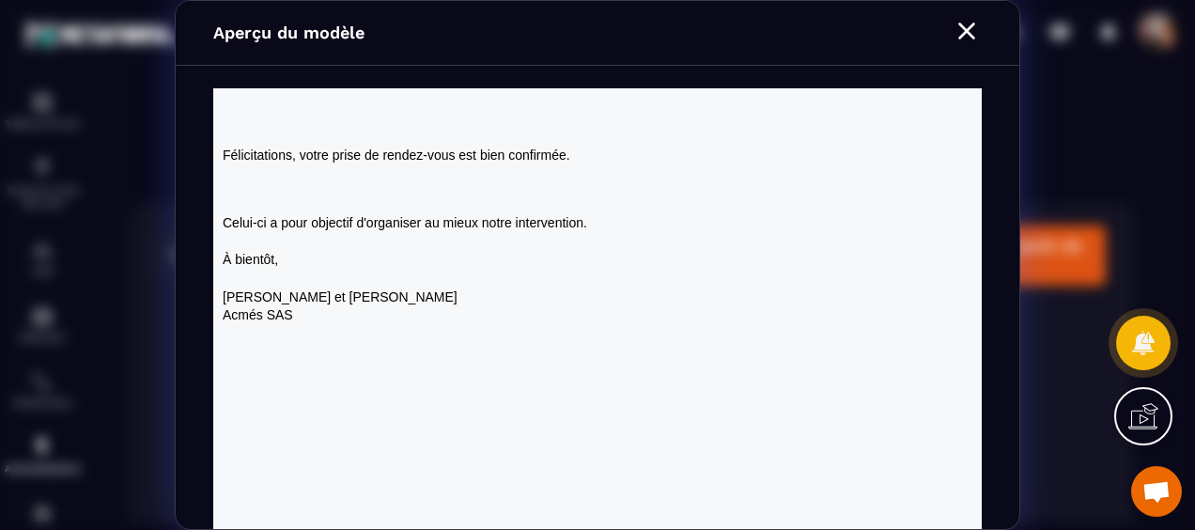
click at [225, 225] on p "Celui-ci a pour objectif d'organiser au mieux notre intervention." at bounding box center [597, 223] width 749 height 19
click at [964, 24] on icon "Modal window" at bounding box center [966, 31] width 30 height 30
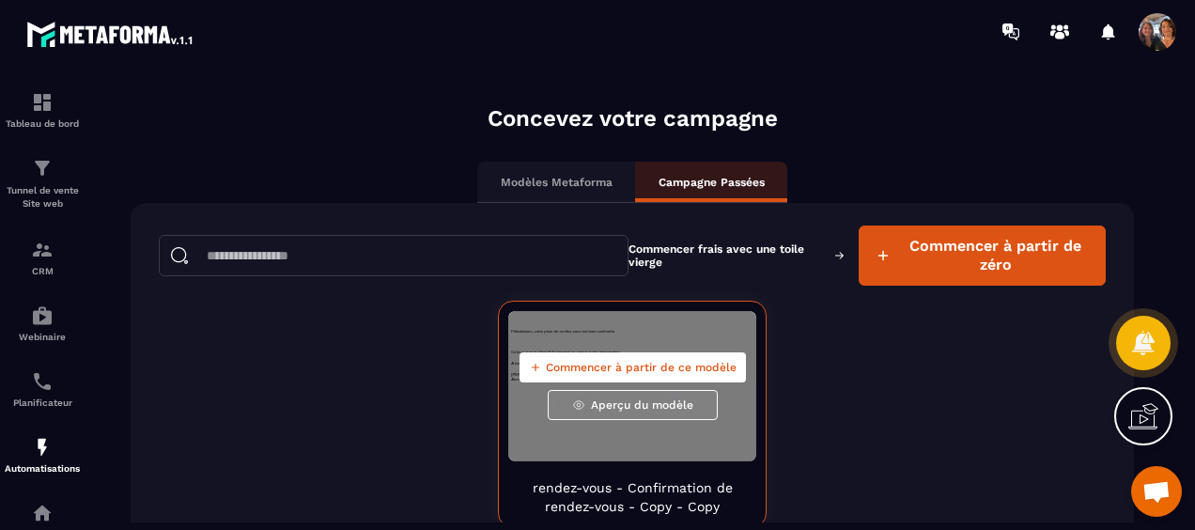
scroll to position [183, 0]
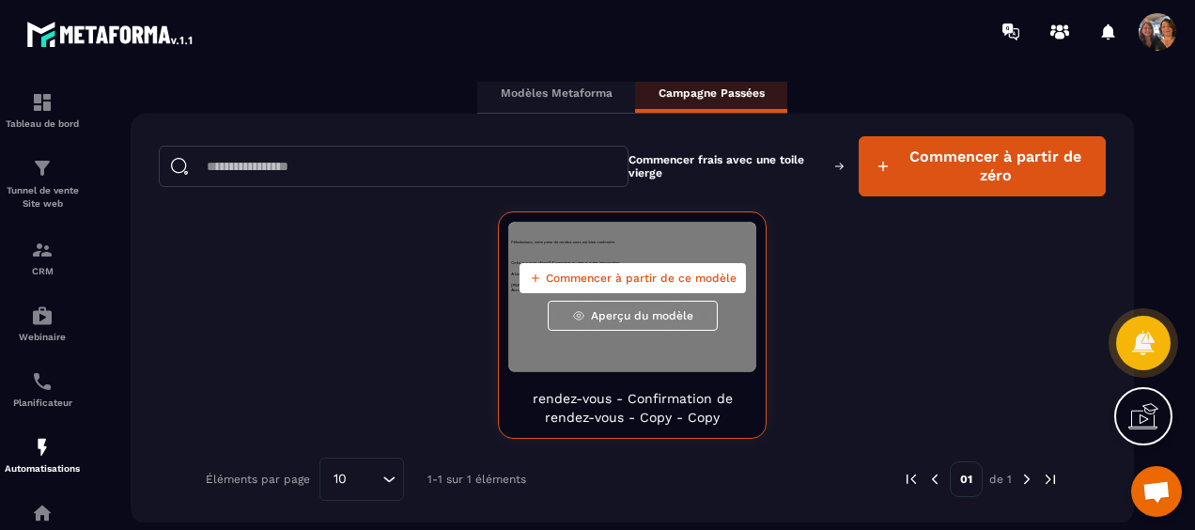
click at [629, 275] on span "Commencer à partir de ce modèle" at bounding box center [641, 277] width 191 height 15
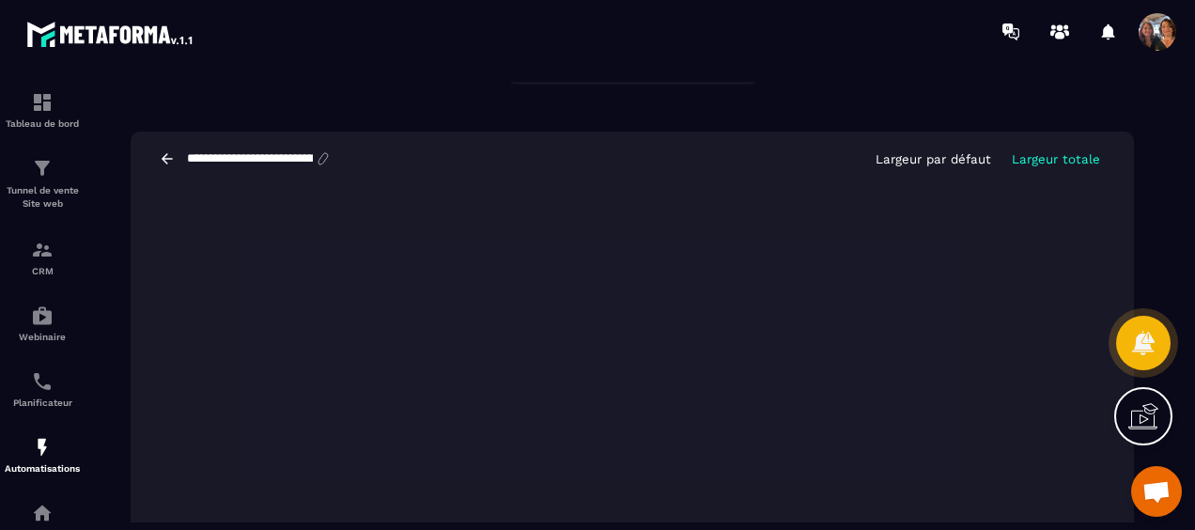
scroll to position [0, 0]
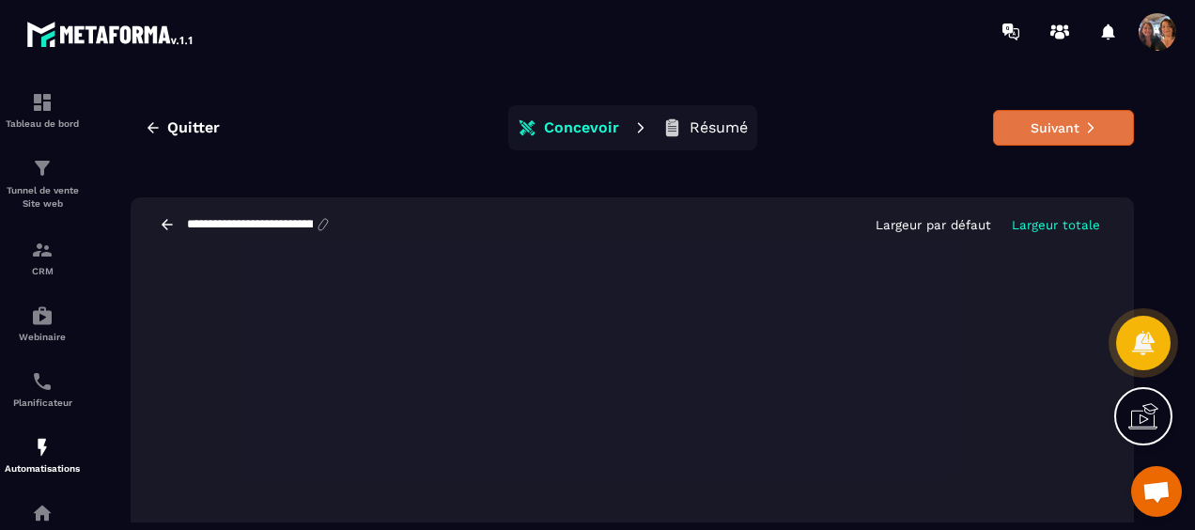
click at [1027, 130] on button "Suivant" at bounding box center [1063, 128] width 141 height 36
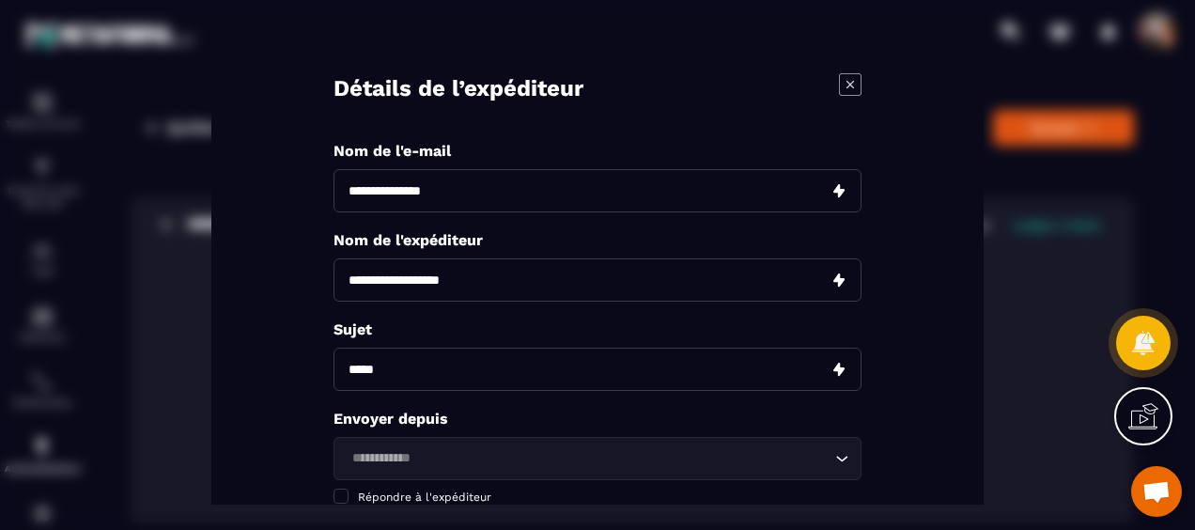
click at [485, 193] on input "Modal window" at bounding box center [597, 190] width 528 height 43
type input "*"
type input "**********"
click at [411, 281] on input "Modal window" at bounding box center [597, 279] width 528 height 43
type input "*********"
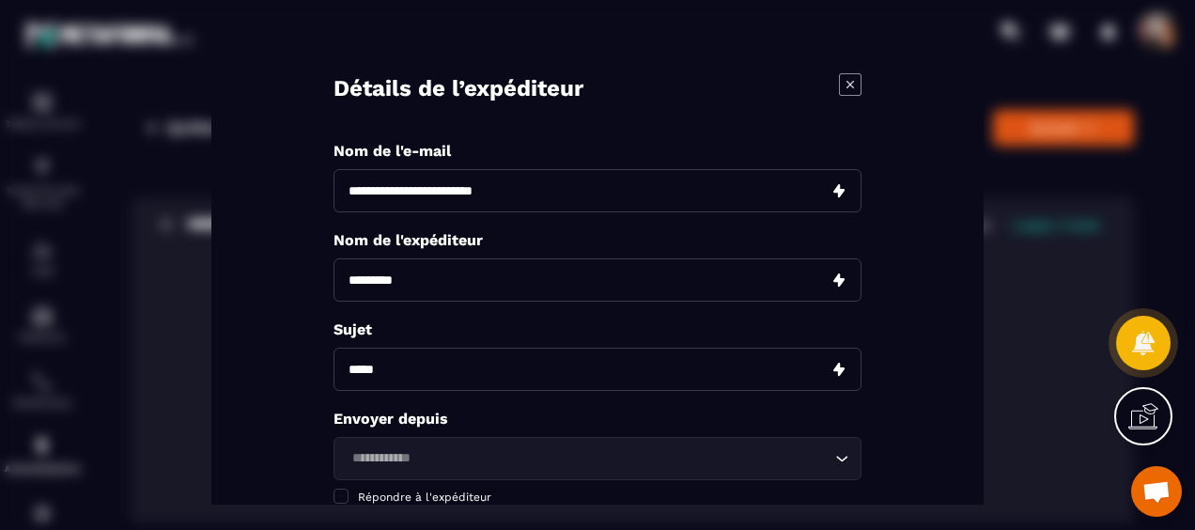
click at [420, 372] on input "Modal window" at bounding box center [597, 368] width 528 height 43
type input "**********"
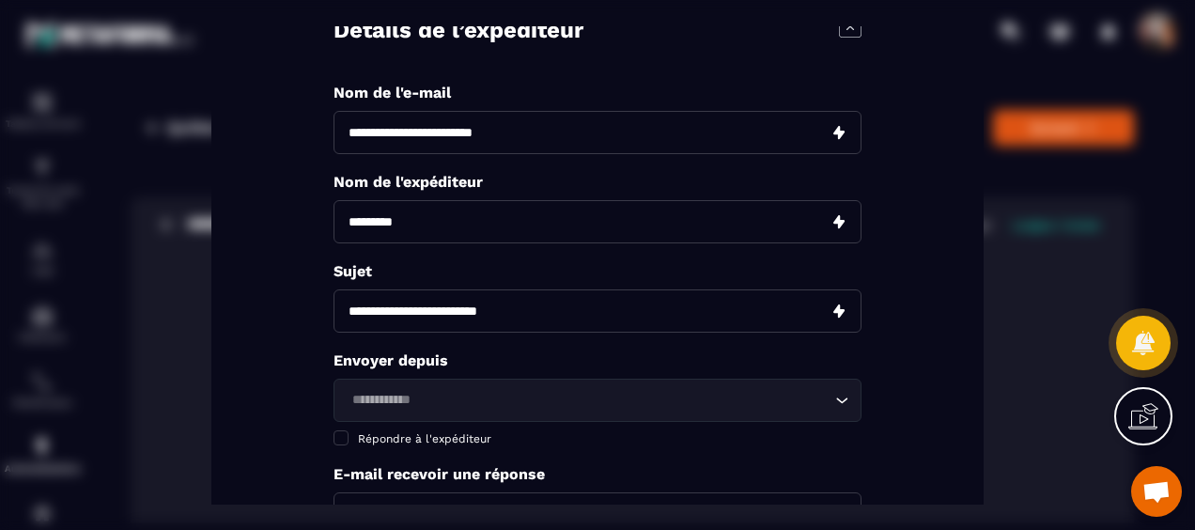
scroll to position [94, 0]
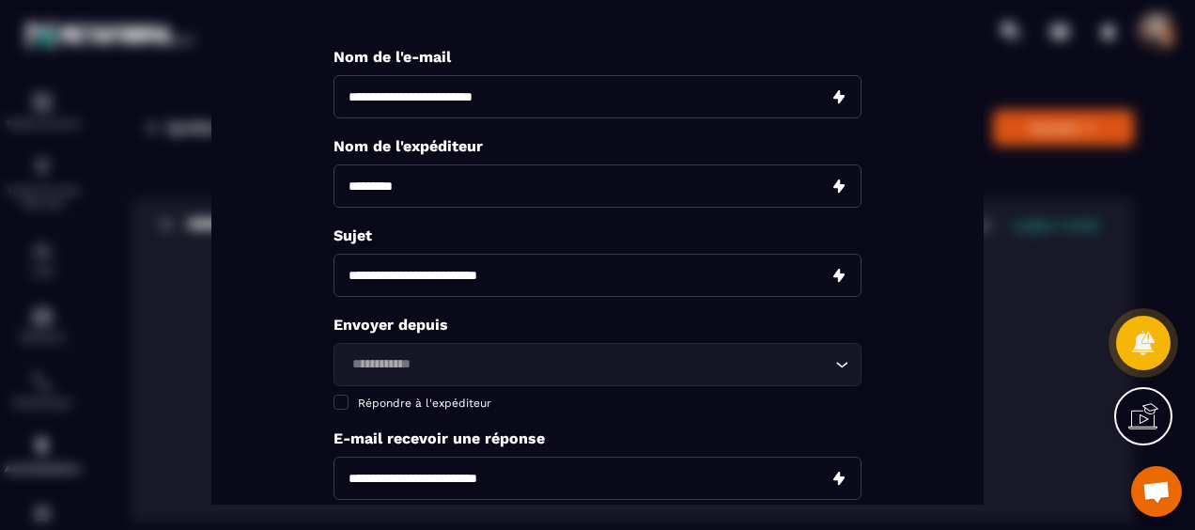
click at [835, 365] on icon "Search for option" at bounding box center [841, 364] width 19 height 19
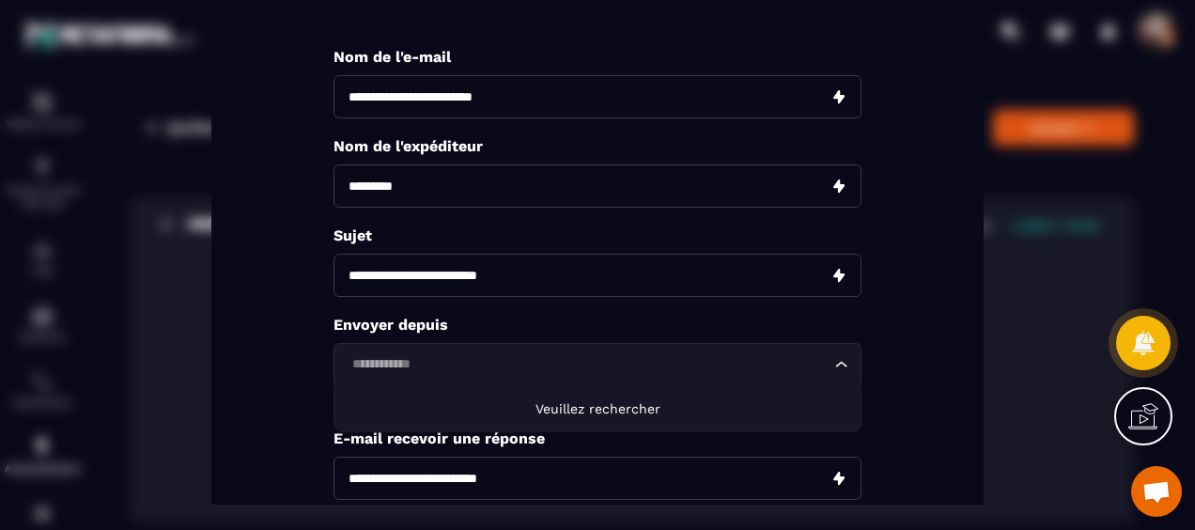
click at [541, 401] on span "Veuillez rechercher" at bounding box center [597, 408] width 125 height 15
click at [482, 361] on input "Search for option" at bounding box center [588, 364] width 485 height 21
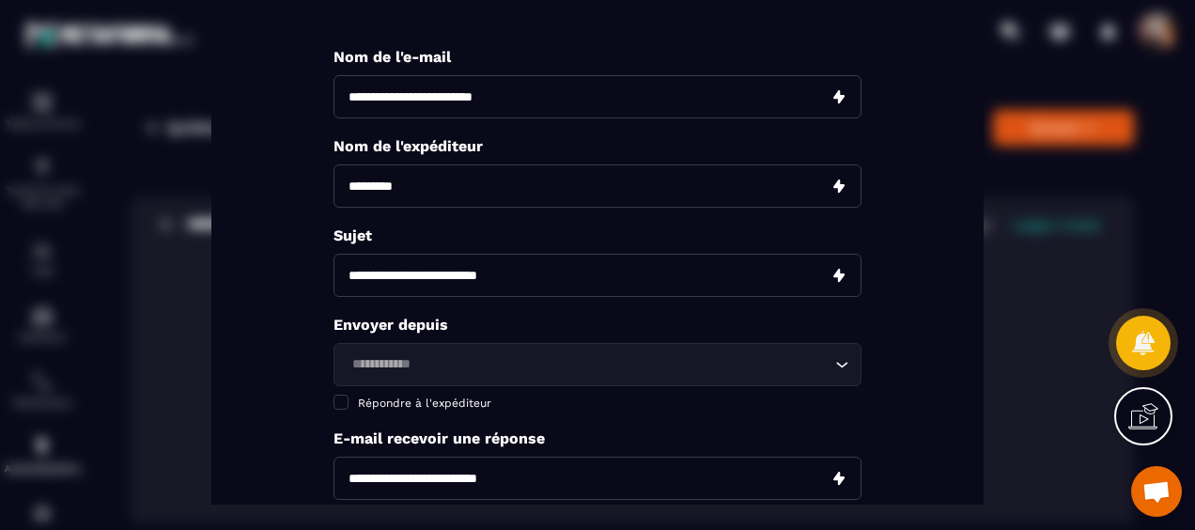
click at [841, 359] on icon "Search for option" at bounding box center [841, 364] width 19 height 19
click at [836, 364] on icon "Search for option" at bounding box center [841, 364] width 19 height 19
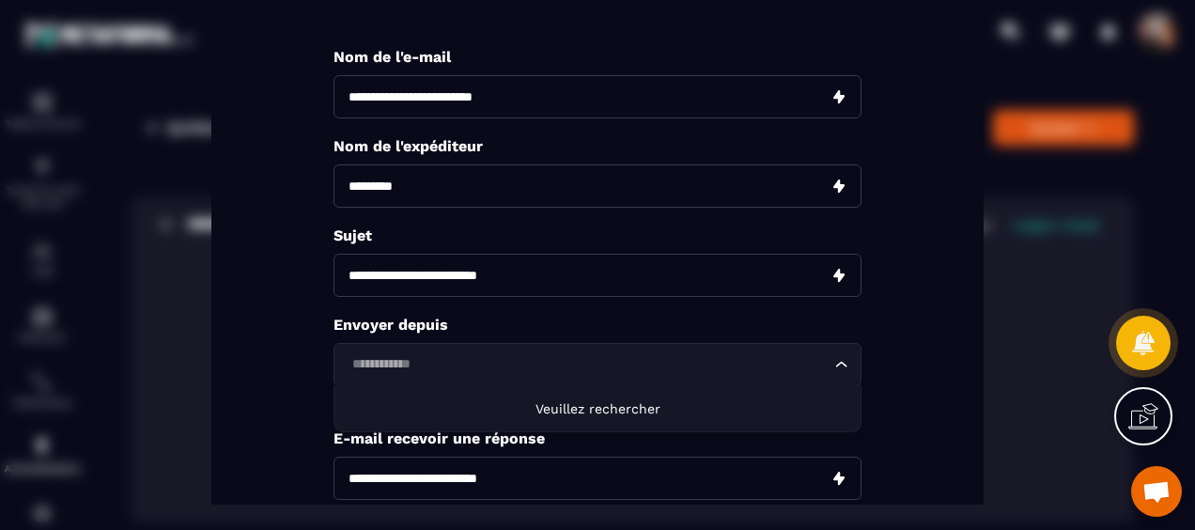
click at [595, 409] on span "Veuillez rechercher" at bounding box center [597, 408] width 125 height 15
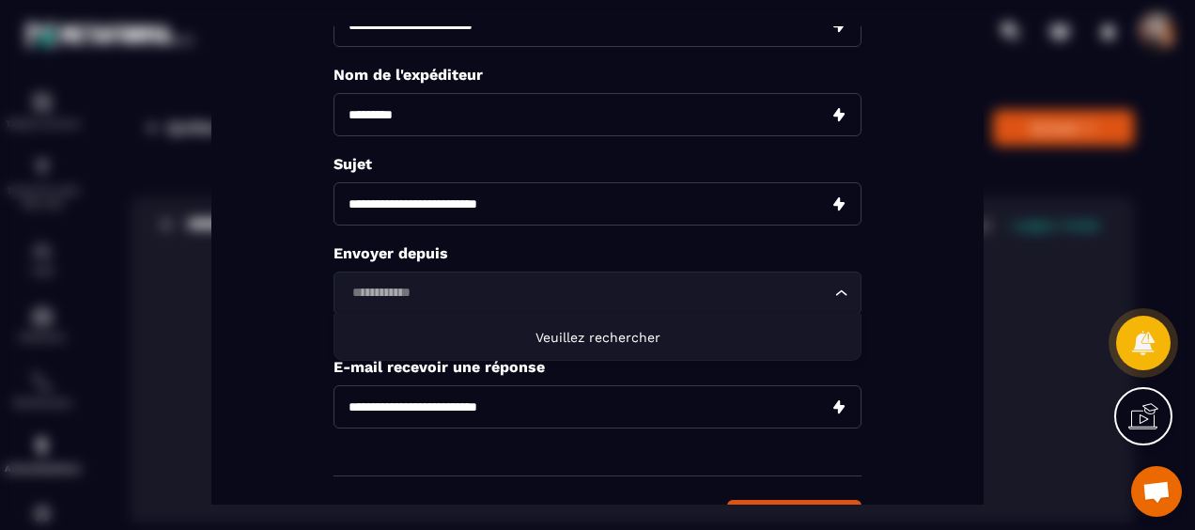
scroll to position [188, 0]
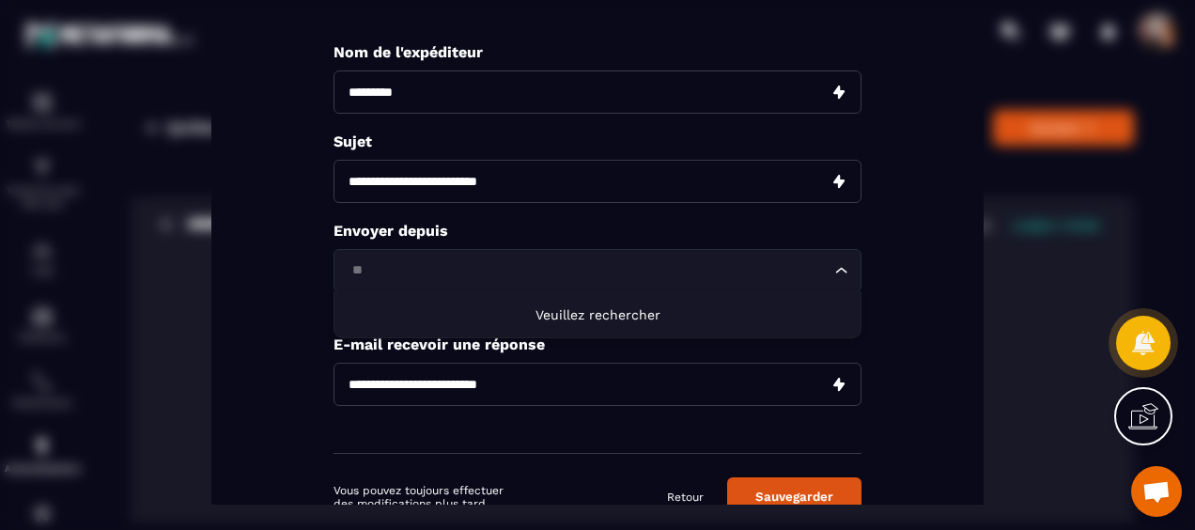
type input "*"
click at [738, 379] on input "Modal window" at bounding box center [597, 384] width 528 height 43
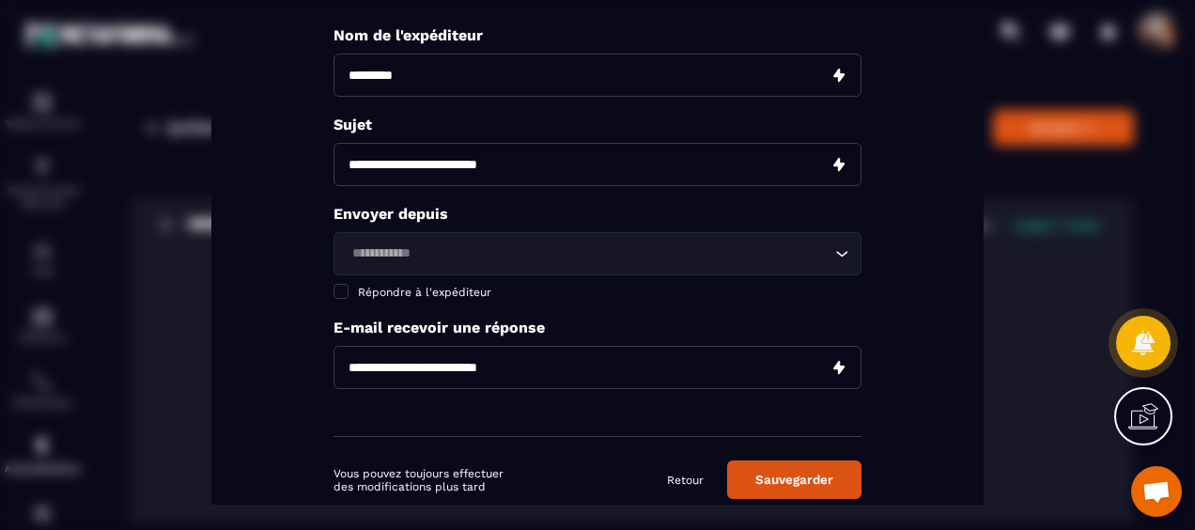
scroll to position [246, 0]
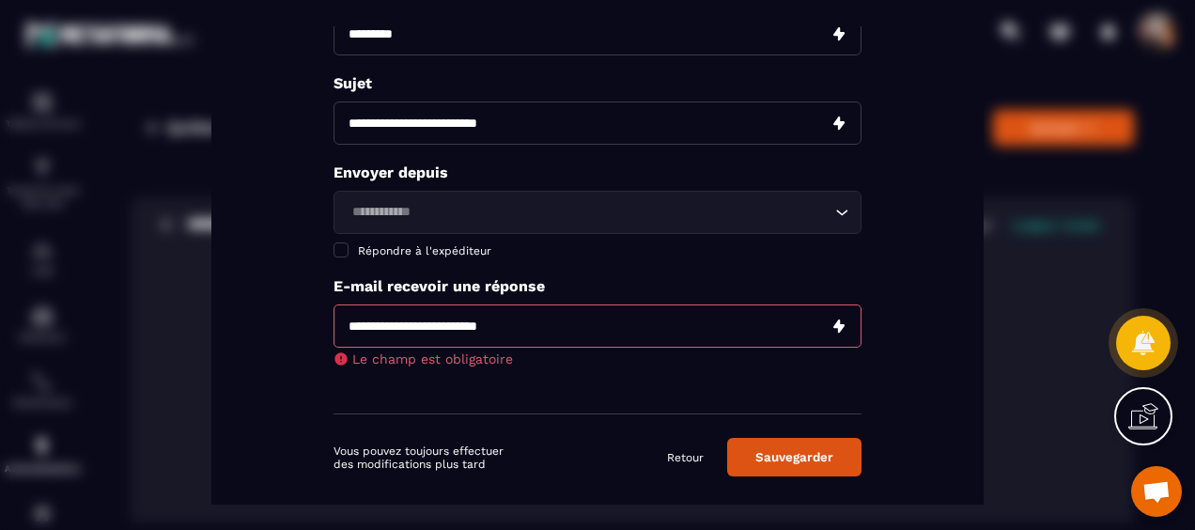
click at [780, 438] on button "Sauvegarder" at bounding box center [794, 457] width 134 height 39
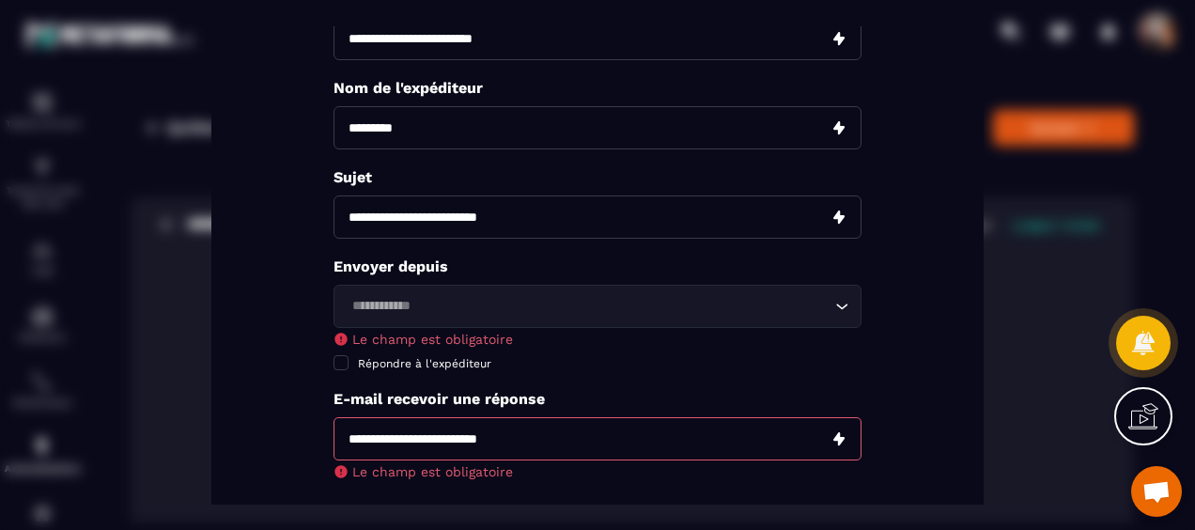
scroll to position [152, 0]
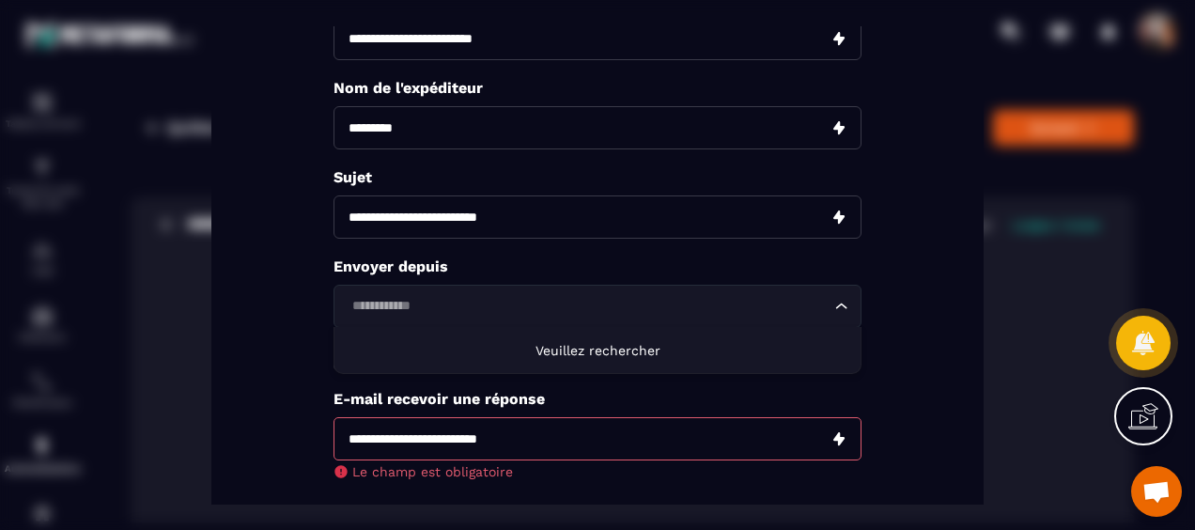
click at [836, 303] on icon "Search for option" at bounding box center [841, 306] width 19 height 19
click at [505, 316] on div "Loading..." at bounding box center [597, 306] width 528 height 43
click at [398, 297] on input "Search for option" at bounding box center [588, 306] width 485 height 21
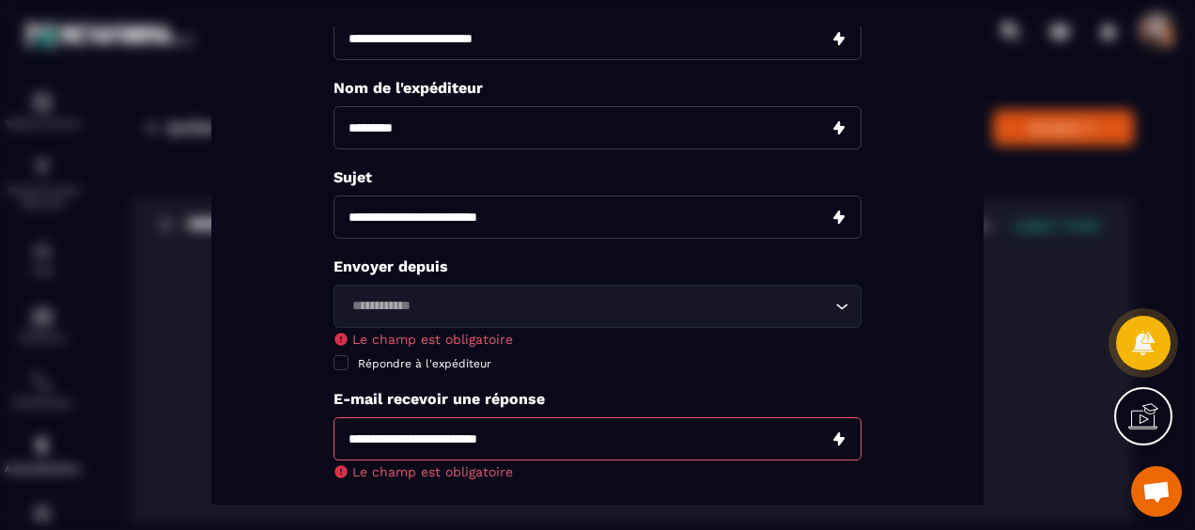
click at [408, 315] on div "Loading..." at bounding box center [597, 306] width 528 height 43
click at [426, 309] on input "Search for option" at bounding box center [588, 306] width 485 height 21
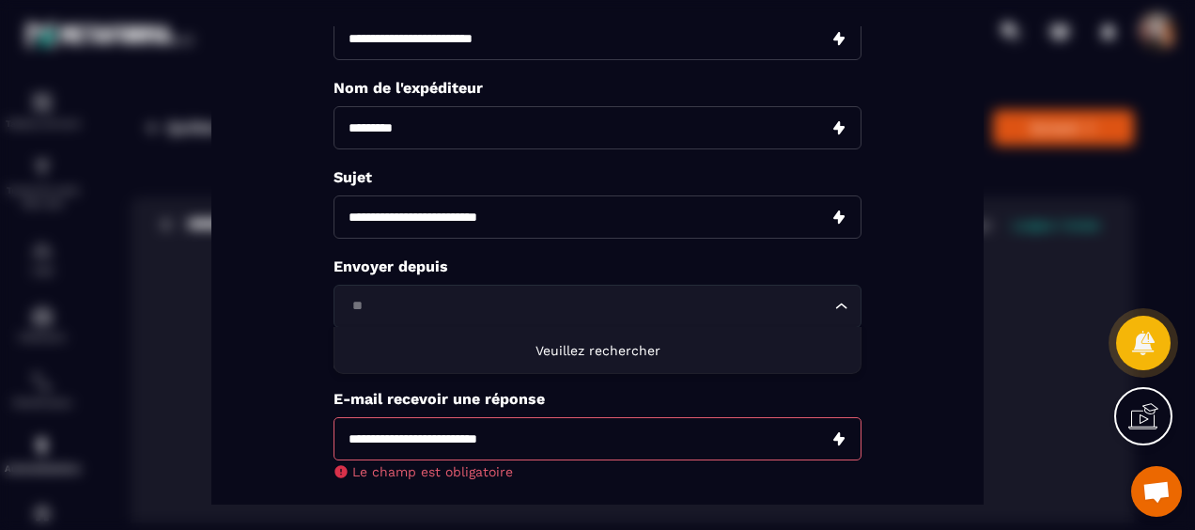
type input "*"
click at [542, 343] on span "Veuillez rechercher" at bounding box center [597, 350] width 125 height 15
type input "**********"
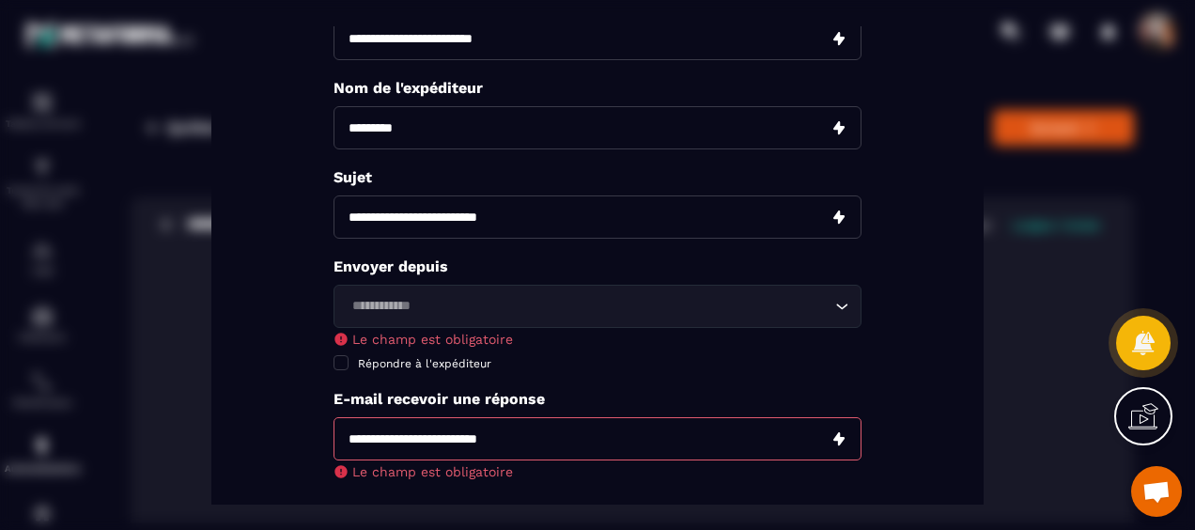
click at [588, 383] on div "**********" at bounding box center [597, 258] width 528 height 537
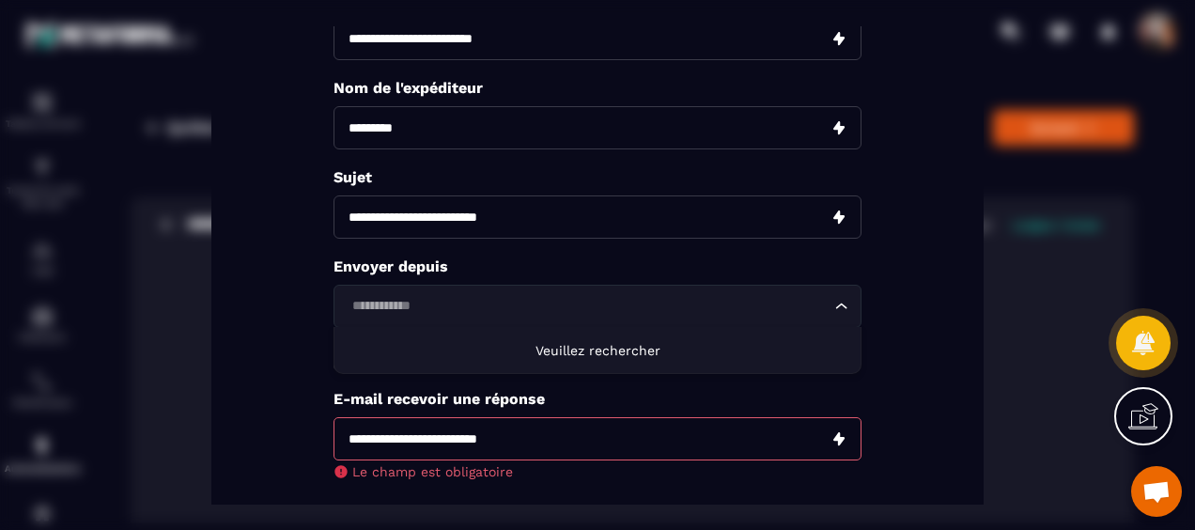
click at [447, 310] on input "Search for option" at bounding box center [588, 306] width 485 height 21
click at [631, 383] on div "**********" at bounding box center [597, 258] width 528 height 537
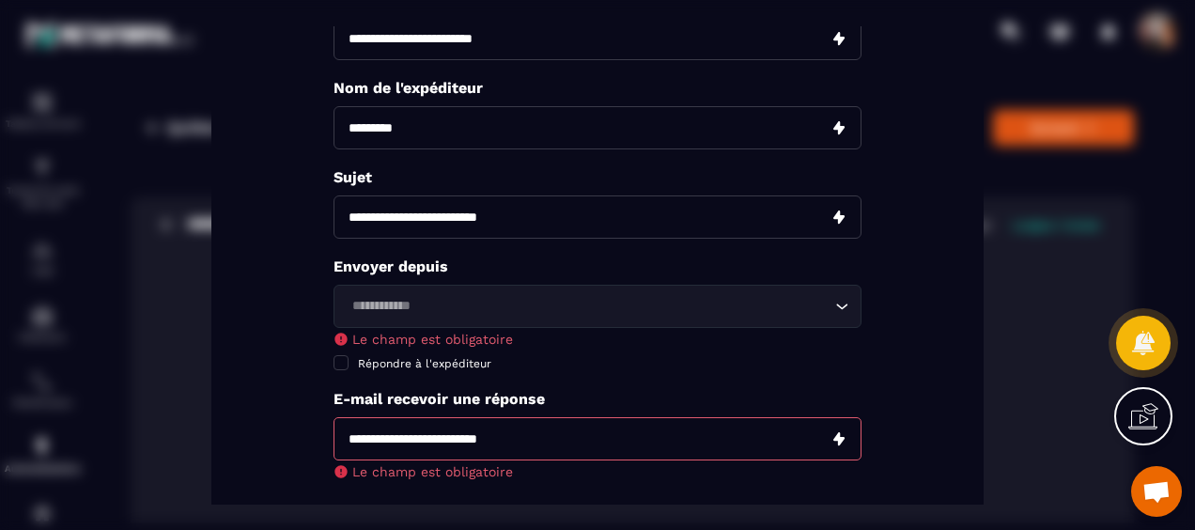
click at [514, 438] on input "Modal window" at bounding box center [597, 438] width 528 height 43
type input "**********"
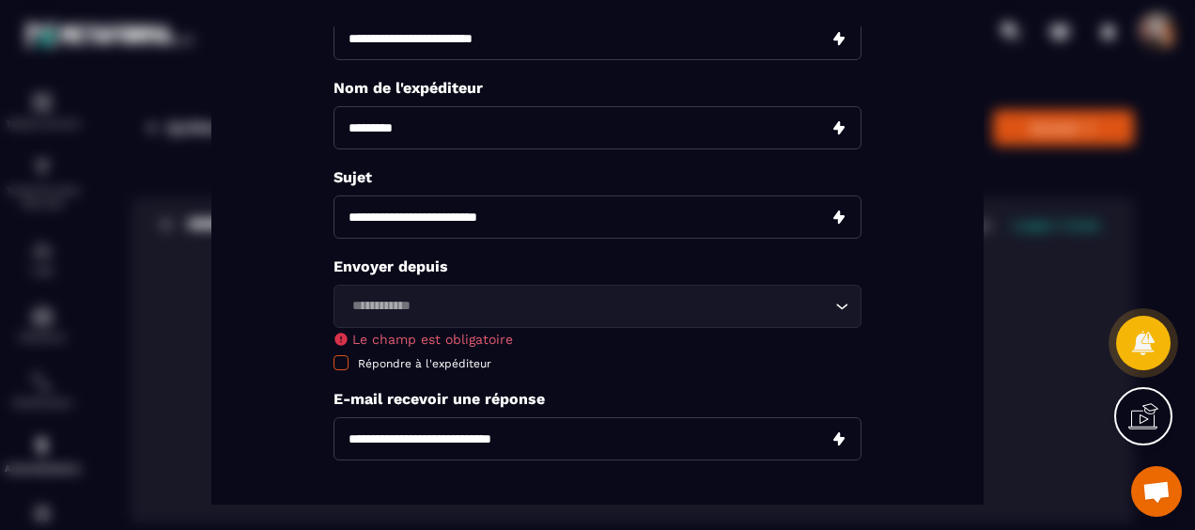
scroll to position [246, 0]
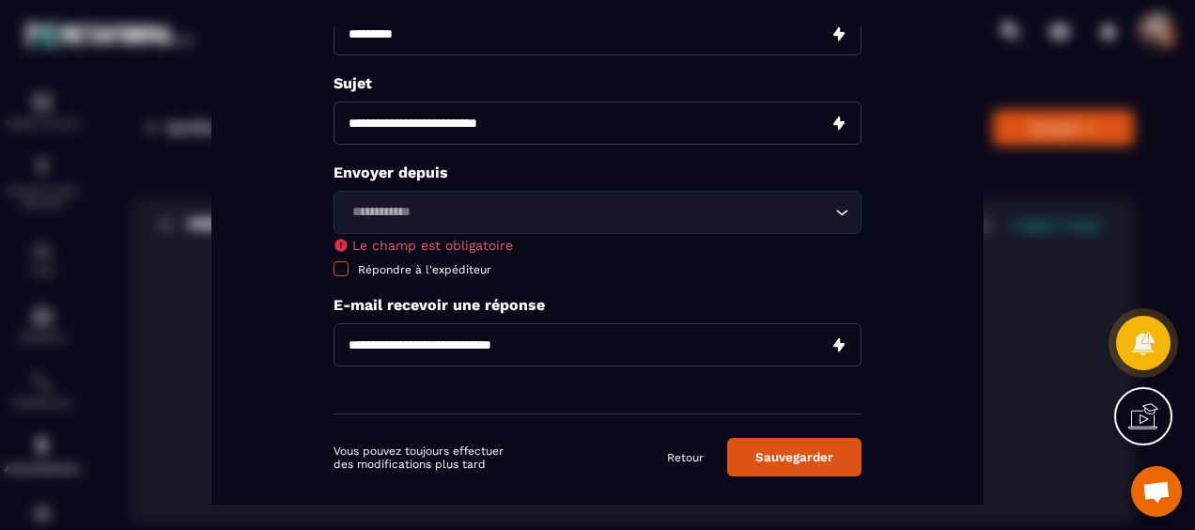
click at [346, 266] on span "Modal window" at bounding box center [340, 268] width 15 height 15
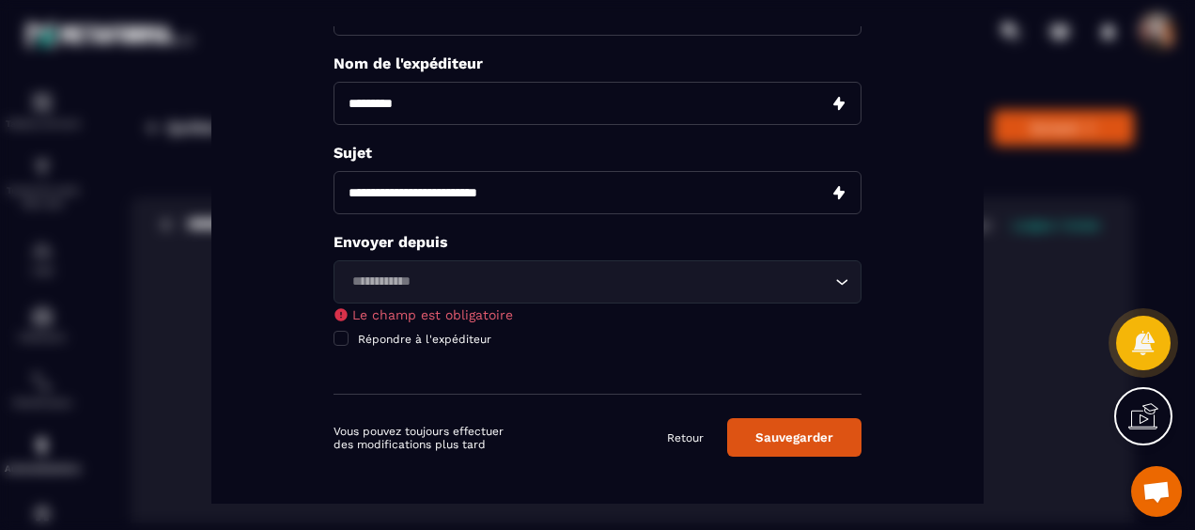
click at [511, 280] on input "Search for option" at bounding box center [588, 281] width 485 height 21
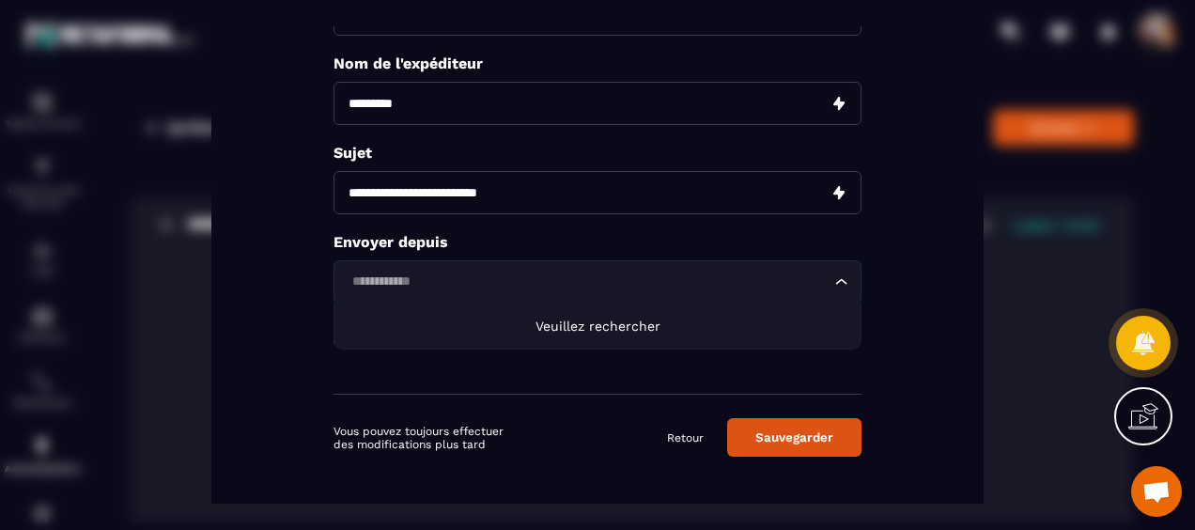
click at [510, 280] on input "Search for option" at bounding box center [588, 281] width 485 height 21
click at [453, 323] on li "Veuillez rechercher" at bounding box center [597, 325] width 526 height 46
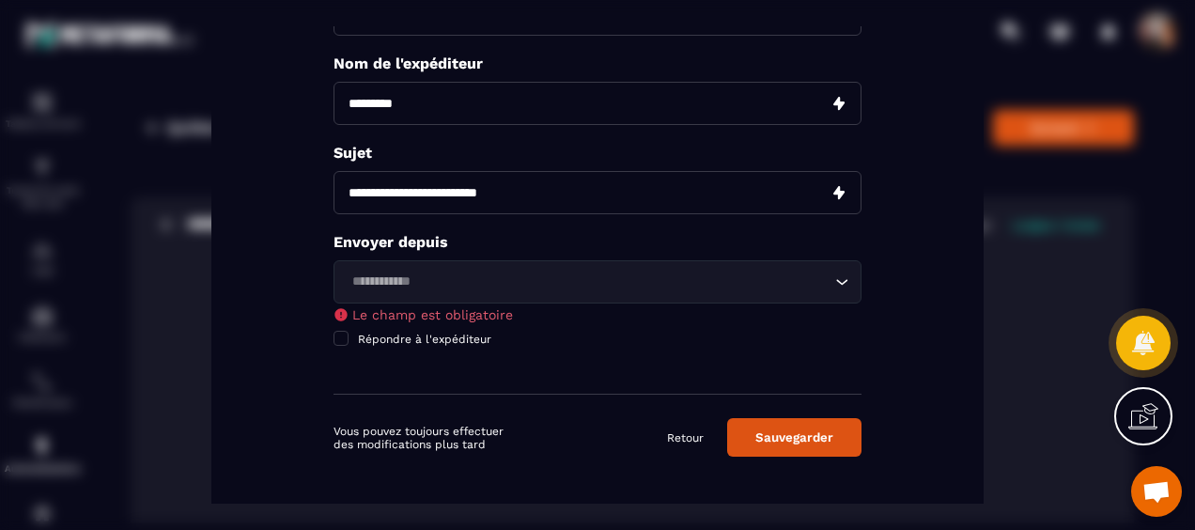
click at [837, 276] on icon "Search for option" at bounding box center [841, 281] width 19 height 19
click at [394, 274] on input "Search for option" at bounding box center [588, 281] width 485 height 21
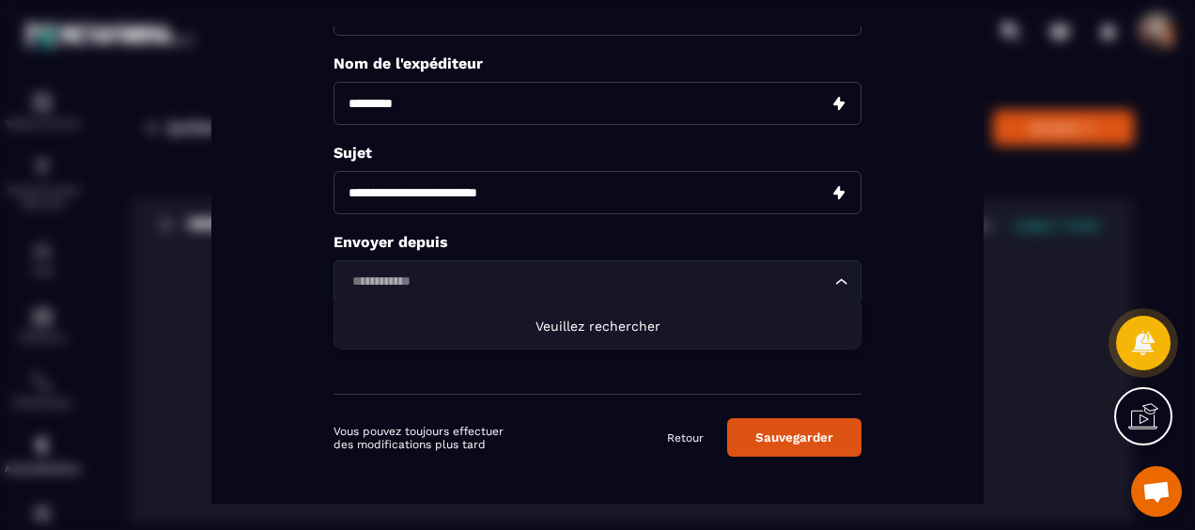
click at [628, 323] on span "Veuillez rechercher" at bounding box center [597, 325] width 125 height 15
click at [768, 436] on button "Sauvegarder" at bounding box center [794, 437] width 134 height 39
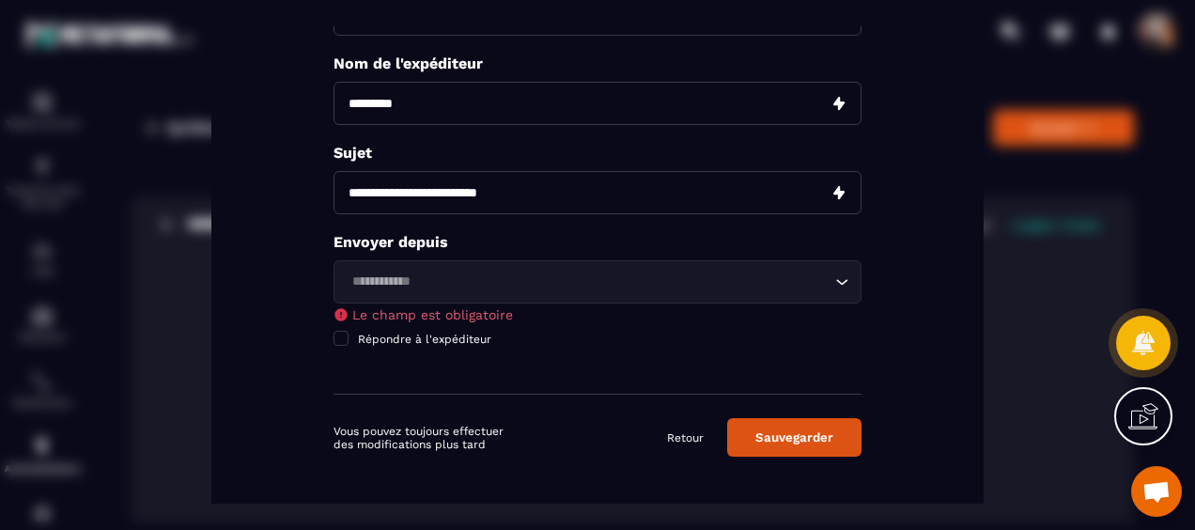
click at [438, 276] on input "Search for option" at bounding box center [588, 281] width 485 height 21
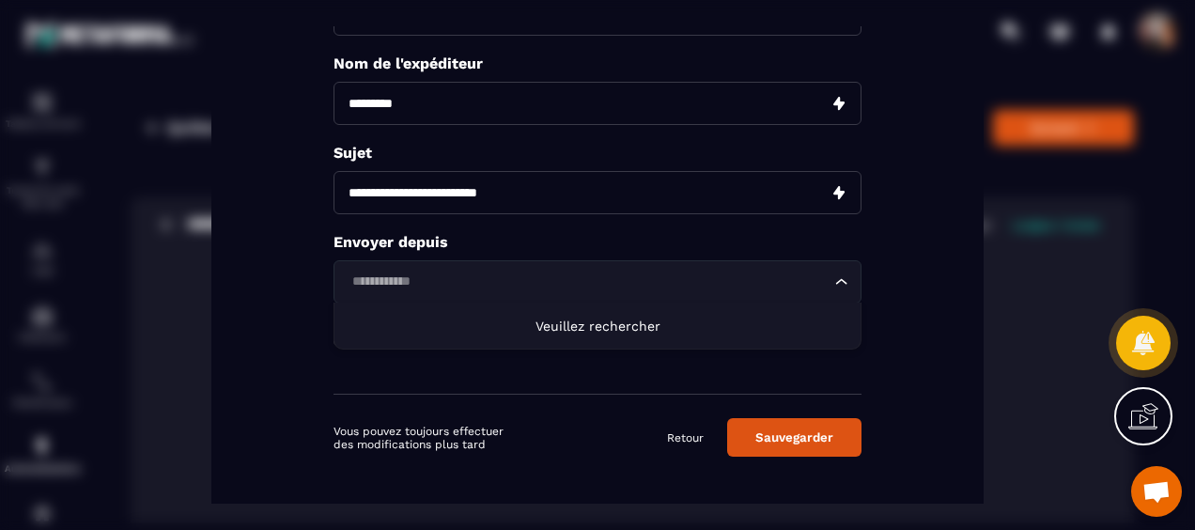
click at [450, 278] on input "Search for option" at bounding box center [588, 281] width 485 height 21
click at [1001, 193] on div "Modal window" at bounding box center [597, 265] width 1195 height 530
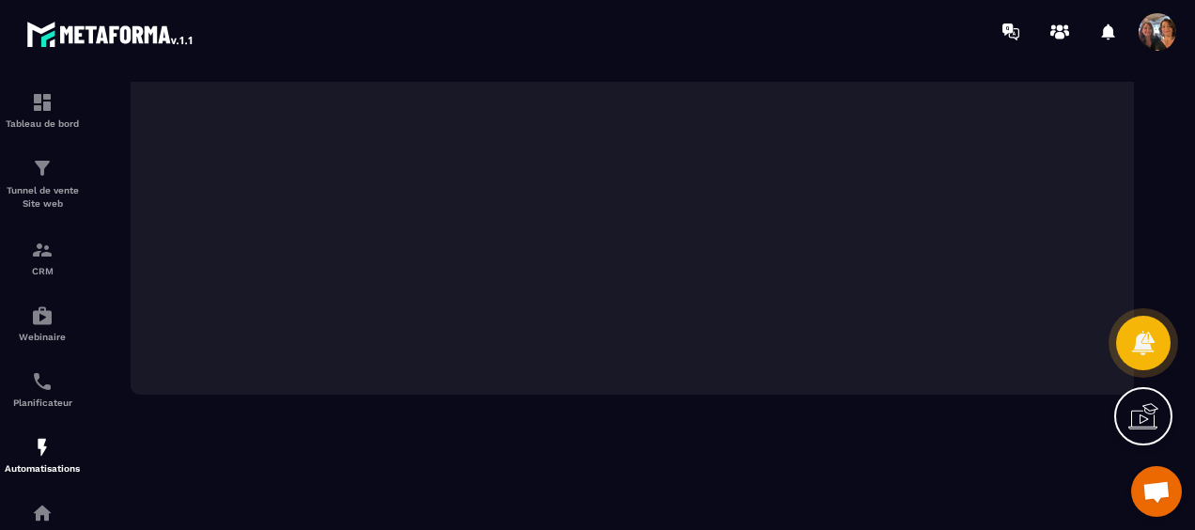
scroll to position [0, 0]
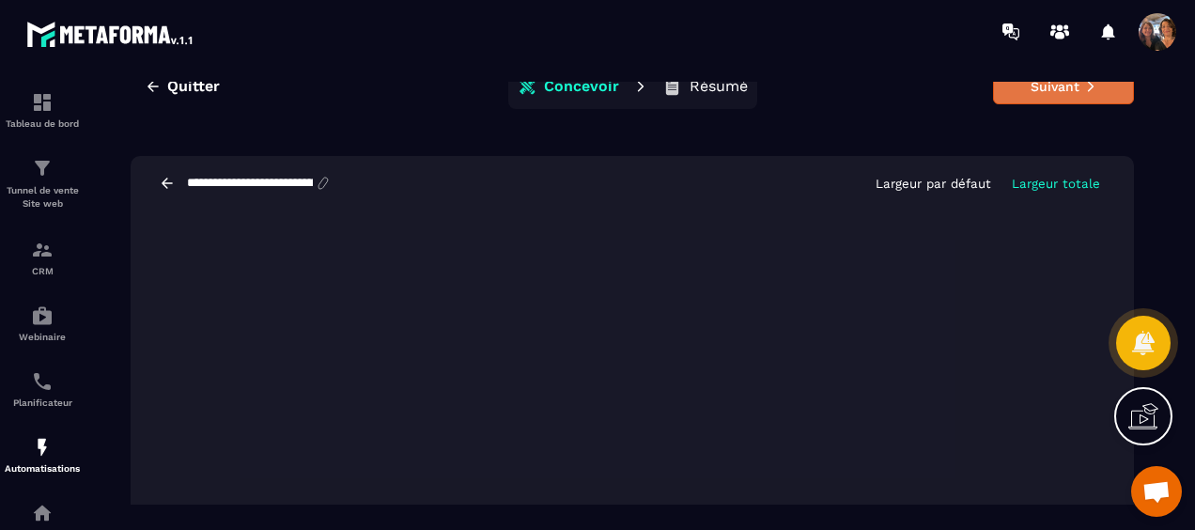
click at [1041, 90] on button "Suivant" at bounding box center [1063, 87] width 141 height 36
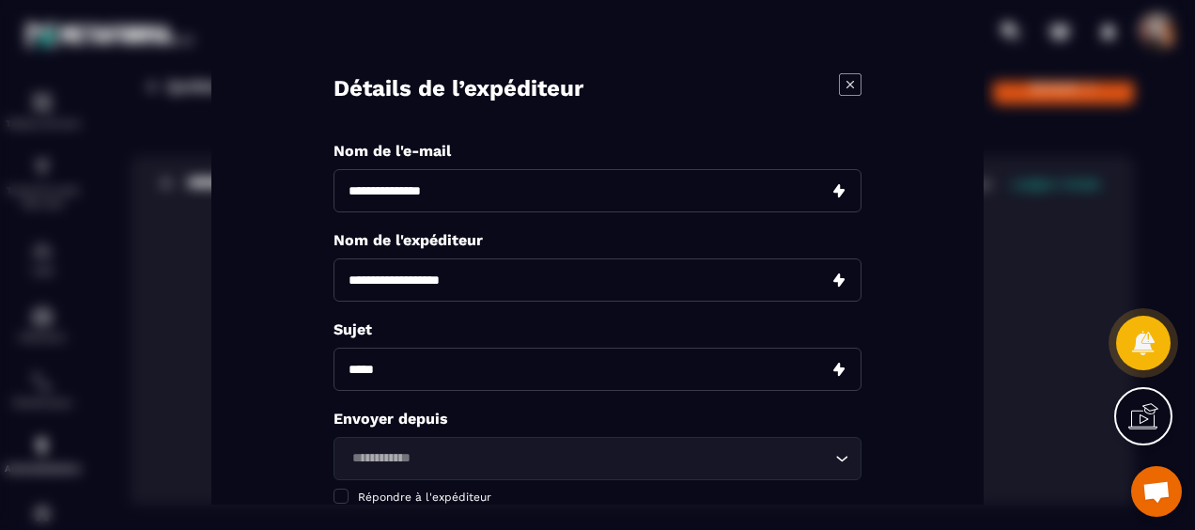
click at [853, 81] on icon "Modal window" at bounding box center [850, 85] width 8 height 8
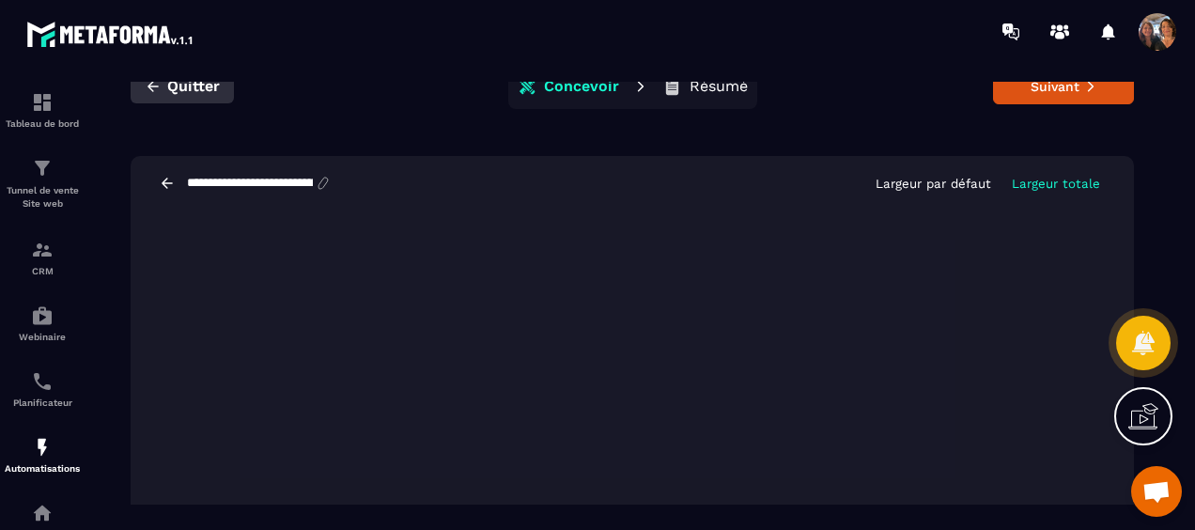
click at [188, 89] on span "Quitter" at bounding box center [193, 86] width 53 height 19
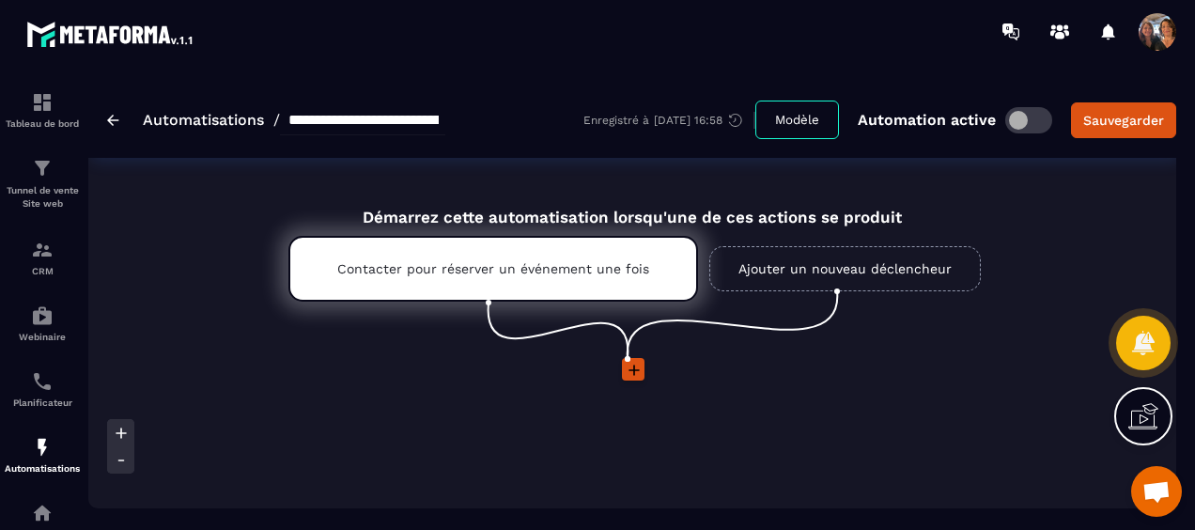
click at [114, 120] on img at bounding box center [113, 120] width 12 height 11
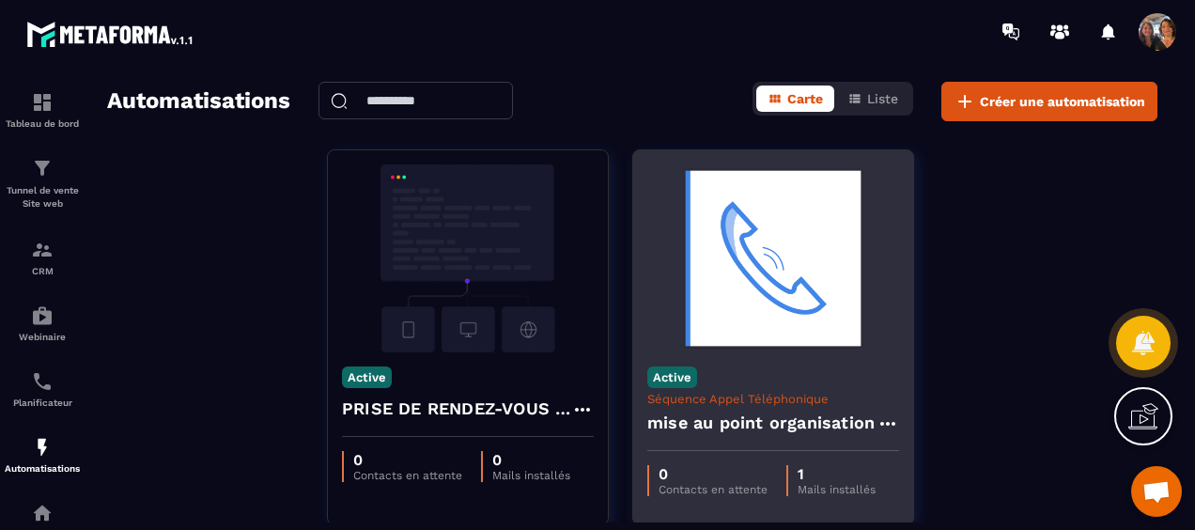
click at [772, 409] on h4 "mise au point organisation" at bounding box center [760, 422] width 227 height 26
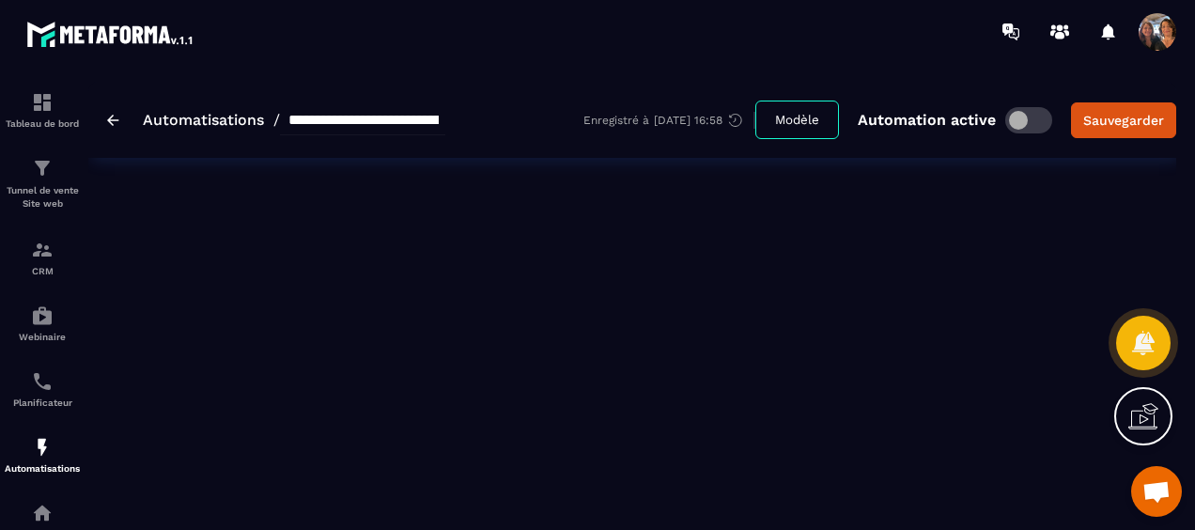
type input "**********"
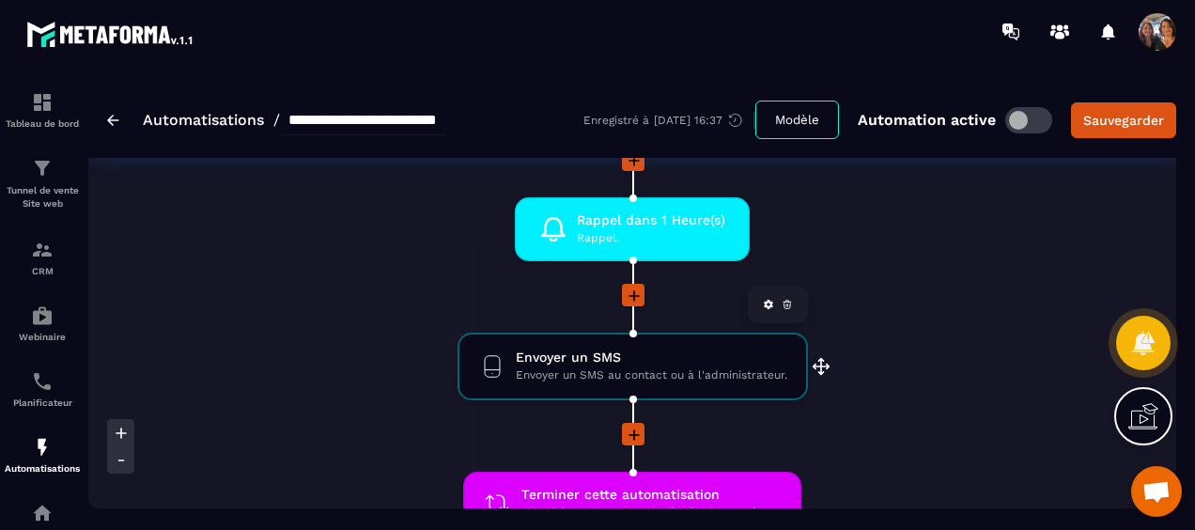
scroll to position [376, 0]
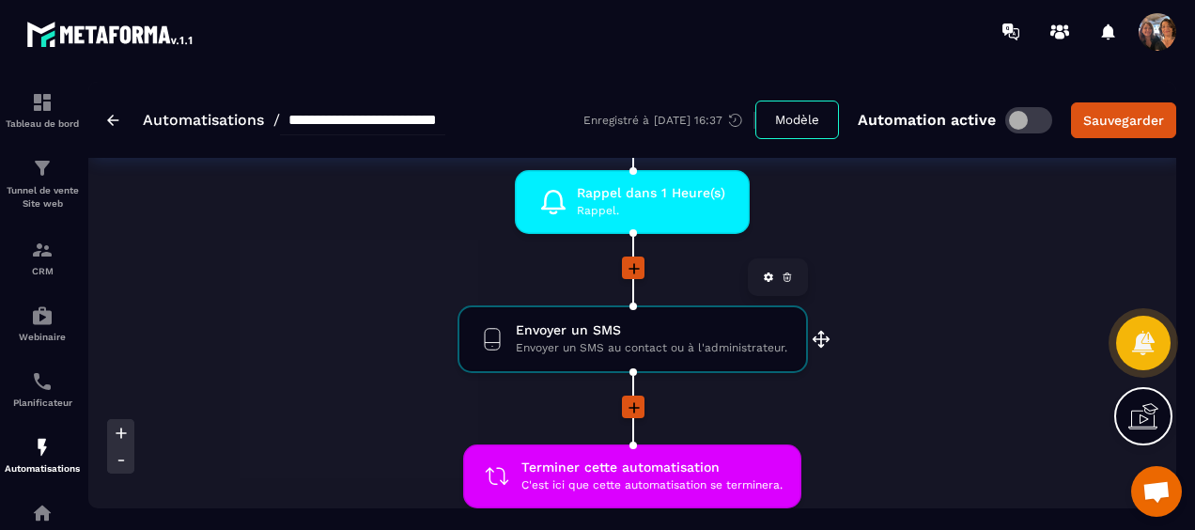
click at [792, 280] on icon at bounding box center [786, 276] width 11 height 11
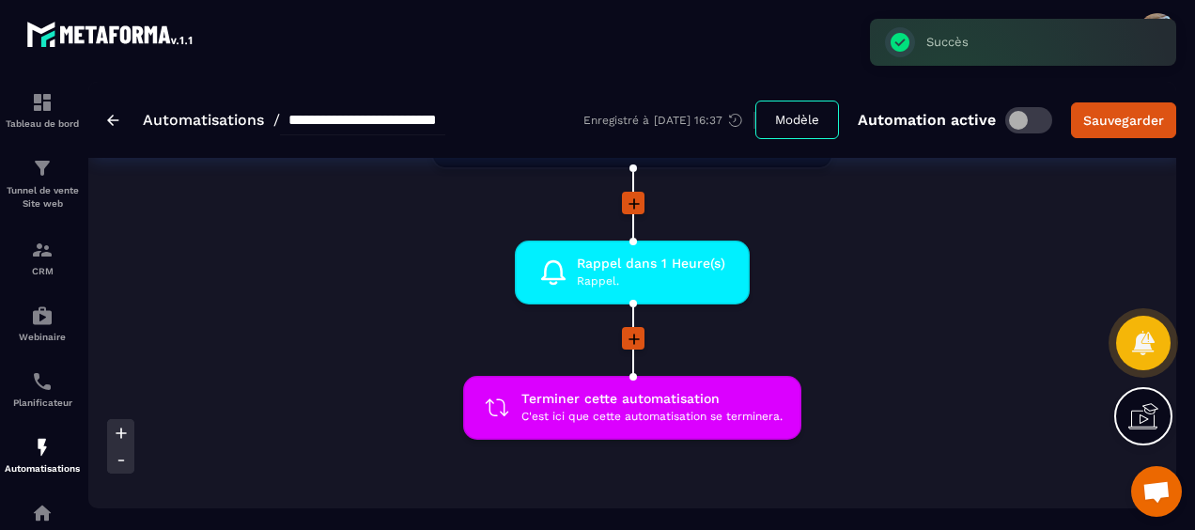
scroll to position [188, 0]
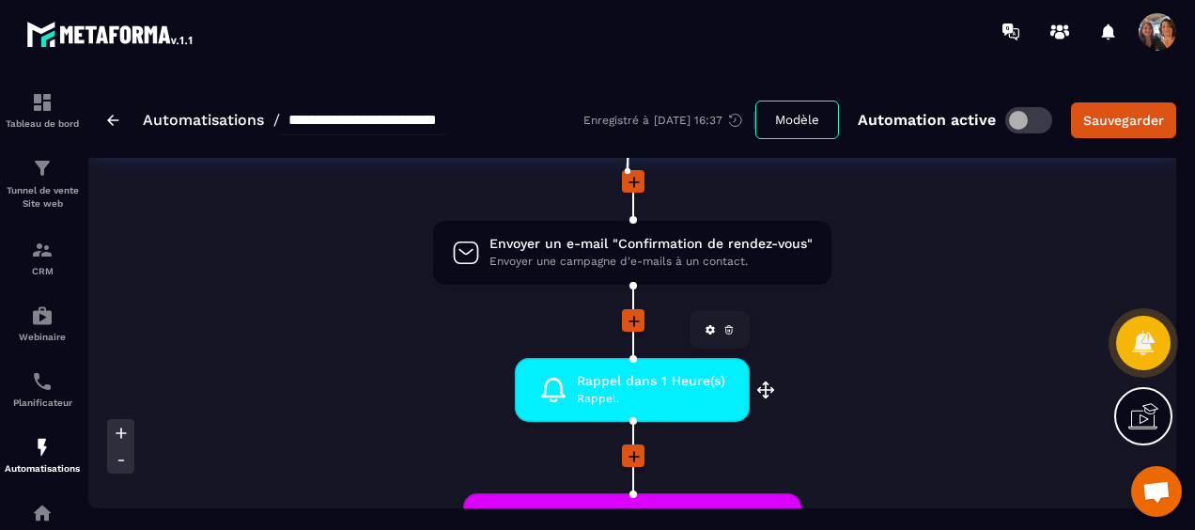
click at [710, 385] on span "Rappel dans 1 Heure(s)" at bounding box center [651, 381] width 148 height 18
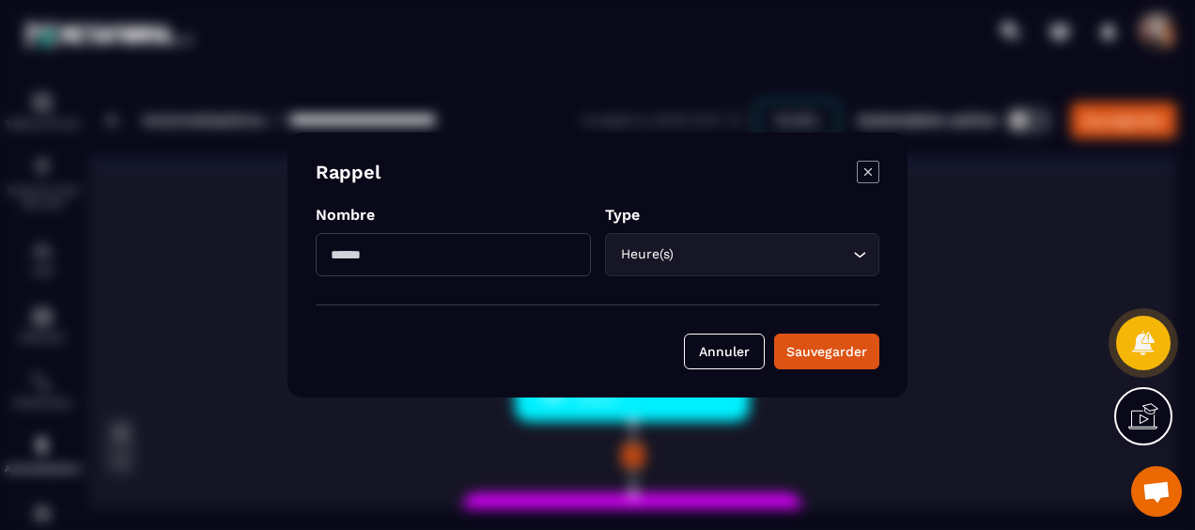
click at [468, 265] on input "*" at bounding box center [453, 254] width 275 height 43
click at [852, 261] on icon "Search for option" at bounding box center [859, 254] width 19 height 19
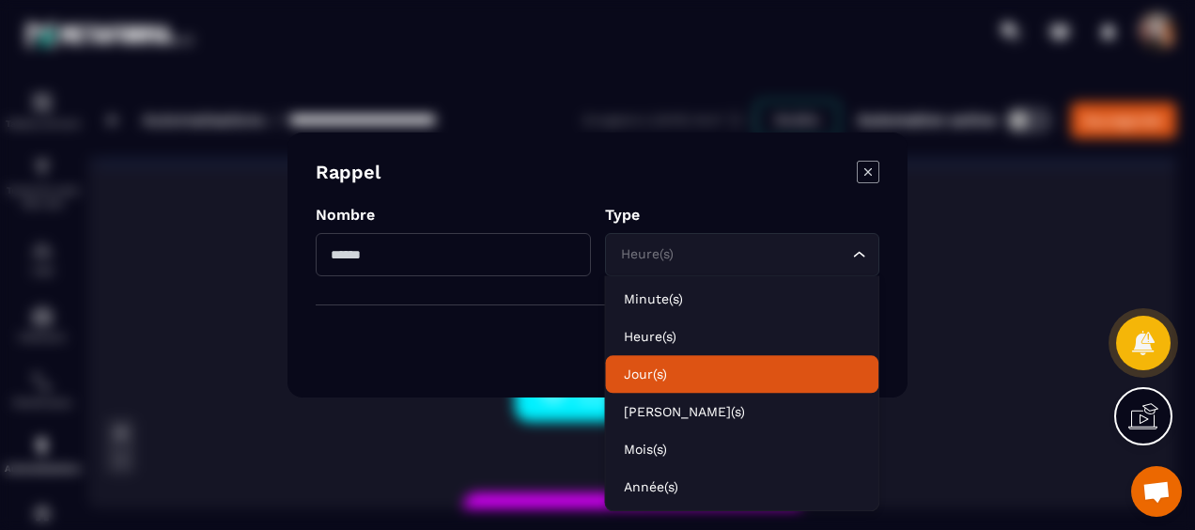
click at [653, 374] on p "Jour(s)" at bounding box center [742, 373] width 236 height 19
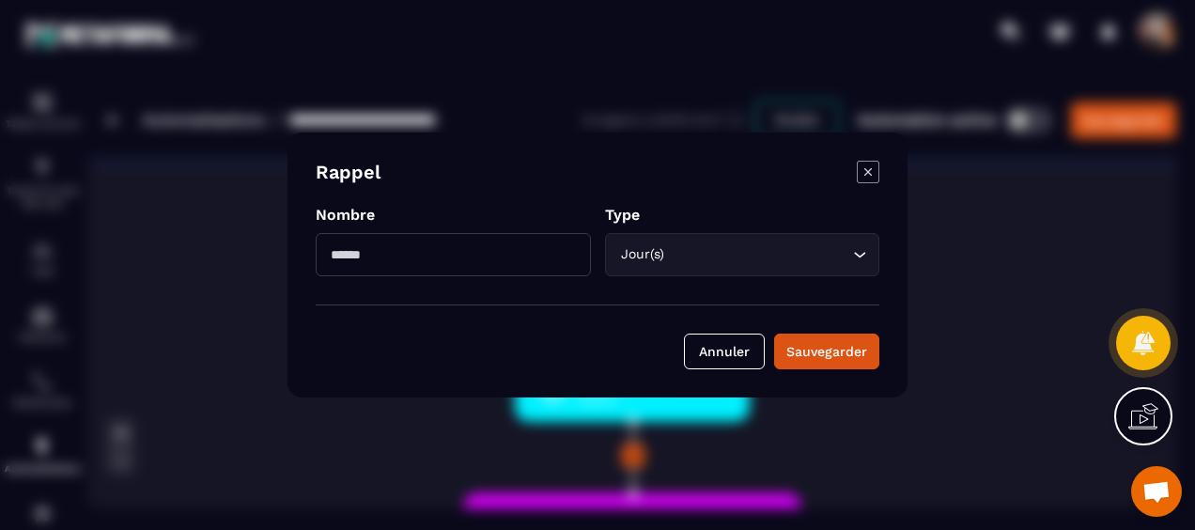
click at [391, 266] on input "*" at bounding box center [453, 254] width 275 height 43
type input "*"
click at [810, 347] on div "Sauvegarder" at bounding box center [826, 351] width 81 height 19
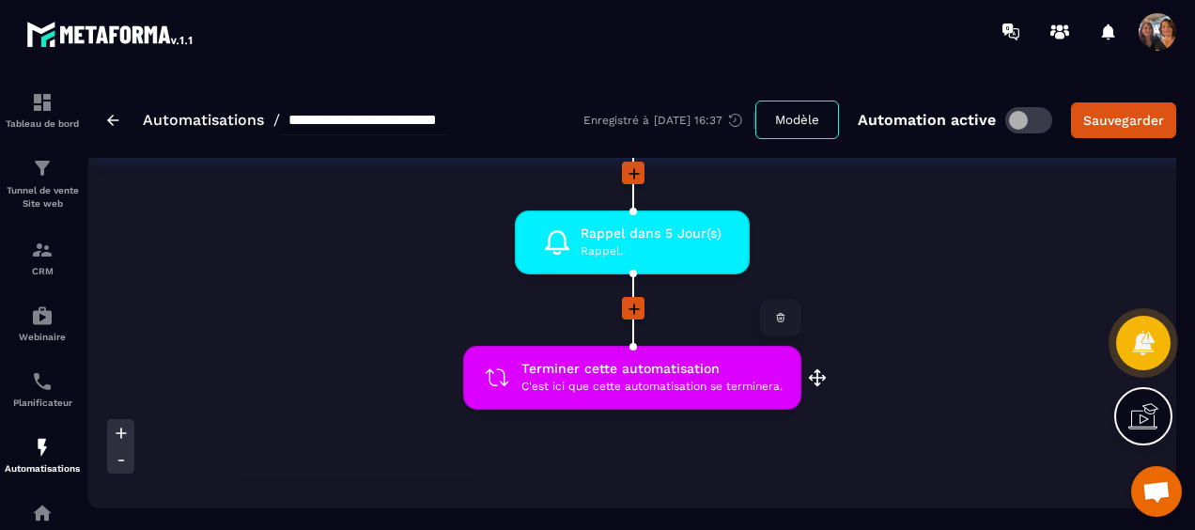
scroll to position [376, 0]
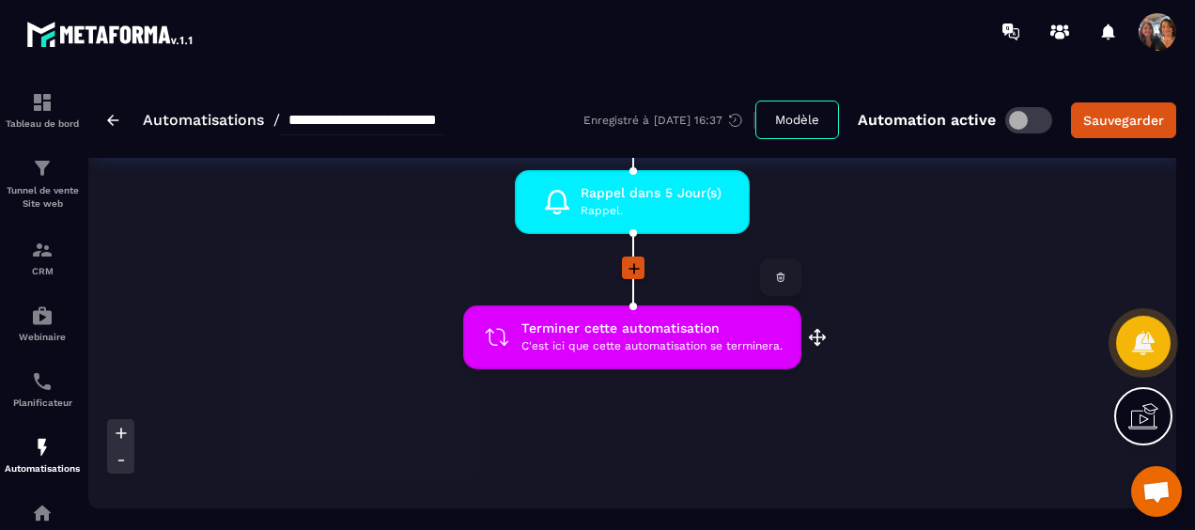
click at [723, 338] on span "C'est ici que cette automatisation se terminera." at bounding box center [651, 346] width 261 height 18
click at [1116, 116] on div "Sauvegarder" at bounding box center [1123, 120] width 81 height 19
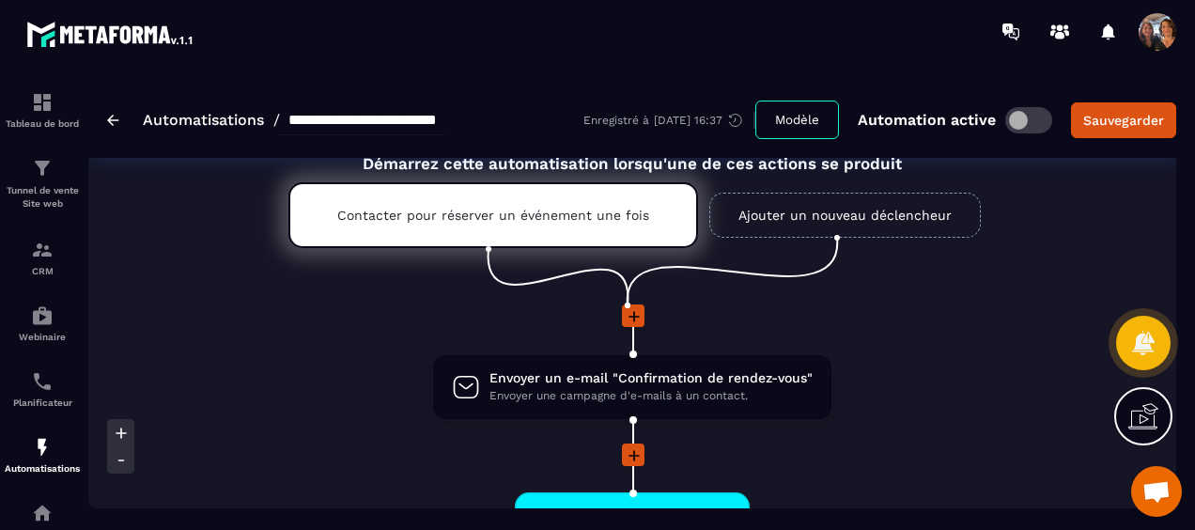
scroll to position [0, 0]
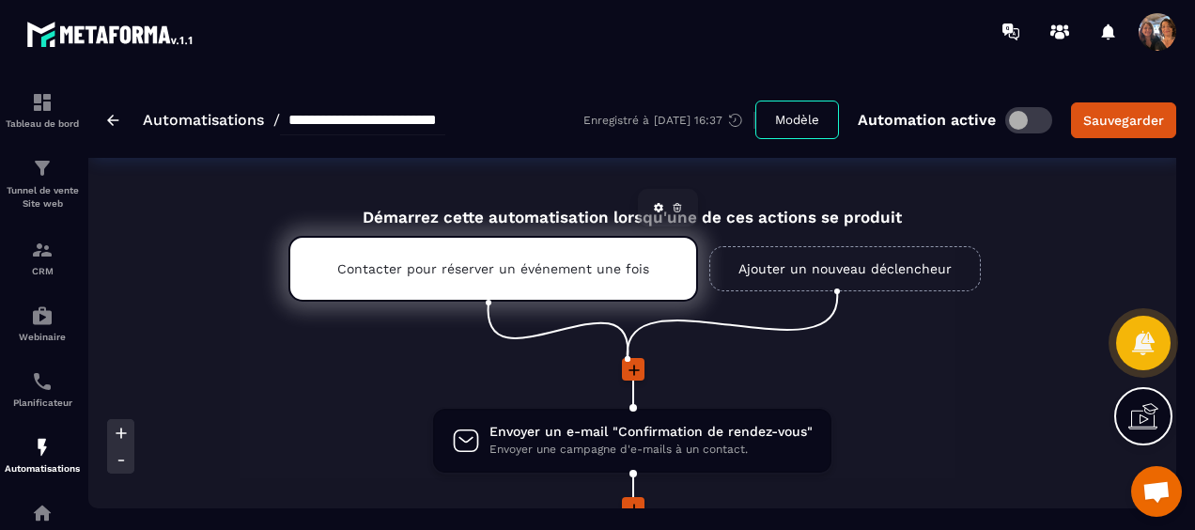
click at [511, 272] on p "Contacter pour réserver un événement une fois" at bounding box center [493, 268] width 312 height 15
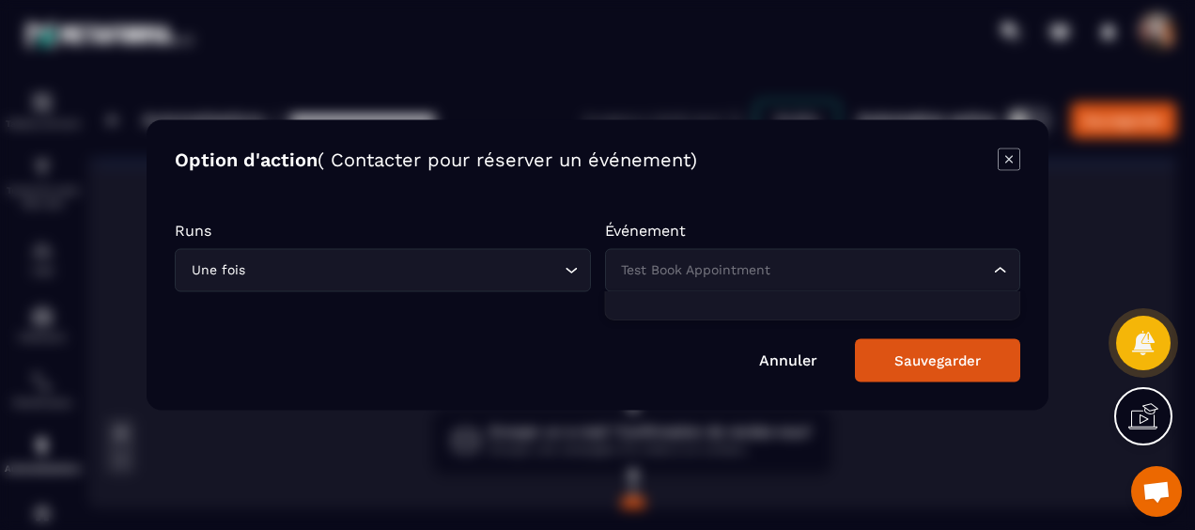
click at [997, 272] on icon "Search for option" at bounding box center [1000, 270] width 19 height 19
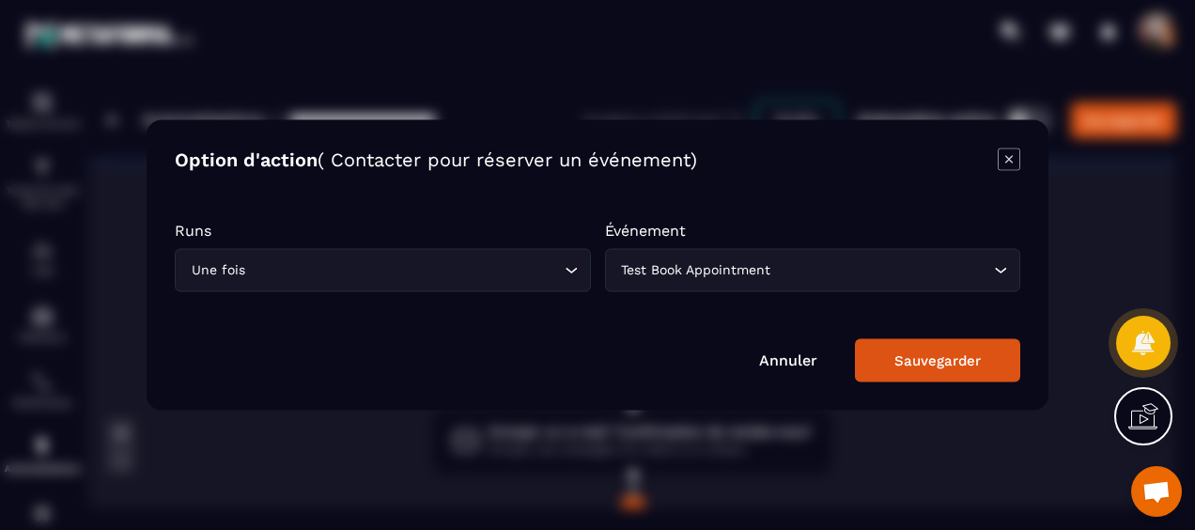
click at [989, 276] on div "Test Book Appointment" at bounding box center [803, 270] width 377 height 21
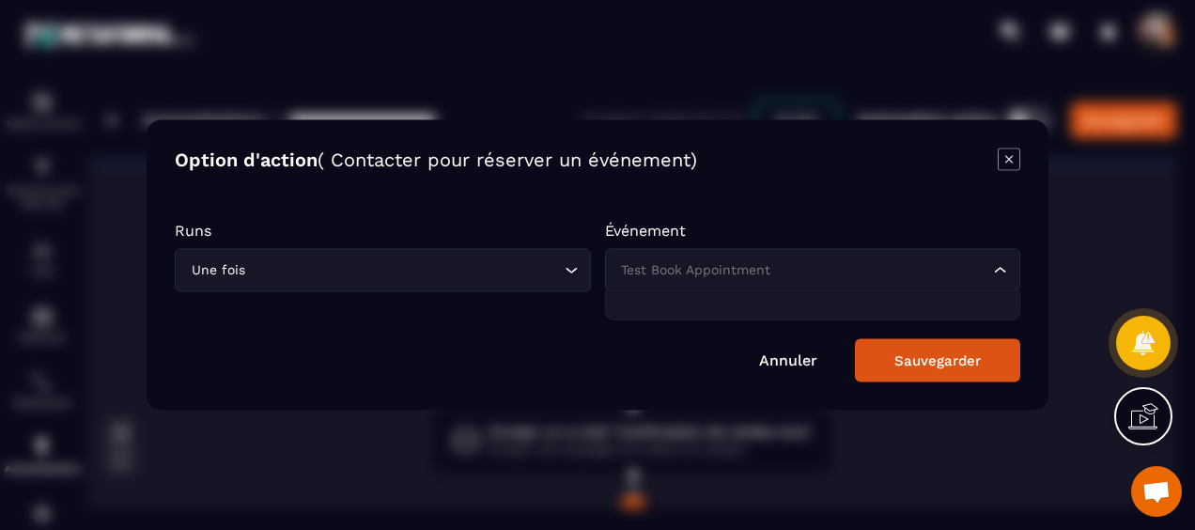
click at [992, 270] on icon "Search for option" at bounding box center [1000, 270] width 19 height 19
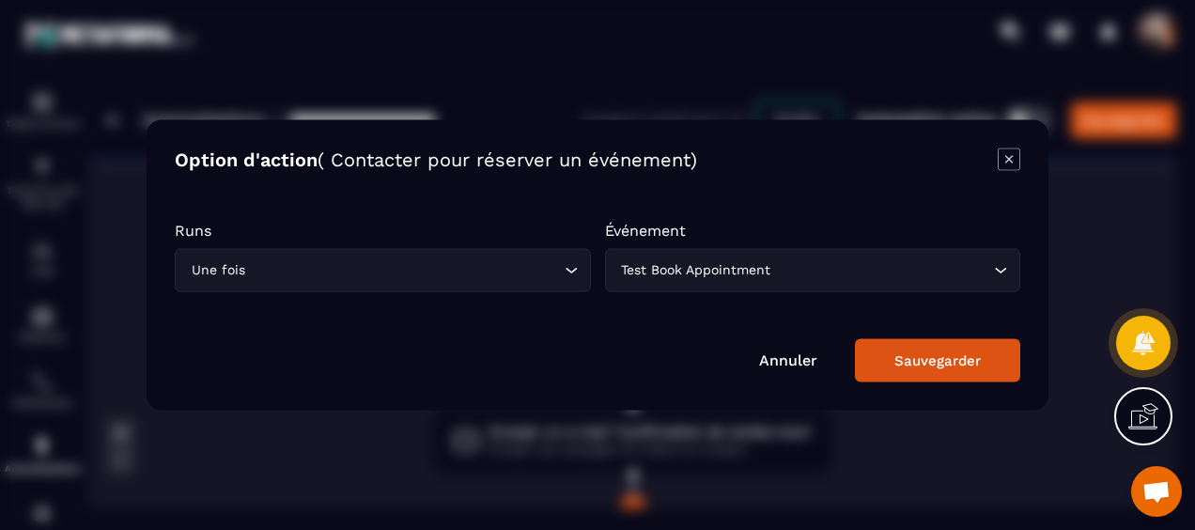
click at [992, 270] on icon "Search for option" at bounding box center [1000, 270] width 19 height 19
click at [1005, 154] on icon "Modal window" at bounding box center [1008, 159] width 23 height 23
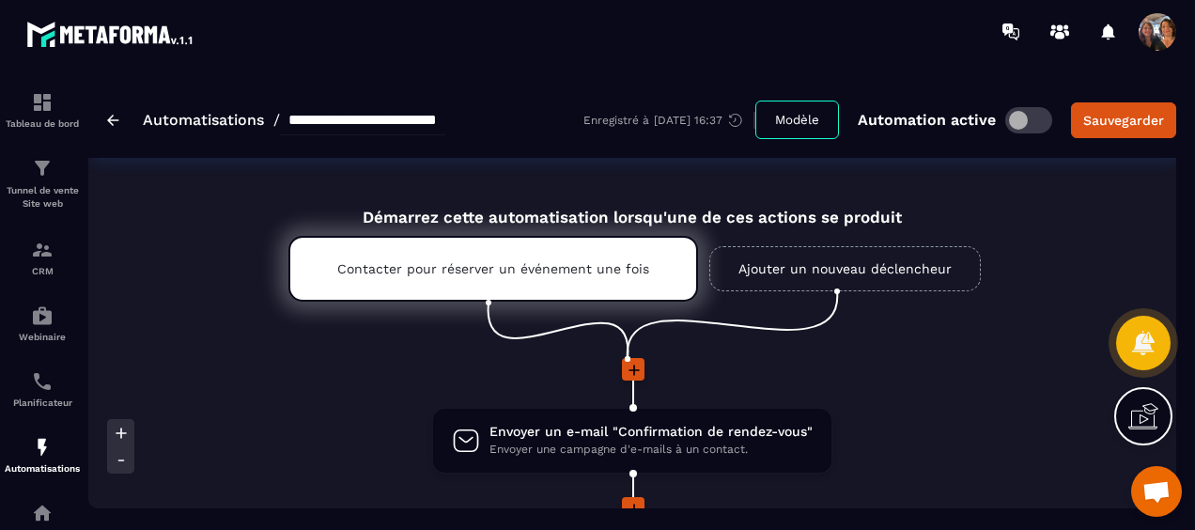
click at [833, 274] on link "Ajouter un nouveau déclencheur" at bounding box center [844, 268] width 271 height 45
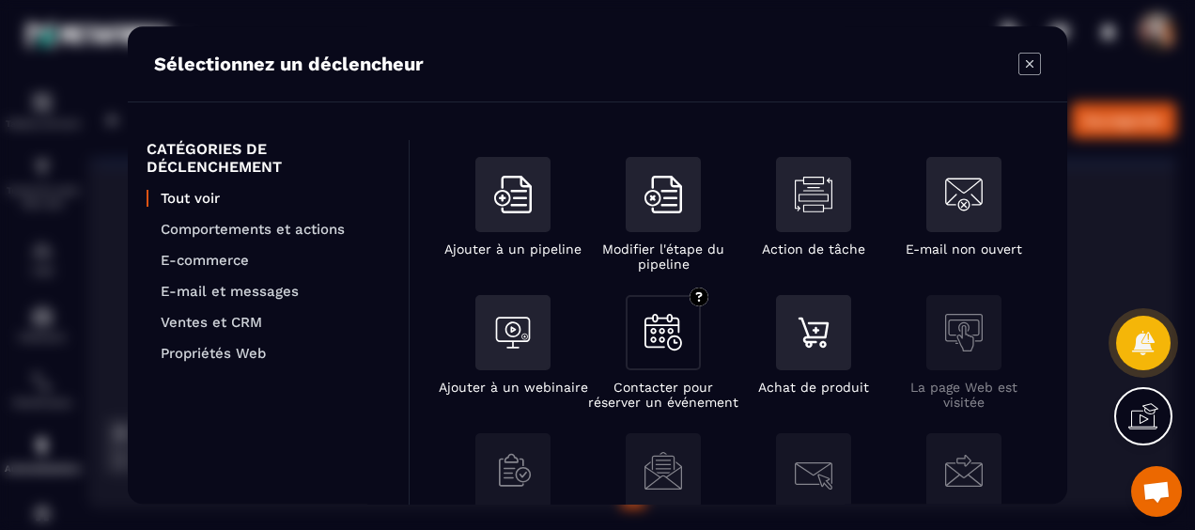
scroll to position [282, 0]
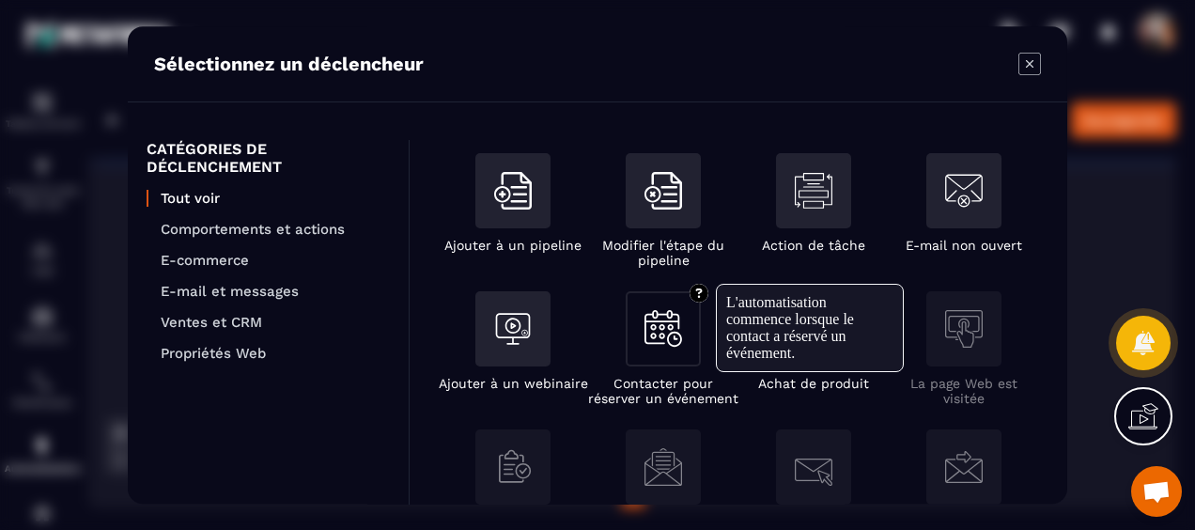
click at [667, 346] on img "Modal window" at bounding box center [663, 329] width 38 height 37
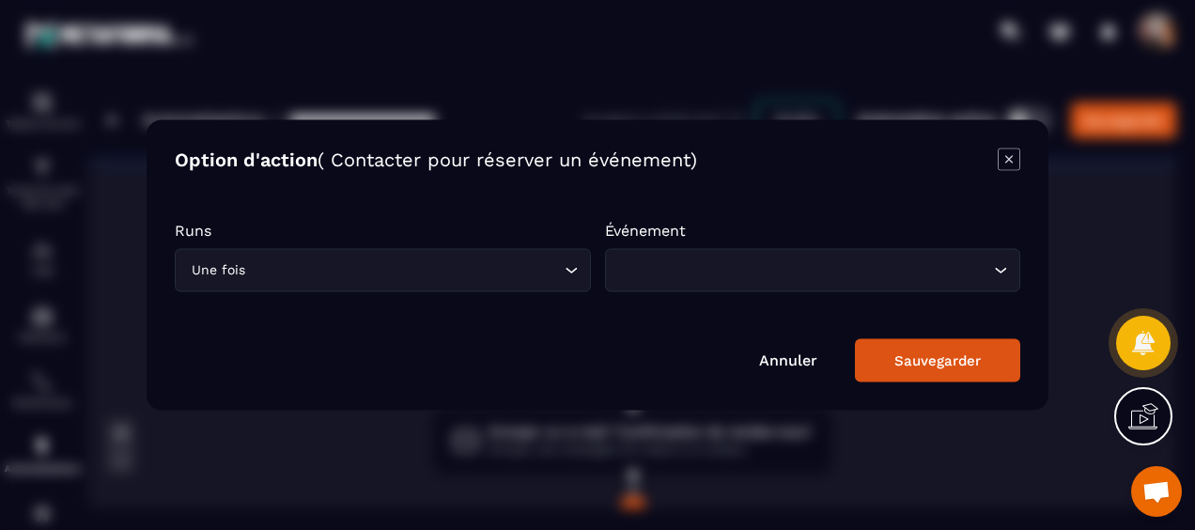
click at [994, 261] on icon "Search for option" at bounding box center [1000, 270] width 19 height 19
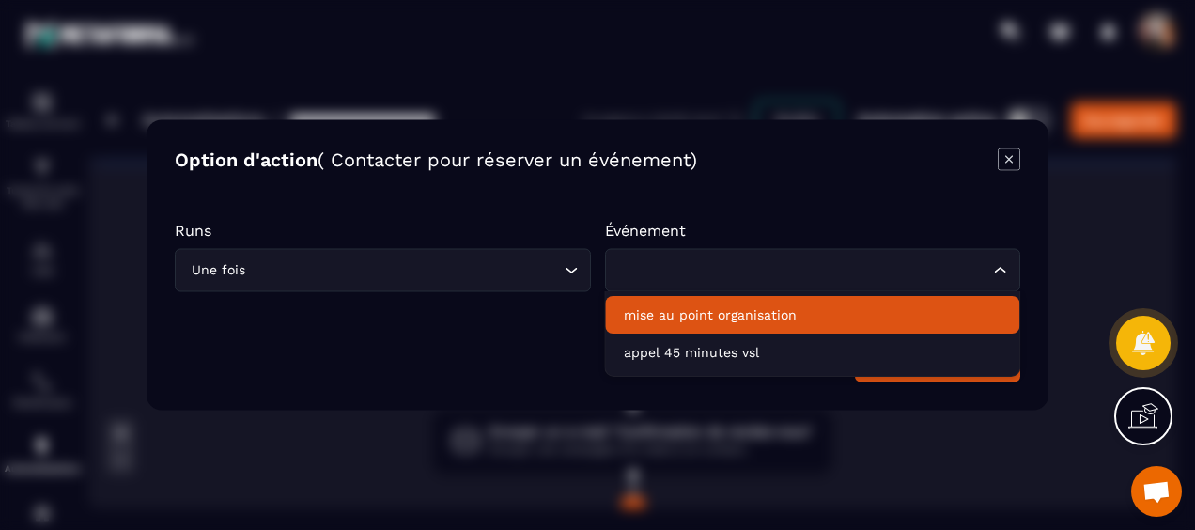
click at [848, 321] on p "mise au point organisation" at bounding box center [812, 314] width 377 height 19
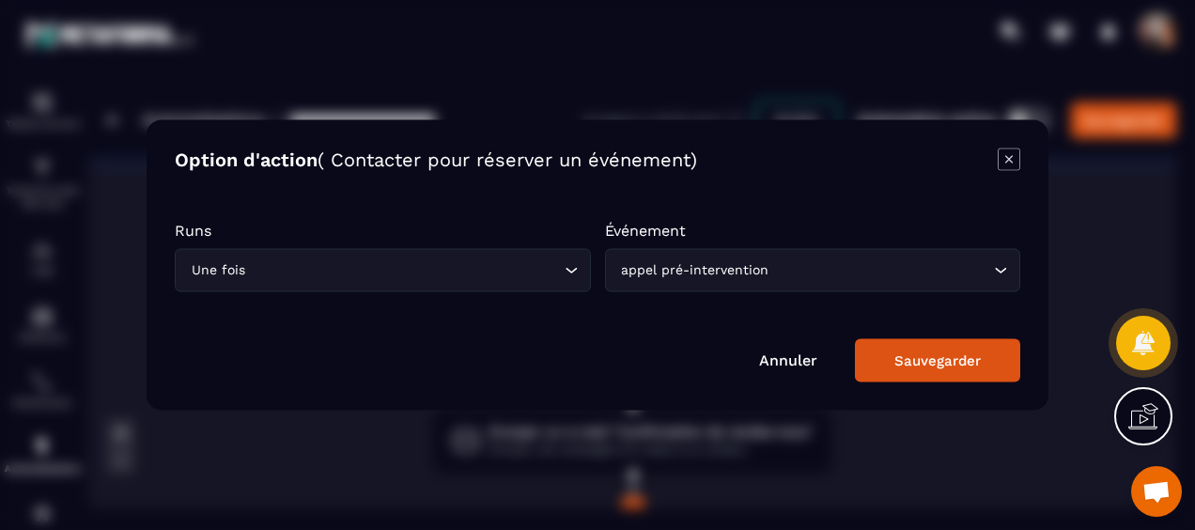
click at [905, 361] on div "Sauvegarder" at bounding box center [937, 360] width 86 height 17
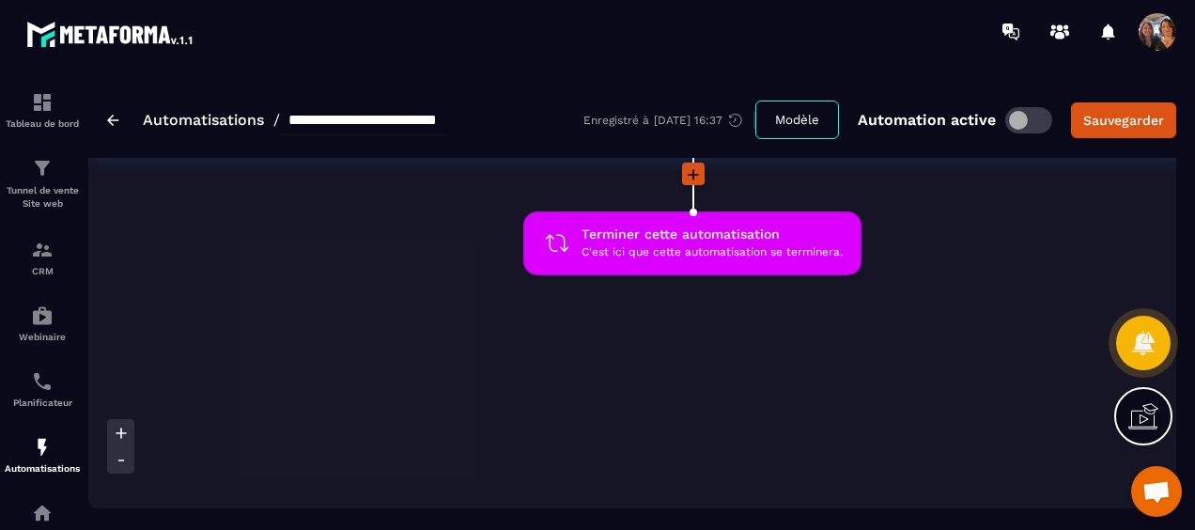
scroll to position [526, 0]
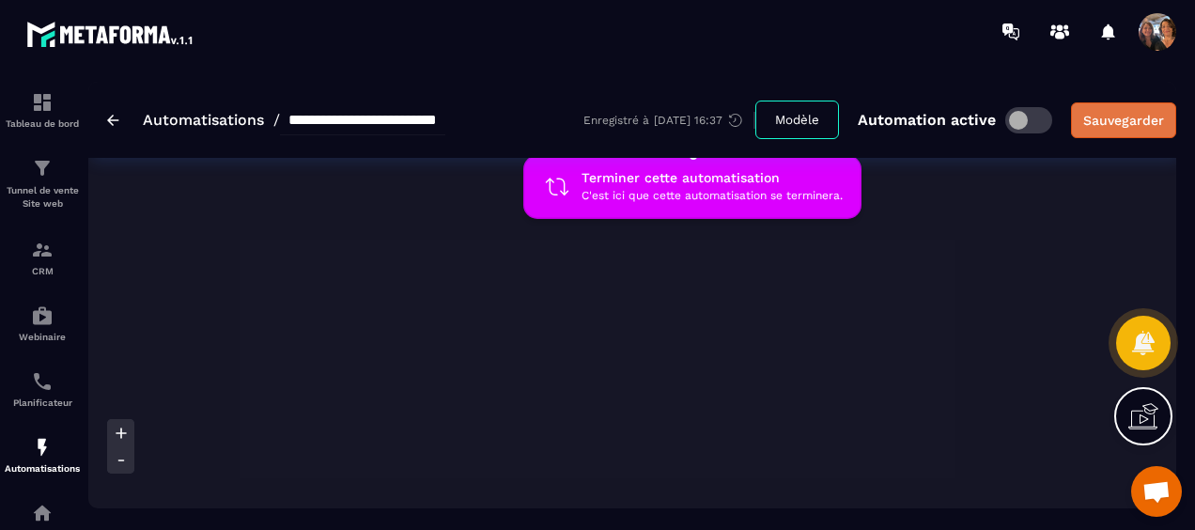
click at [1116, 126] on div "Sauvegarder" at bounding box center [1123, 120] width 81 height 19
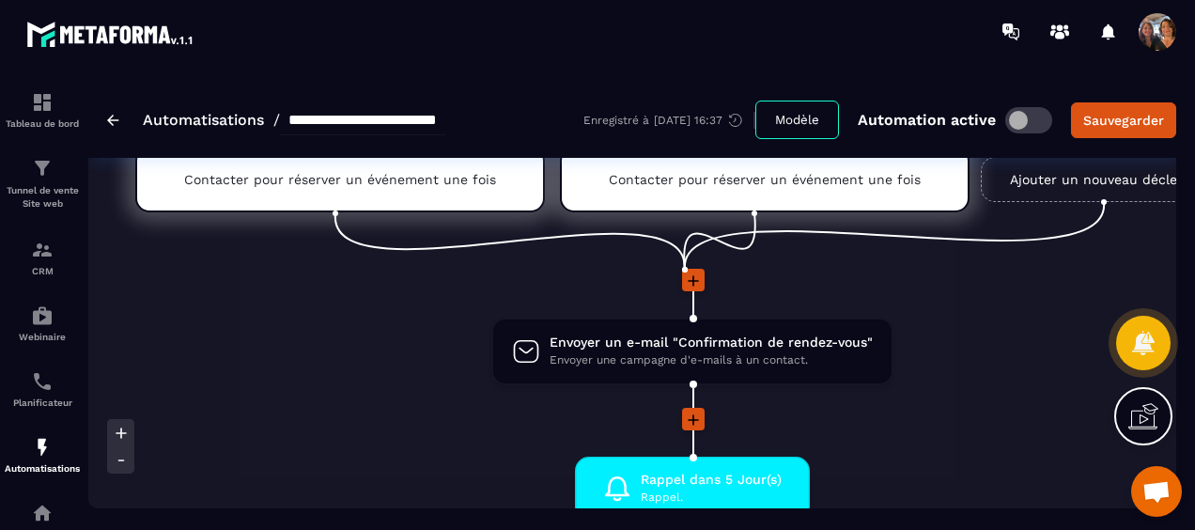
scroll to position [0, 0]
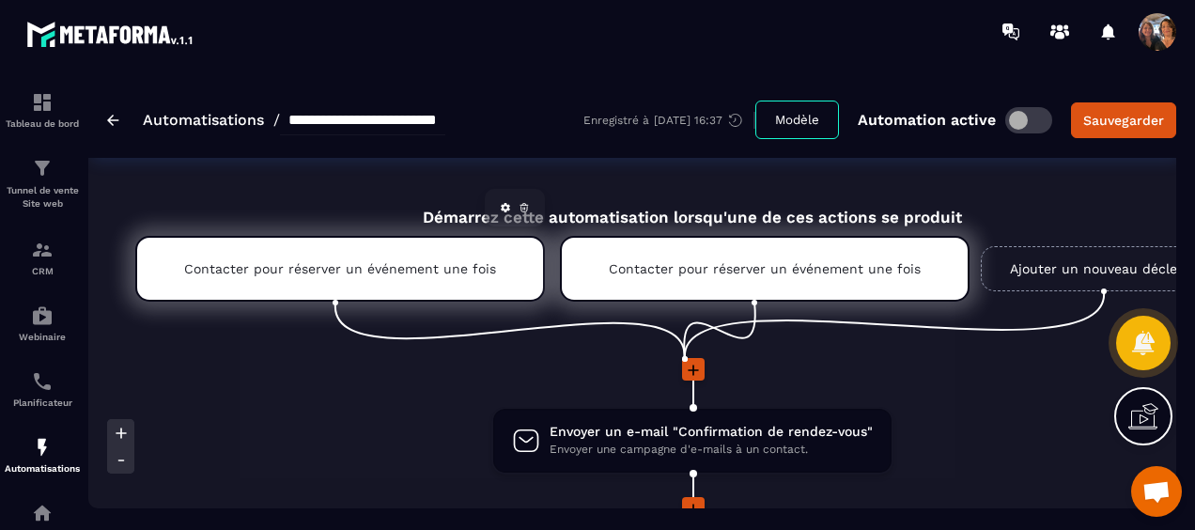
click at [411, 269] on p "Contacter pour réserver un événement une fois" at bounding box center [340, 268] width 312 height 15
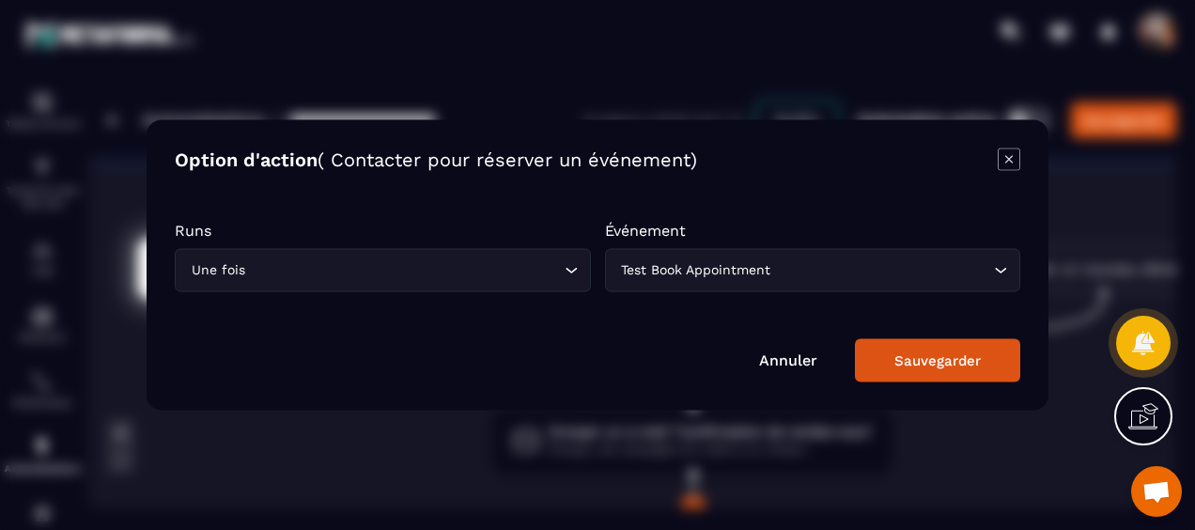
click at [802, 352] on link "Annuler" at bounding box center [788, 360] width 58 height 18
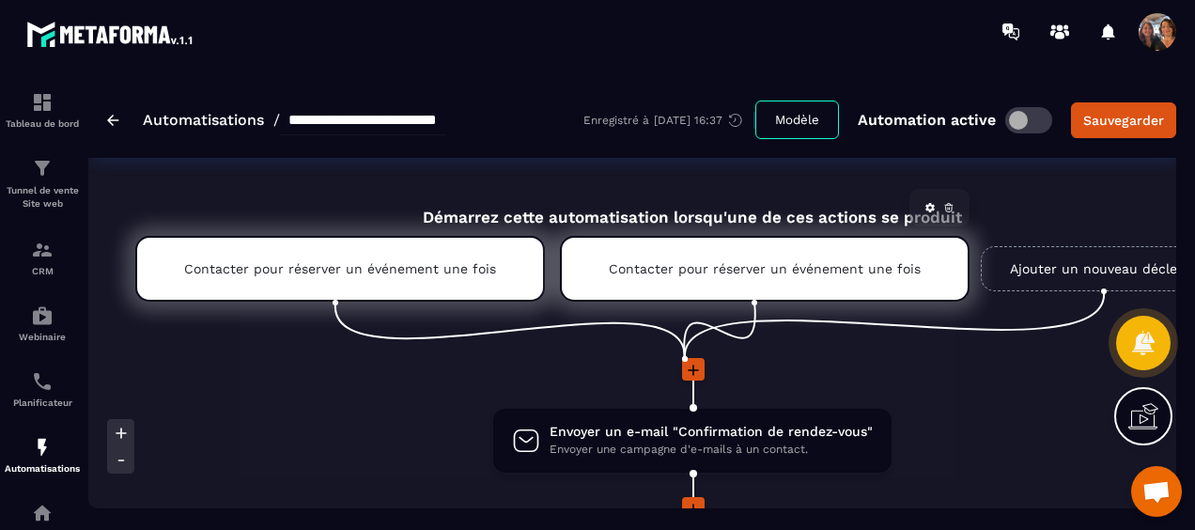
click at [699, 275] on p "Contacter pour réserver un événement une fois" at bounding box center [765, 268] width 312 height 15
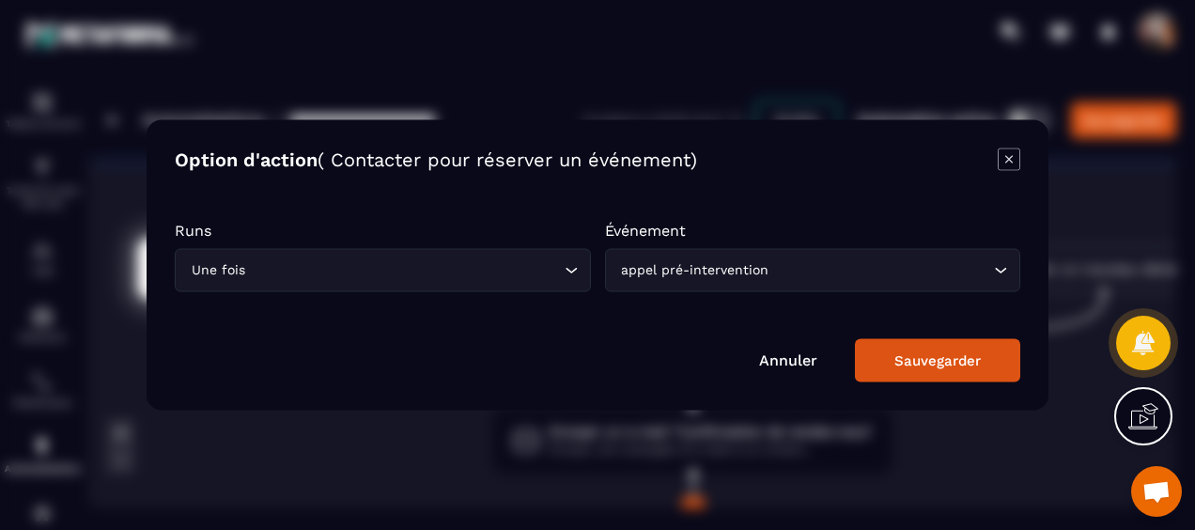
click at [777, 359] on link "Annuler" at bounding box center [788, 360] width 58 height 18
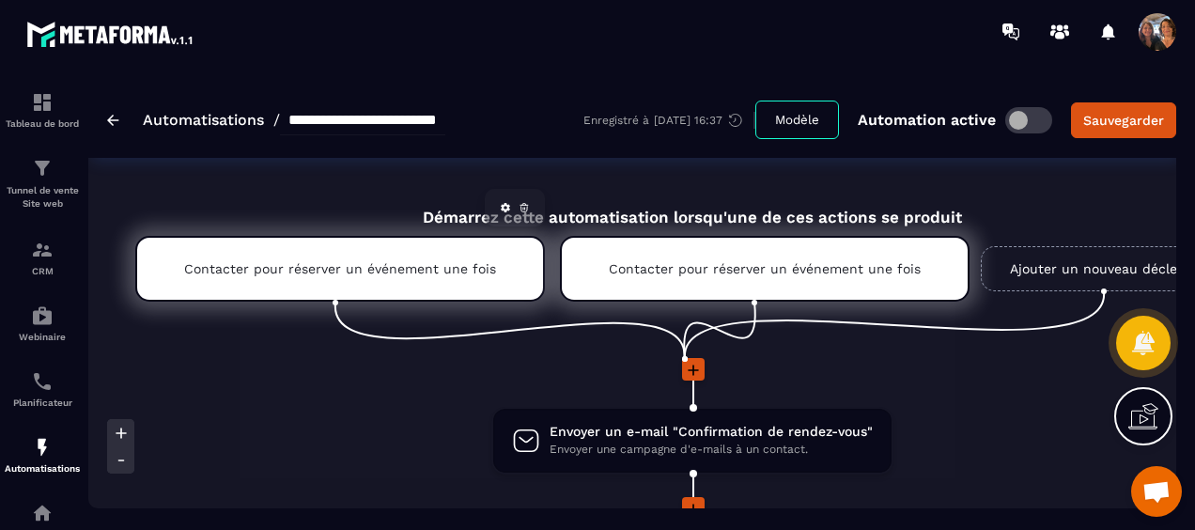
click at [518, 203] on icon at bounding box center [523, 207] width 11 height 11
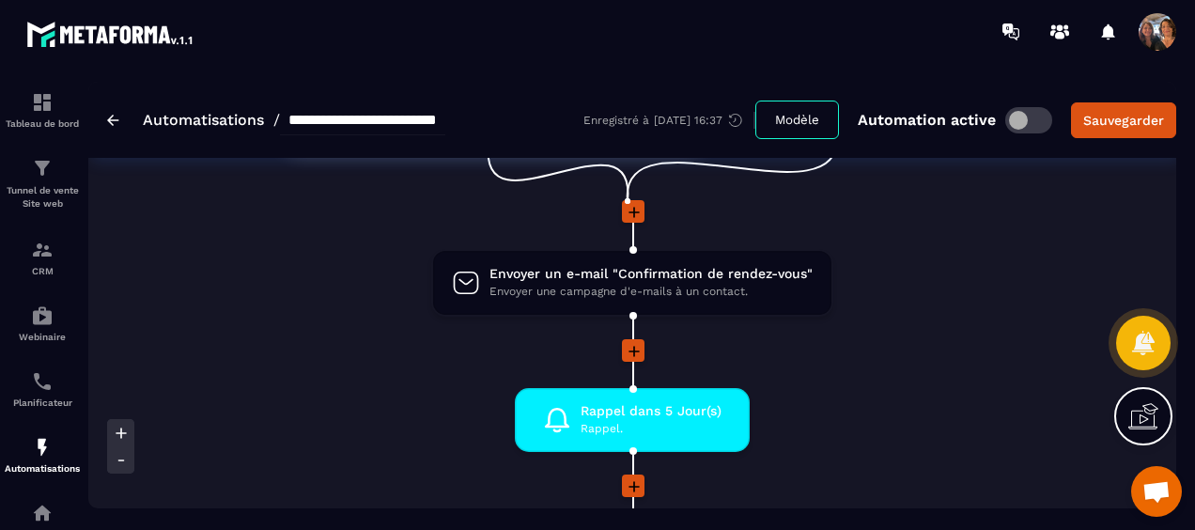
scroll to position [188, 0]
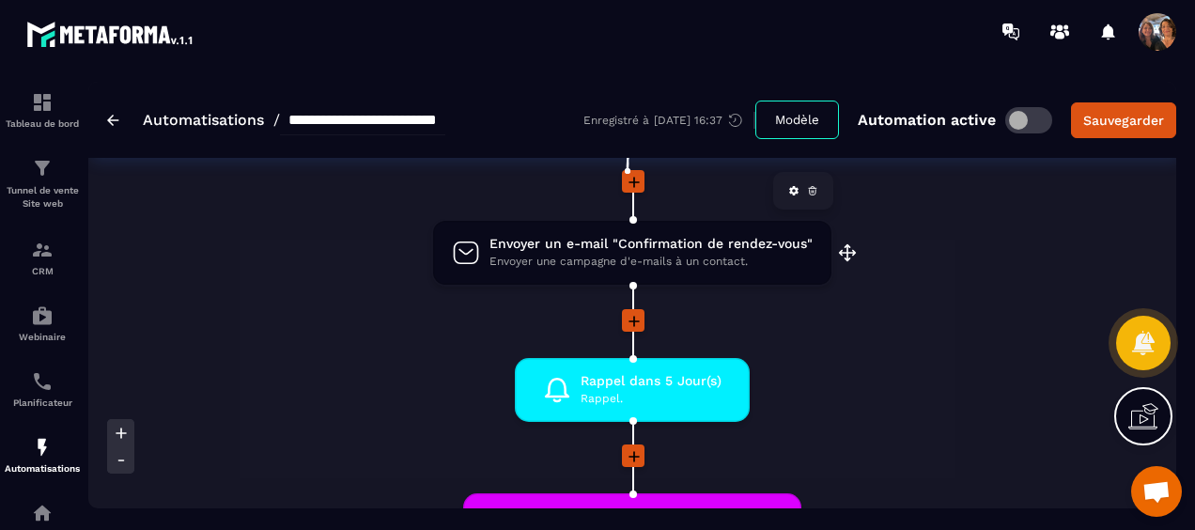
click at [640, 255] on span "Envoyer une campagne d'e-mails à un contact." at bounding box center [650, 262] width 323 height 18
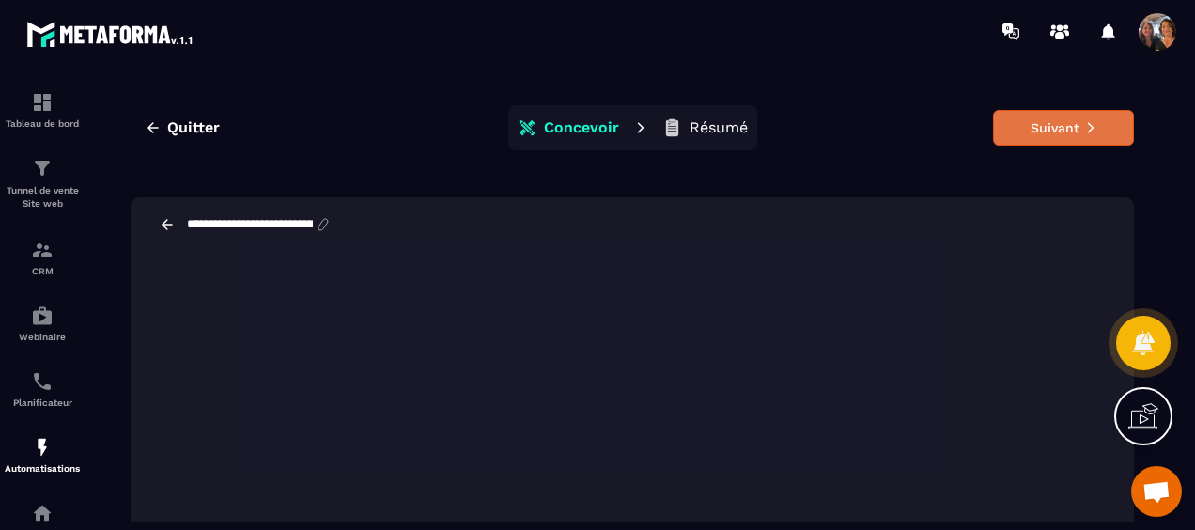
click at [1014, 131] on button "Suivant" at bounding box center [1063, 128] width 141 height 36
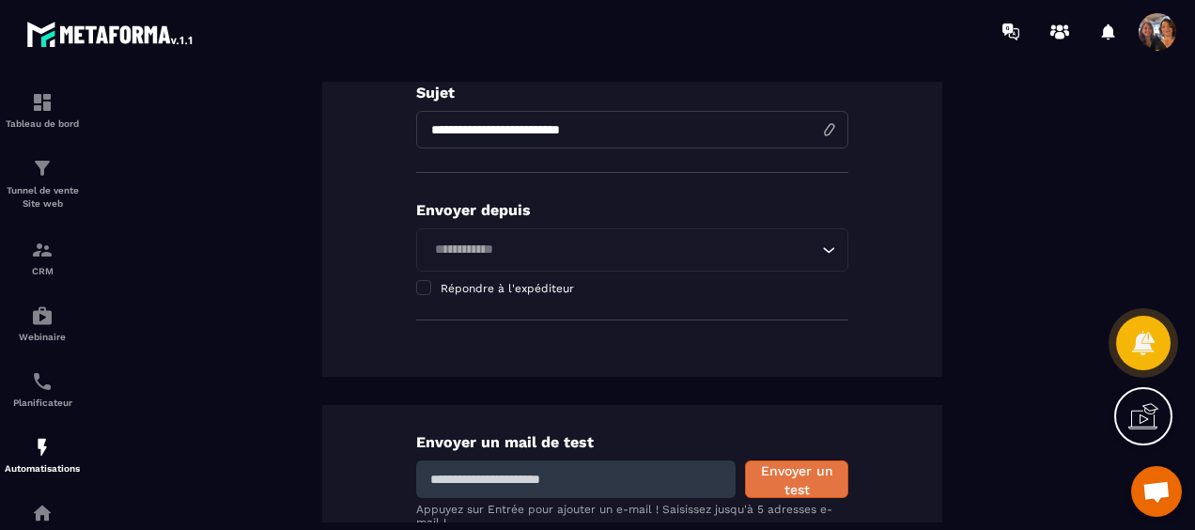
scroll to position [470, 0]
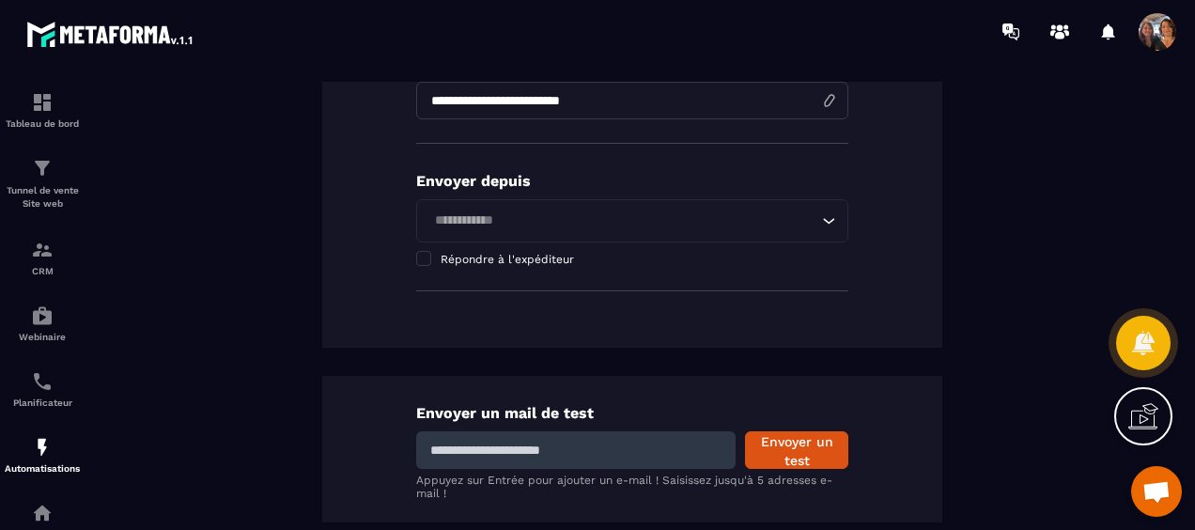
click at [554, 455] on input at bounding box center [575, 450] width 319 height 38
type input "**********"
click at [783, 446] on button "Envoyer un test" at bounding box center [796, 450] width 103 height 38
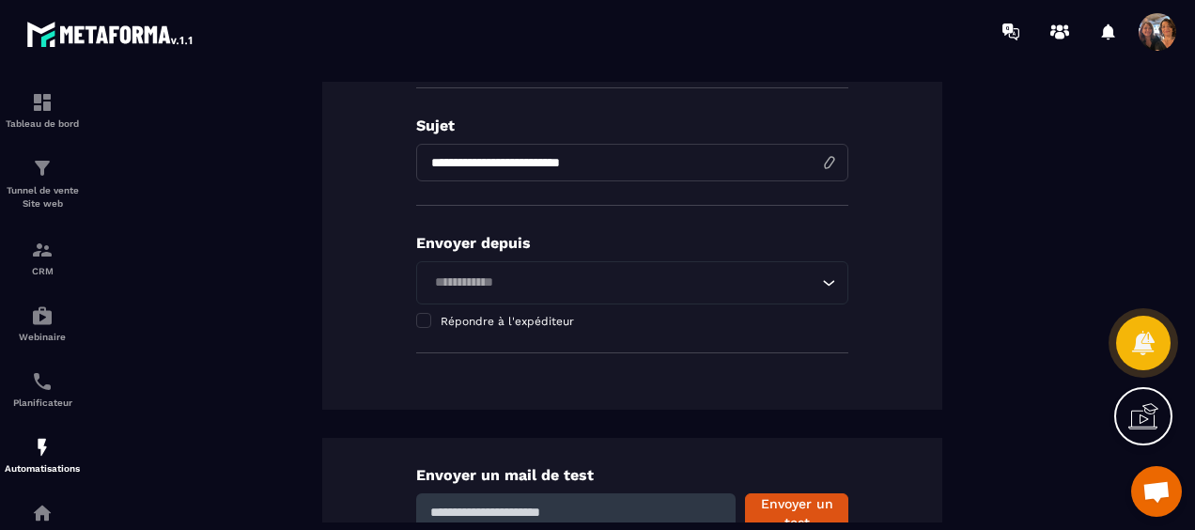
scroll to position [293, 0]
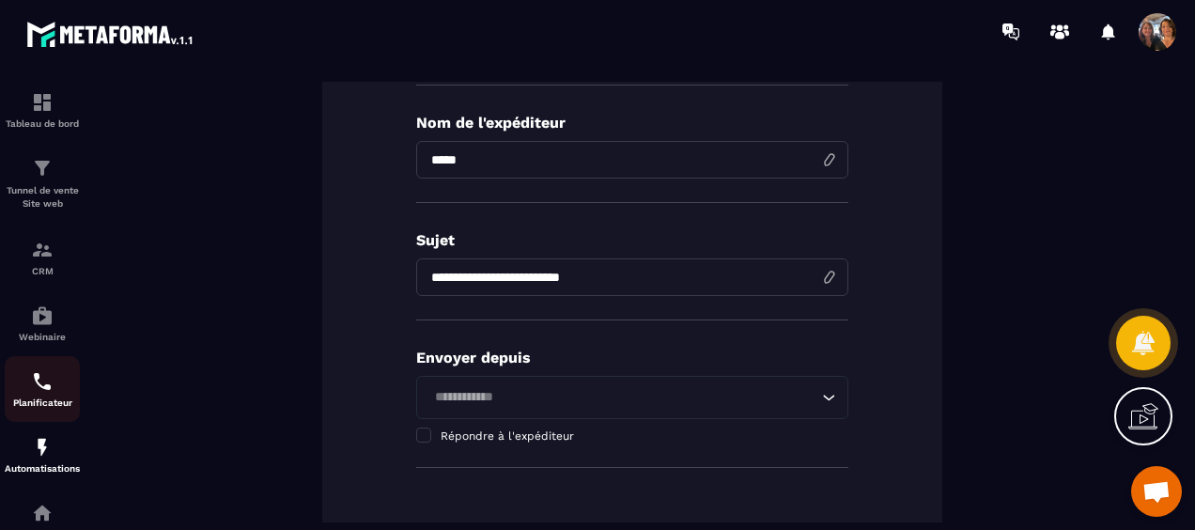
click at [39, 389] on img at bounding box center [42, 381] width 23 height 23
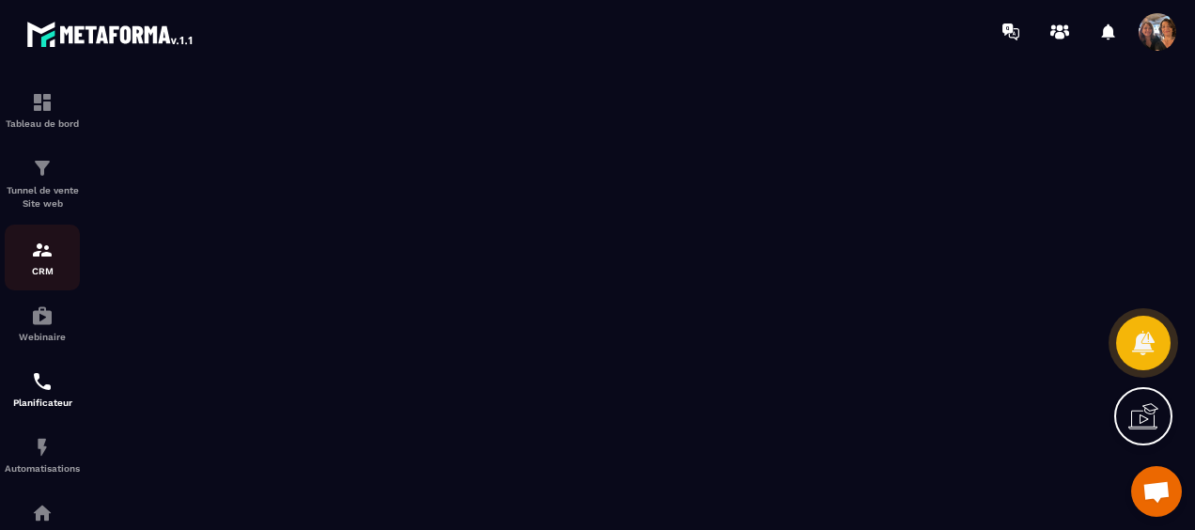
click at [45, 252] on img at bounding box center [42, 250] width 23 height 23
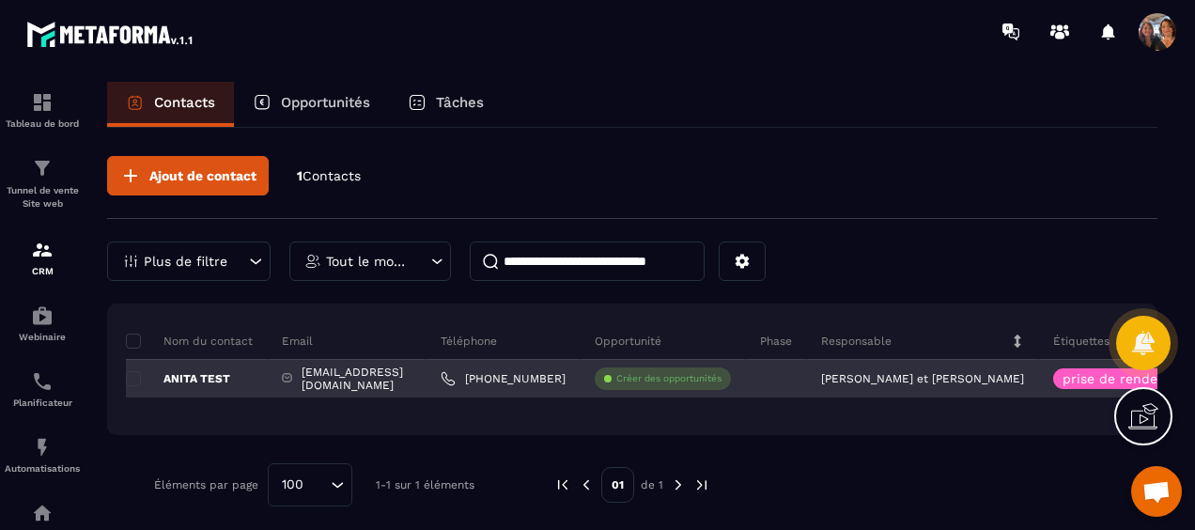
click at [475, 378] on link "[PHONE_NUMBER]" at bounding box center [502, 378] width 125 height 15
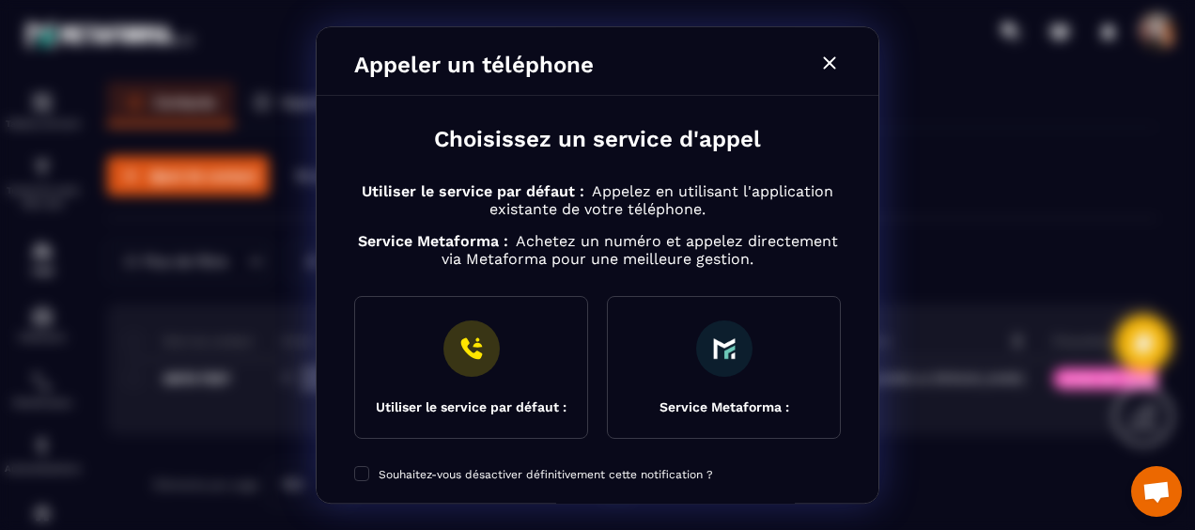
click at [836, 58] on icon "Modal window" at bounding box center [829, 63] width 23 height 23
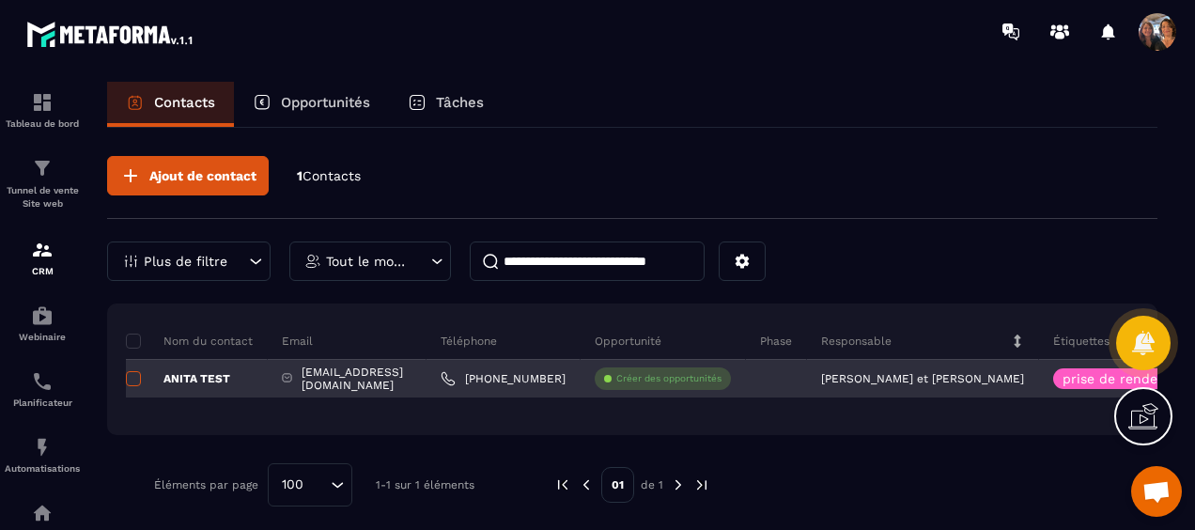
click at [132, 375] on span at bounding box center [133, 378] width 15 height 15
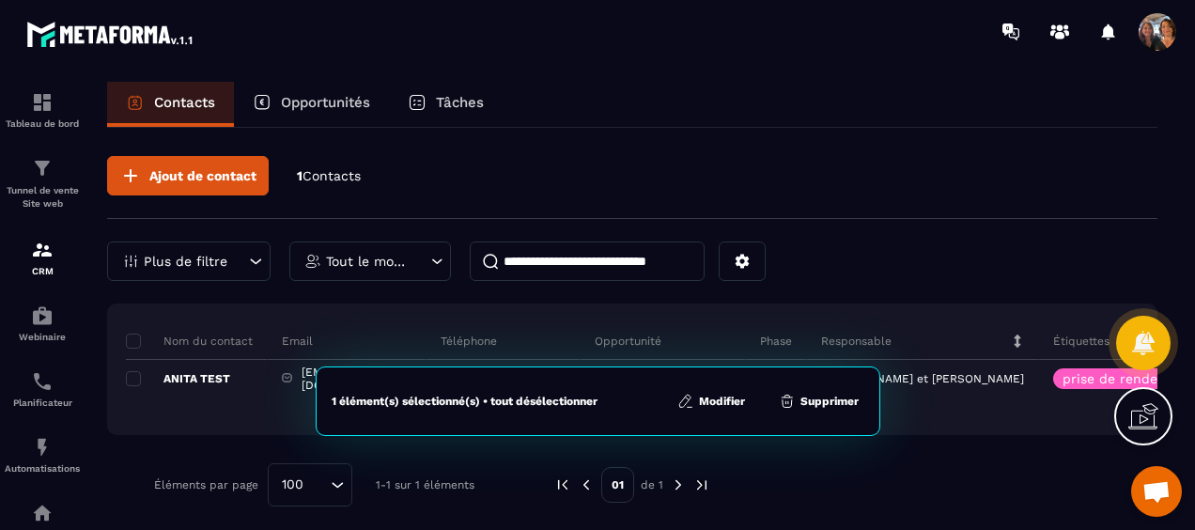
click at [822, 402] on button "Supprimer" at bounding box center [818, 401] width 91 height 19
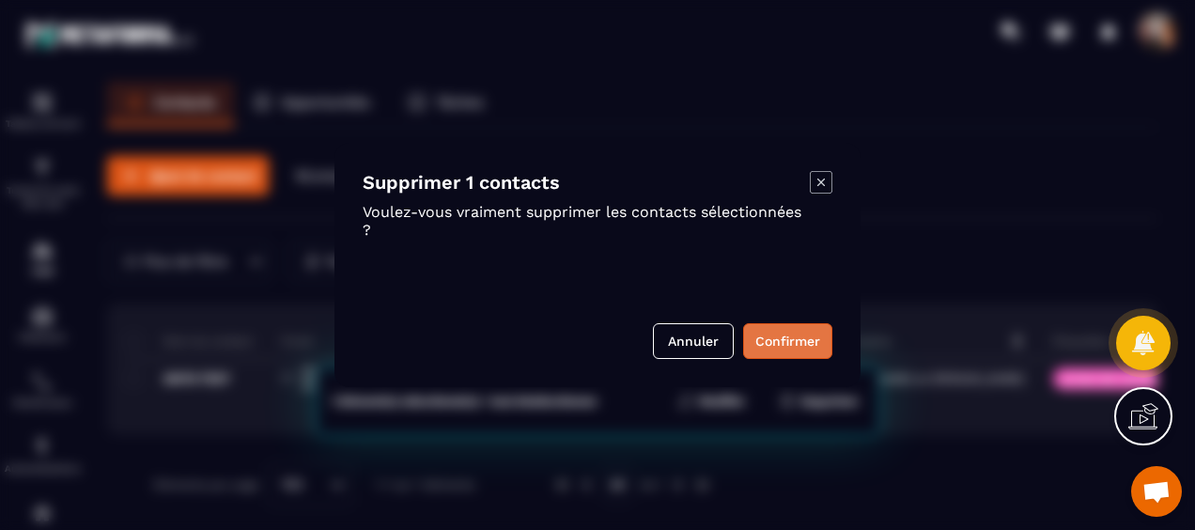
click at [799, 345] on button "Confirmer" at bounding box center [787, 341] width 89 height 36
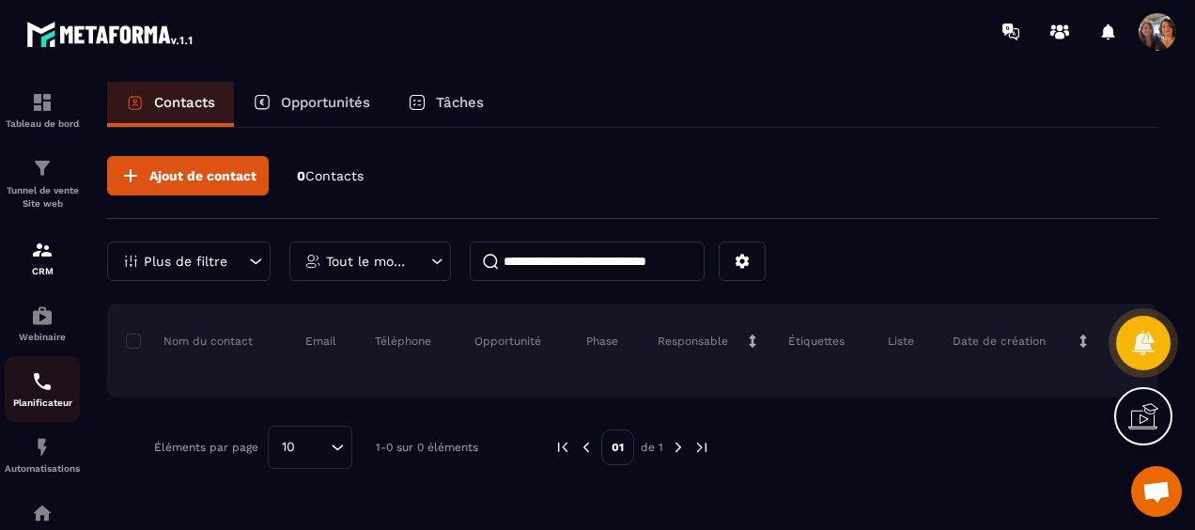
click at [47, 398] on div "Planificateur" at bounding box center [42, 389] width 75 height 38
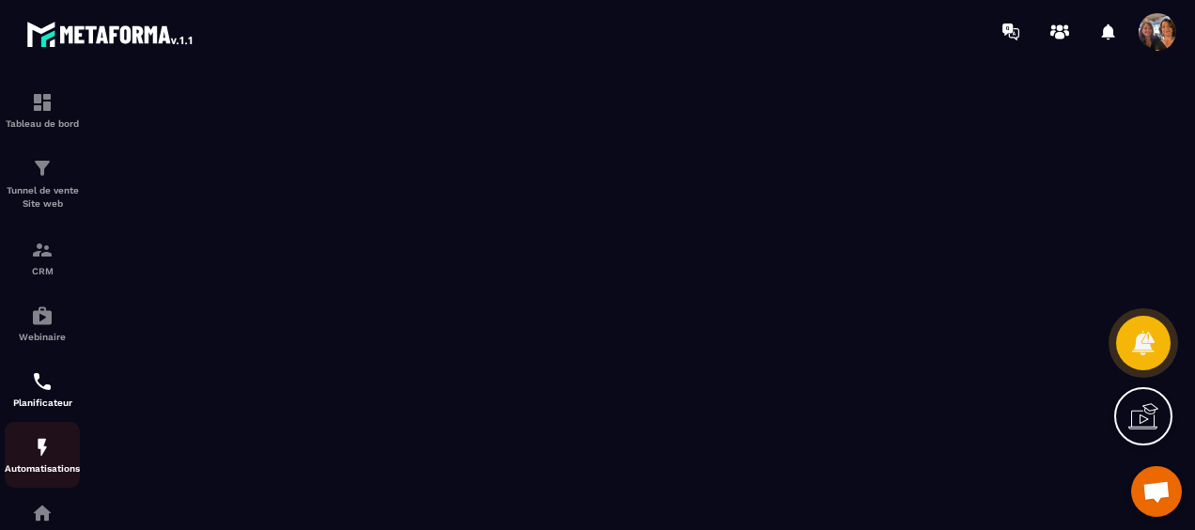
click at [40, 453] on img at bounding box center [42, 447] width 23 height 23
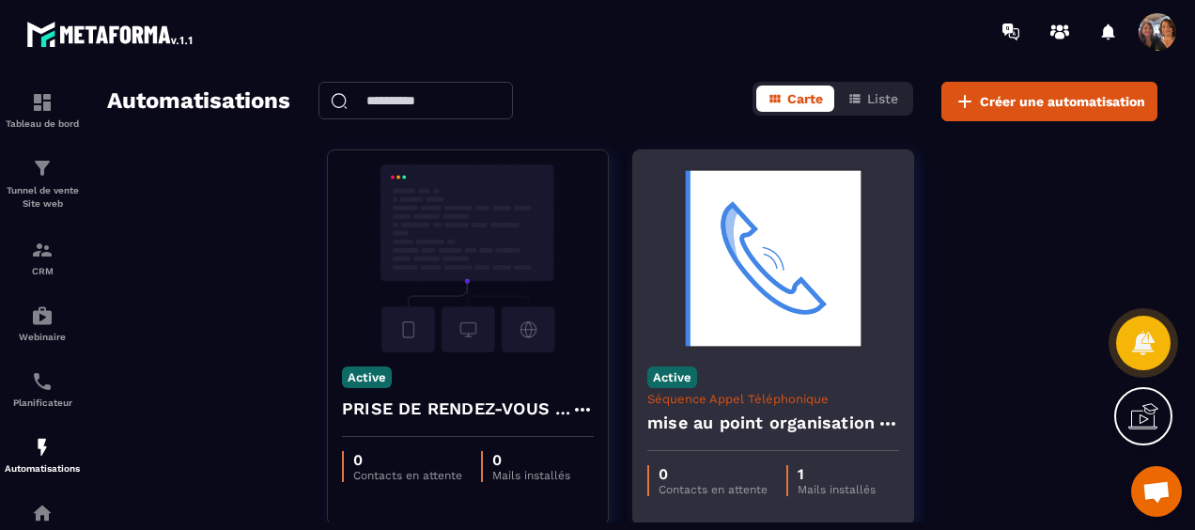
click at [835, 416] on h4 "mise au point organisation" at bounding box center [760, 422] width 227 height 26
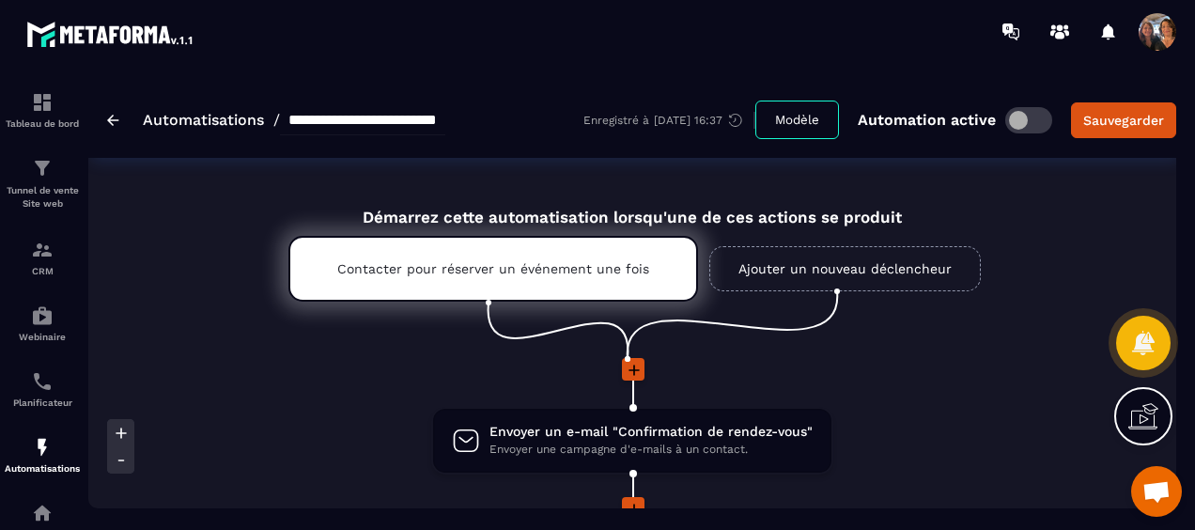
click at [116, 116] on img at bounding box center [113, 120] width 12 height 11
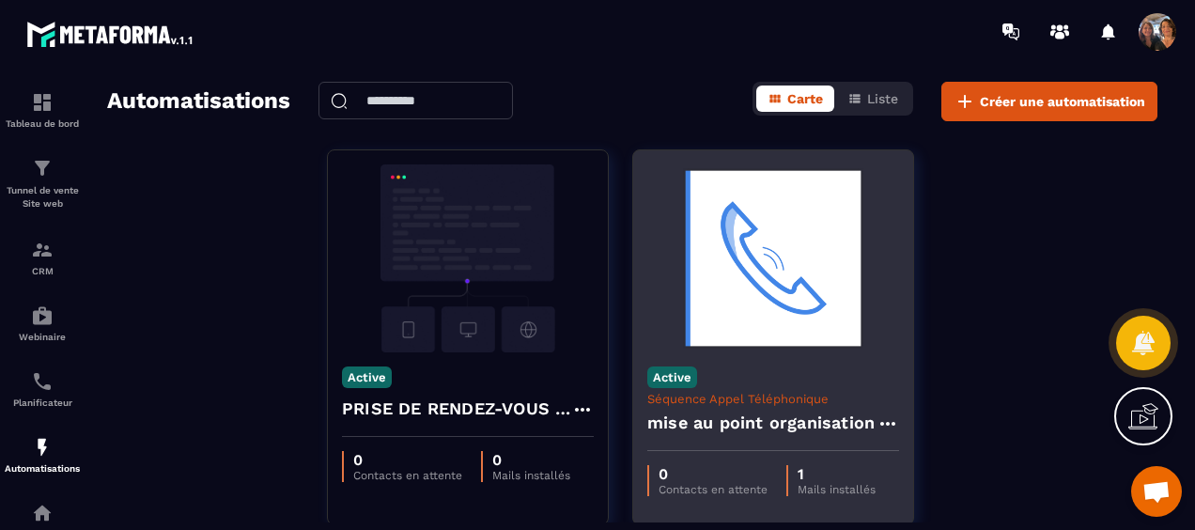
click at [884, 421] on icon at bounding box center [887, 423] width 23 height 23
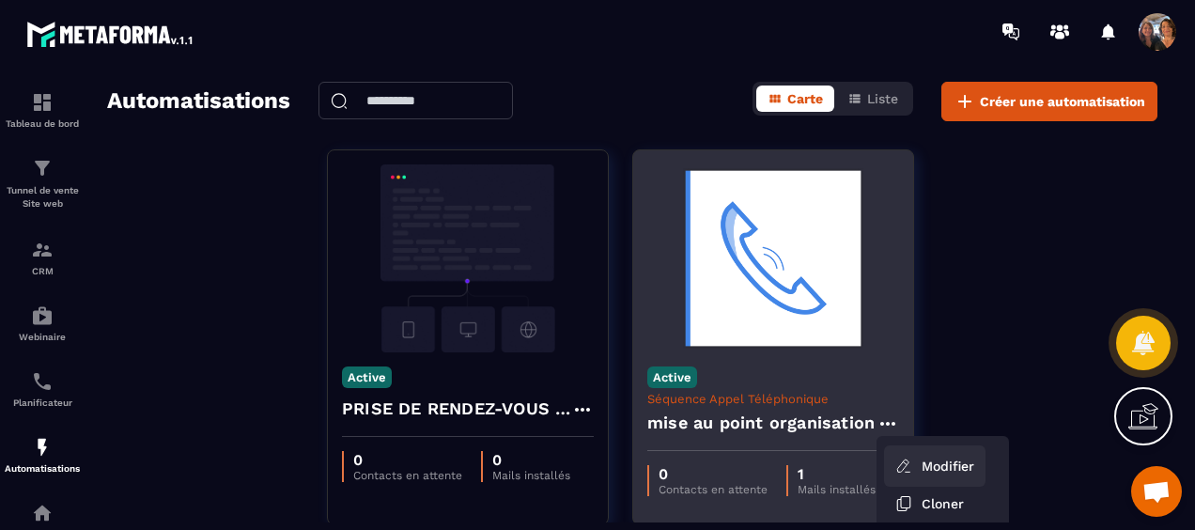
click at [935, 467] on link "Modifier" at bounding box center [934, 465] width 101 height 41
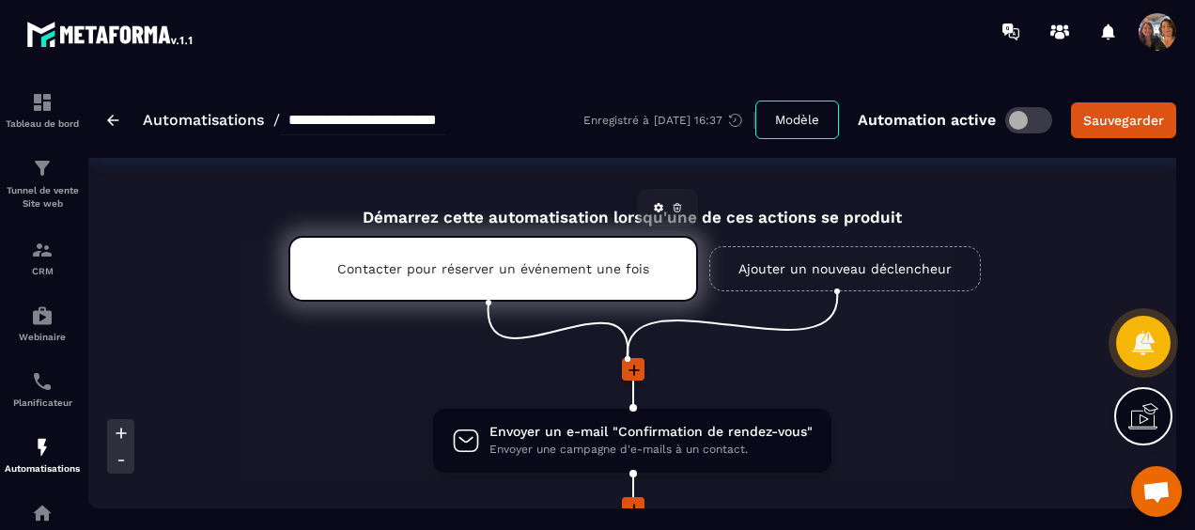
click at [527, 280] on div "Contacter pour réserver un événement une fois" at bounding box center [492, 269] width 409 height 66
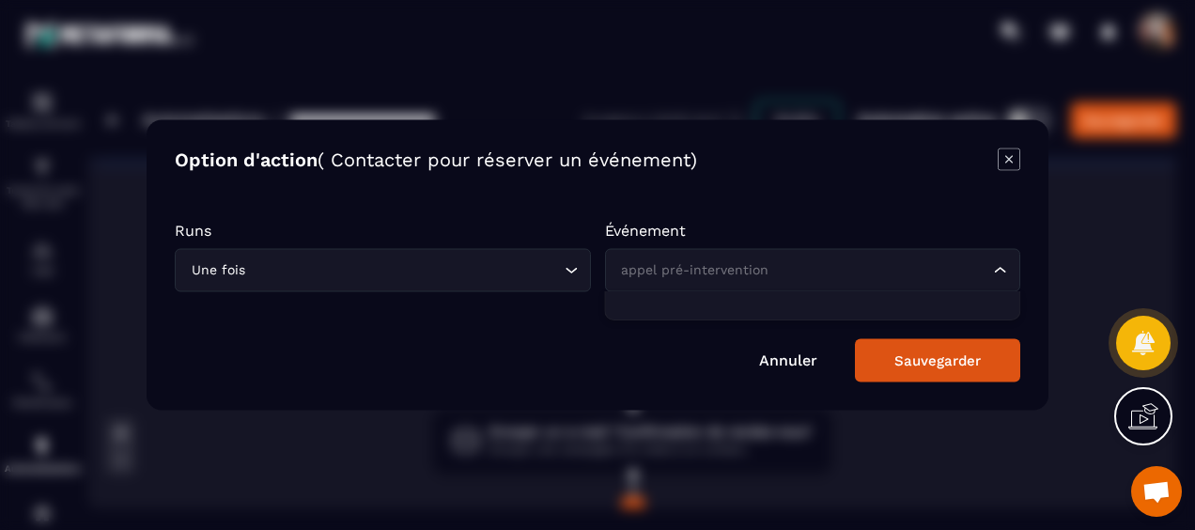
click at [996, 270] on icon "Search for option" at bounding box center [1000, 270] width 19 height 19
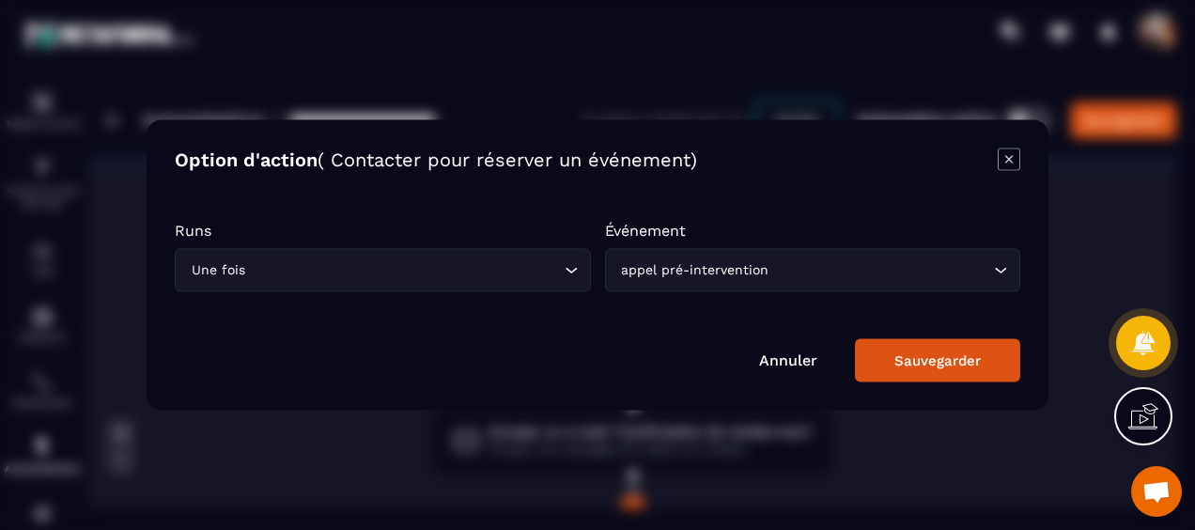
click at [996, 270] on icon "Search for option" at bounding box center [1000, 270] width 19 height 19
click at [935, 362] on div "Sauvegarder" at bounding box center [937, 360] width 86 height 17
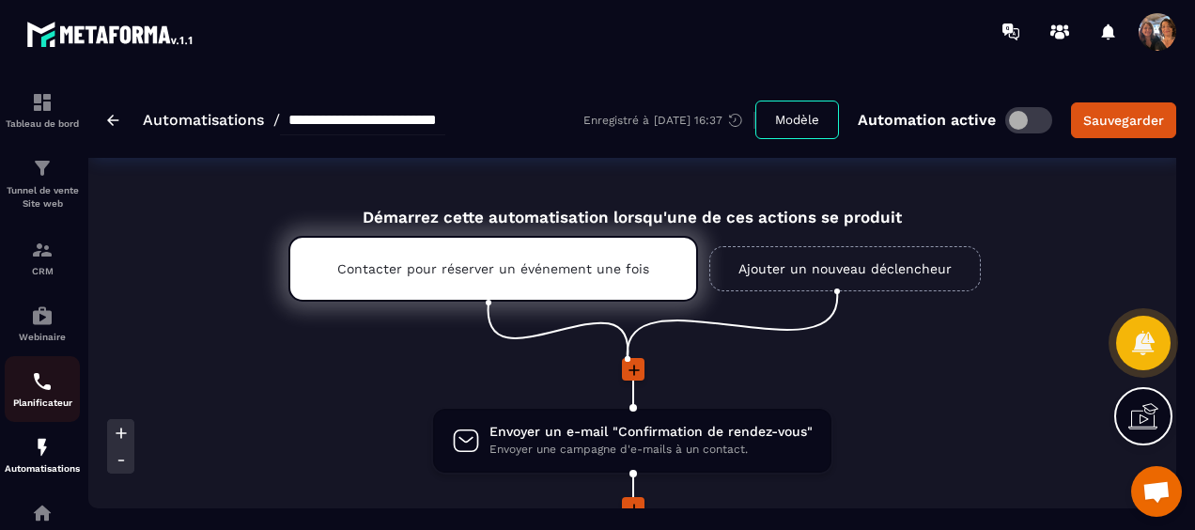
click at [42, 395] on div "Planificateur" at bounding box center [42, 389] width 75 height 38
